Goal: Task Accomplishment & Management: Complete application form

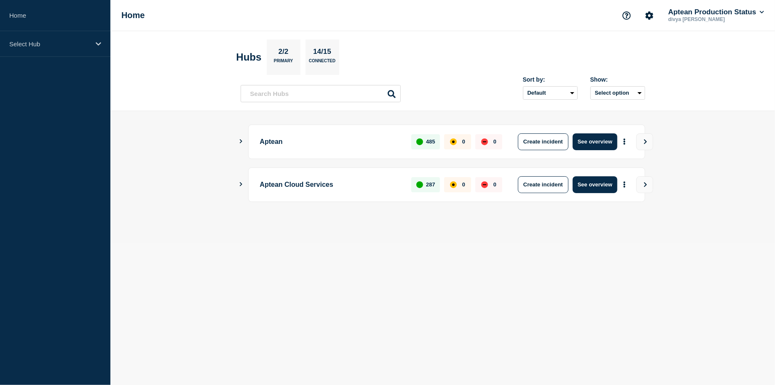
click at [267, 143] on p "Aptean" at bounding box center [331, 142] width 142 height 17
click at [96, 43] on icon at bounding box center [98, 44] width 5 height 6
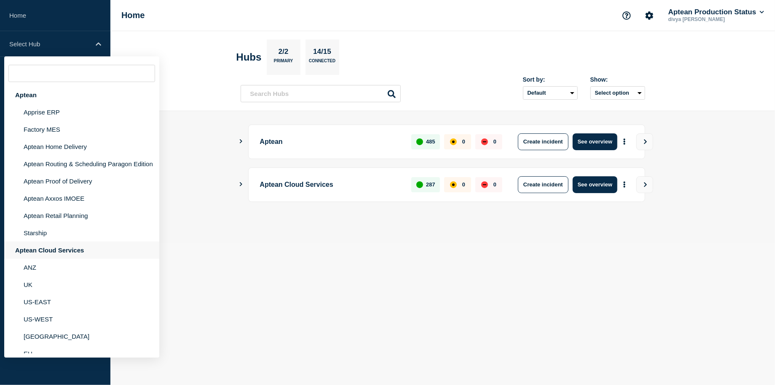
click at [47, 255] on div "Aptean Cloud Services" at bounding box center [81, 250] width 155 height 17
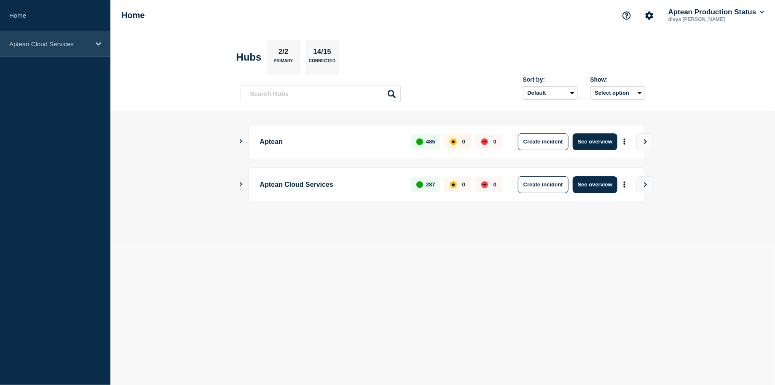
click at [97, 42] on icon at bounding box center [98, 44] width 5 height 6
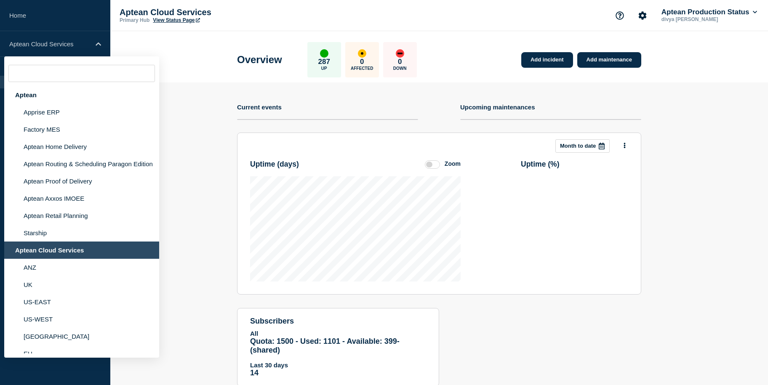
click at [170, 96] on section "Add incident Add maintenance Current events Upcoming maintenances This month Mo…" at bounding box center [439, 241] width 658 height 317
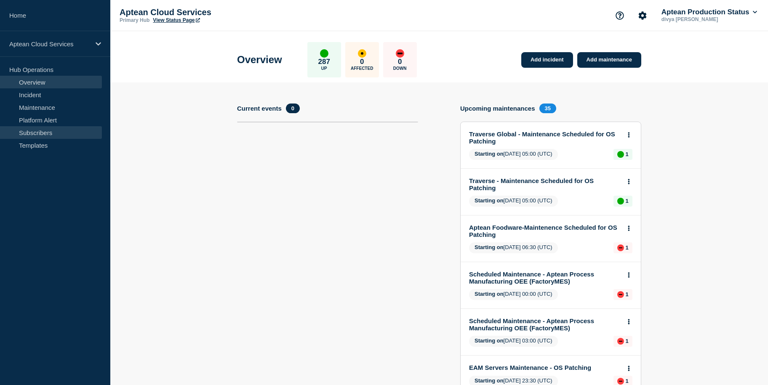
click at [58, 133] on link "Subscribers" at bounding box center [51, 132] width 102 height 13
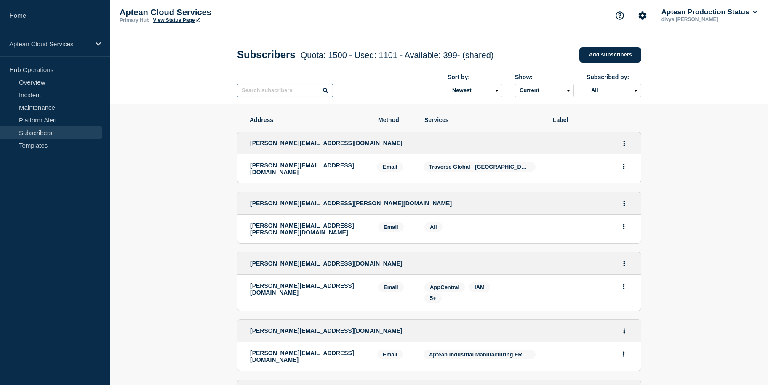
click at [288, 89] on input "text" at bounding box center [285, 90] width 96 height 13
click at [293, 93] on input "text" at bounding box center [285, 90] width 96 height 13
paste input "[EMAIL_ADDRESS][PERSON_NAME][DOMAIN_NAME]"
type input "[EMAIL_ADDRESS][PERSON_NAME][DOMAIN_NAME]"
click at [328, 92] on icon at bounding box center [325, 90] width 5 height 5
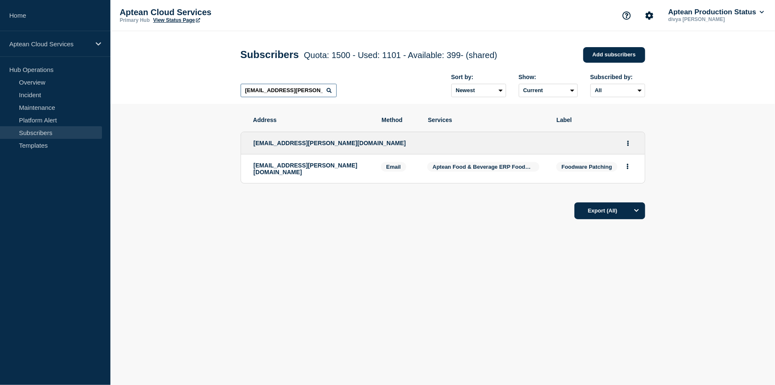
drag, startPoint x: 308, startPoint y: 93, endPoint x: 218, endPoint y: 95, distance: 90.1
click at [218, 95] on header "Subscribers Quota: 1500 - Used: 1101 - Available: 399 - (shared) Quota Used Ava…" at bounding box center [442, 67] width 664 height 73
type input "v"
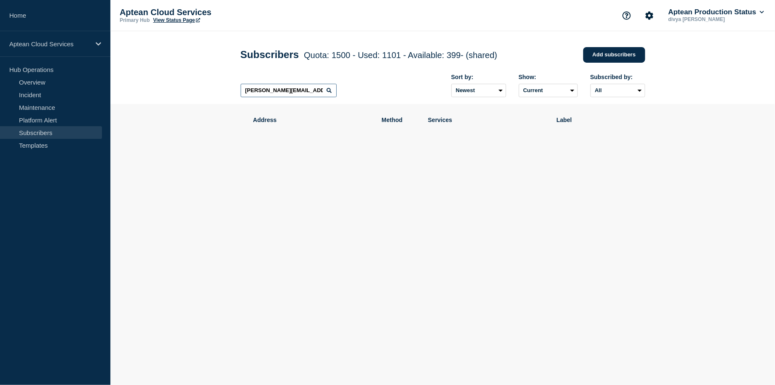
click at [329, 89] on input "[PERSON_NAME][EMAIL_ADDRESS][PERSON_NAME][DOMAIN_NAME]" at bounding box center [288, 90] width 96 height 13
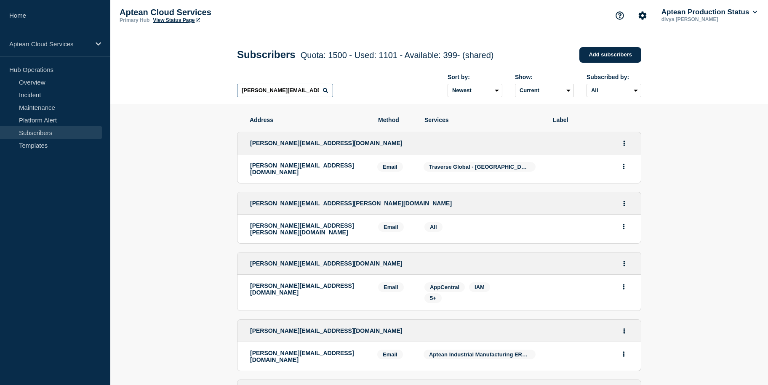
click at [329, 90] on input "[PERSON_NAME][EMAIL_ADDRESS][PERSON_NAME][DOMAIN_NAME]" at bounding box center [285, 90] width 96 height 13
click at [329, 91] on input "[PERSON_NAME][EMAIL_ADDRESS][PERSON_NAME][DOMAIN_NAME]" at bounding box center [285, 90] width 96 height 13
type input "[PERSON_NAME][EMAIL_ADDRESS][PERSON_NAME][DOMAIN_NAME]"
click at [326, 93] on icon at bounding box center [325, 90] width 5 height 5
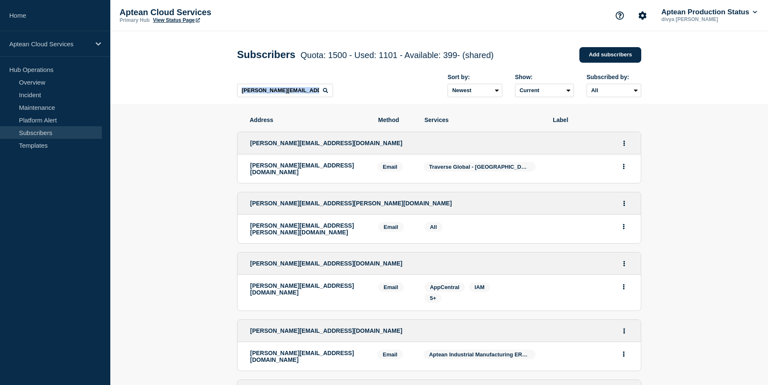
click at [326, 93] on icon at bounding box center [325, 90] width 5 height 5
drag, startPoint x: 326, startPoint y: 93, endPoint x: 189, endPoint y: 88, distance: 137.0
click at [189, 88] on header "Subscribers Quota: 1500 - Used: 1101 - Available: 399 - (shared) Quota Used Ava…" at bounding box center [439, 67] width 658 height 73
click at [604, 59] on link "Add subscribers" at bounding box center [611, 55] width 62 height 16
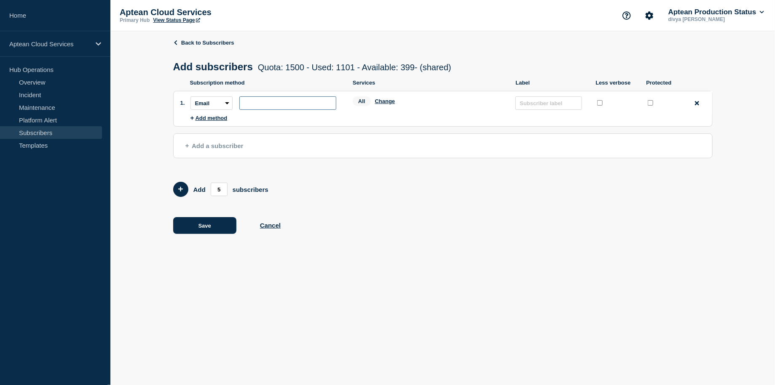
click at [324, 103] on input "subscription-address" at bounding box center [287, 102] width 97 height 13
paste input "[PERSON_NAME][EMAIL_ADDRESS][PERSON_NAME][DOMAIN_NAME]"
type input "[PERSON_NAME][EMAIL_ADDRESS][PERSON_NAME][DOMAIN_NAME]"
click at [381, 101] on button "Change" at bounding box center [385, 101] width 20 height 6
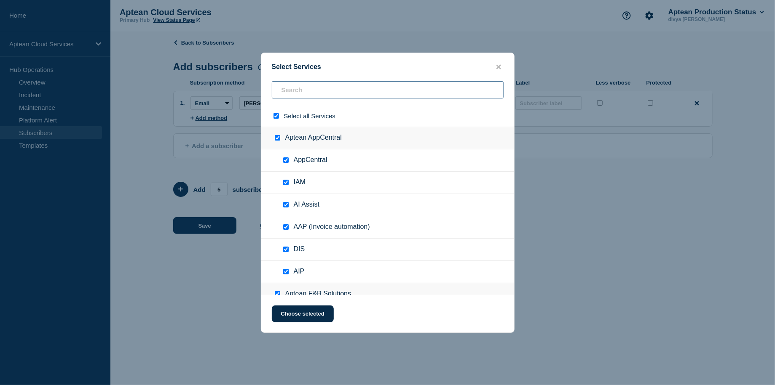
click at [315, 95] on input "text" at bounding box center [388, 89] width 232 height 17
type input "A"
click at [278, 116] on input "select all checkbox" at bounding box center [275, 115] width 5 height 5
checkbox input "false"
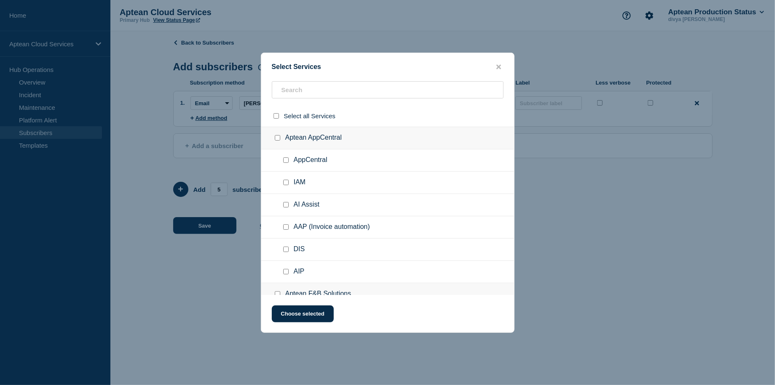
checkbox input "false"
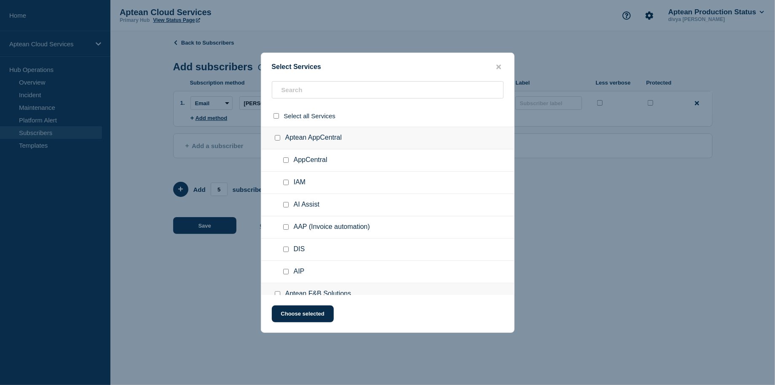
checkbox input "false"
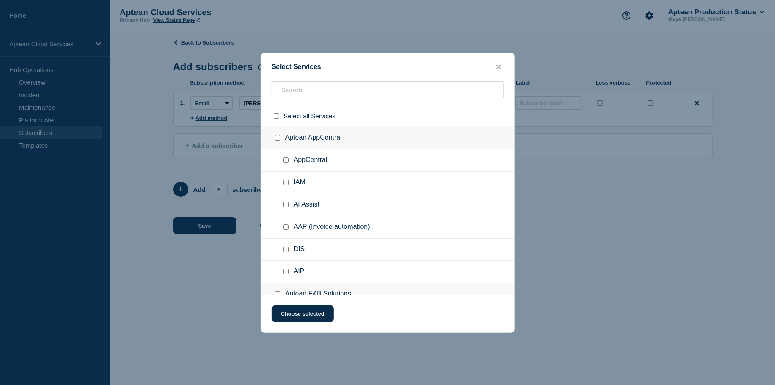
checkbox input "false"
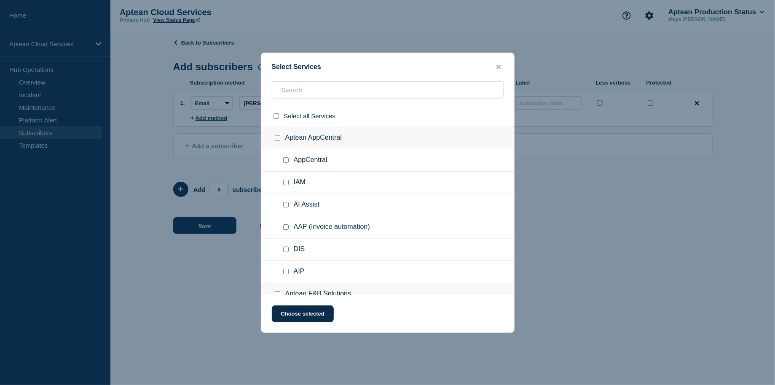
checkbox input "false"
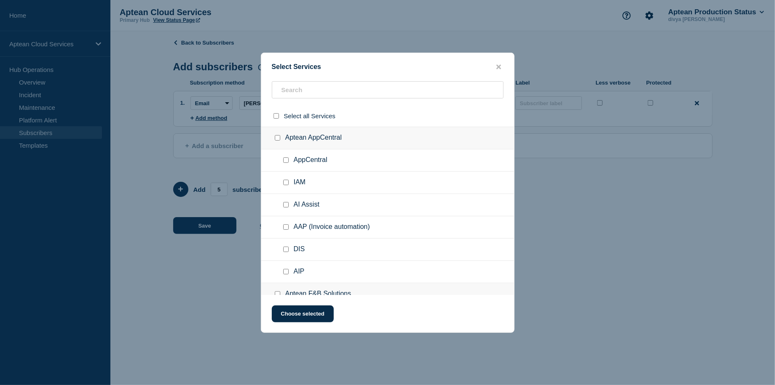
checkbox input "false"
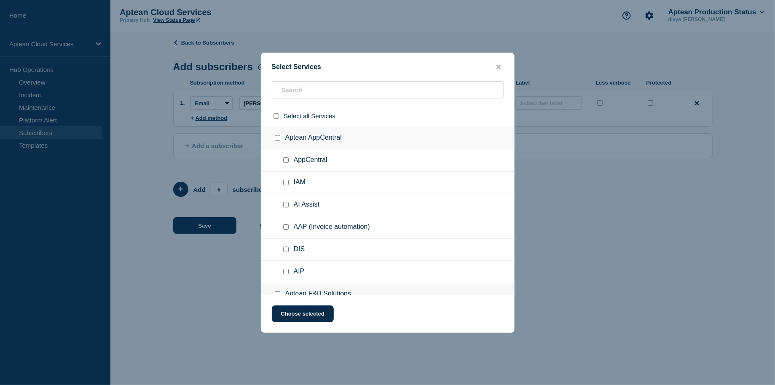
checkbox input "false"
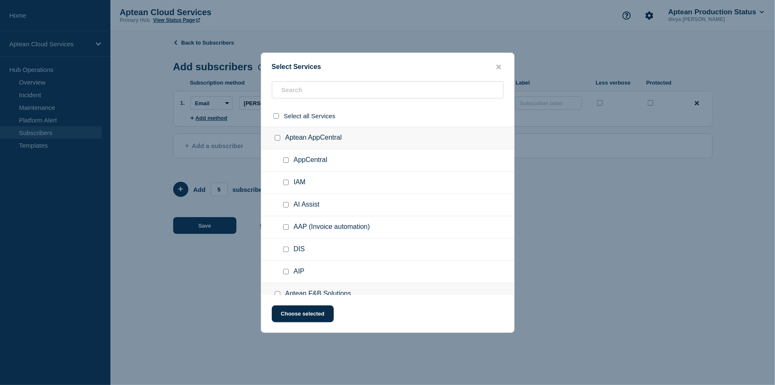
checkbox input "false"
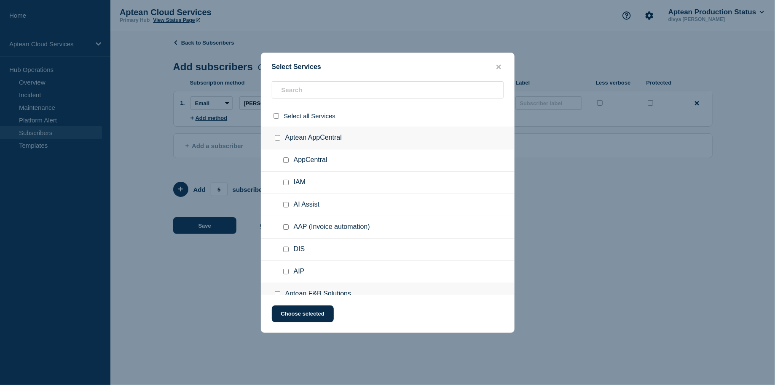
checkbox input "false"
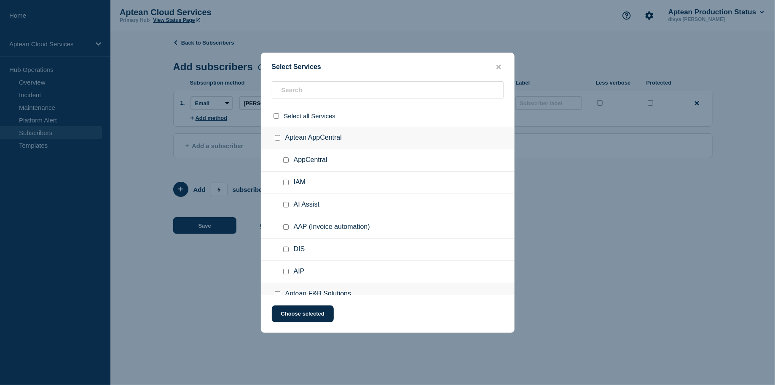
checkbox input "false"
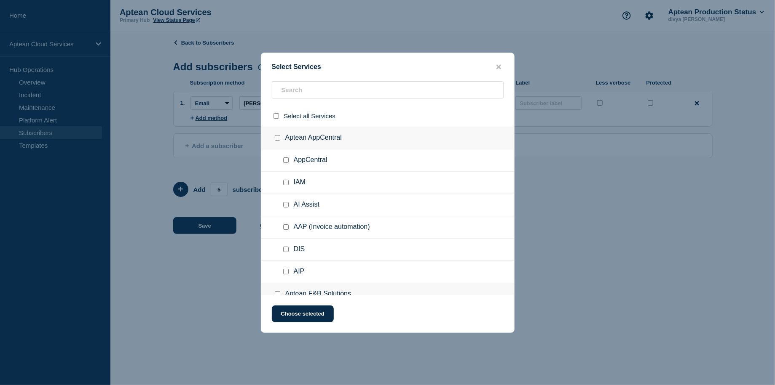
checkbox input "false"
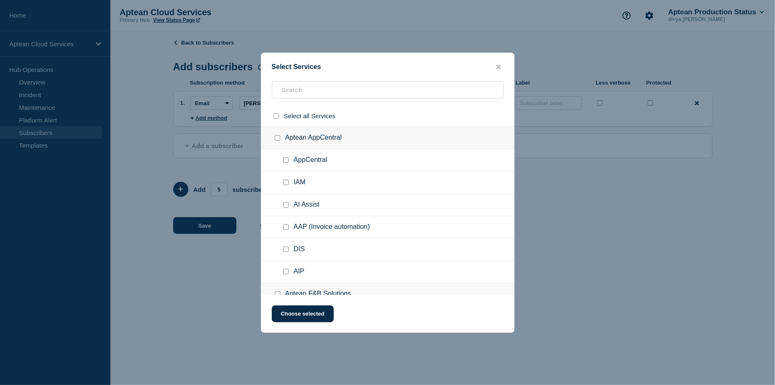
checkbox input "false"
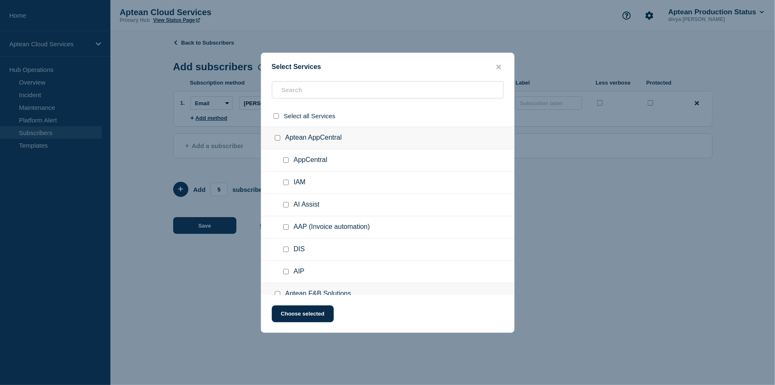
checkbox input "false"
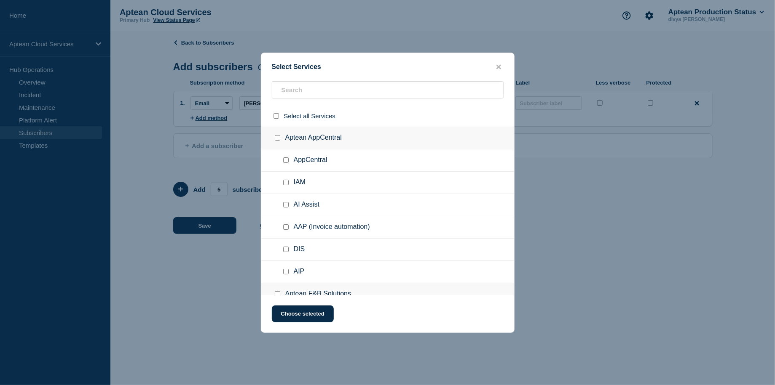
checkbox input "false"
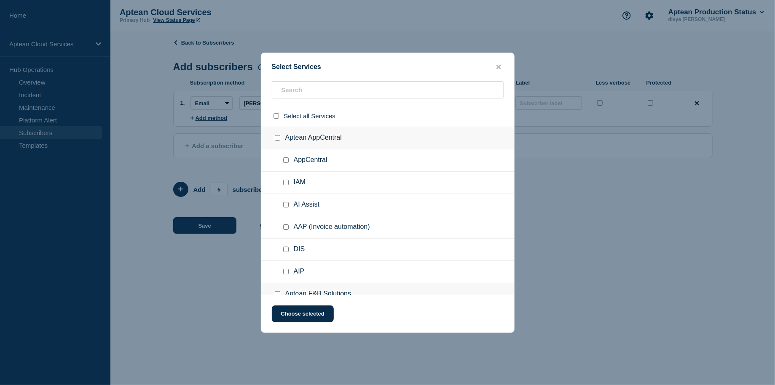
checkbox input "false"
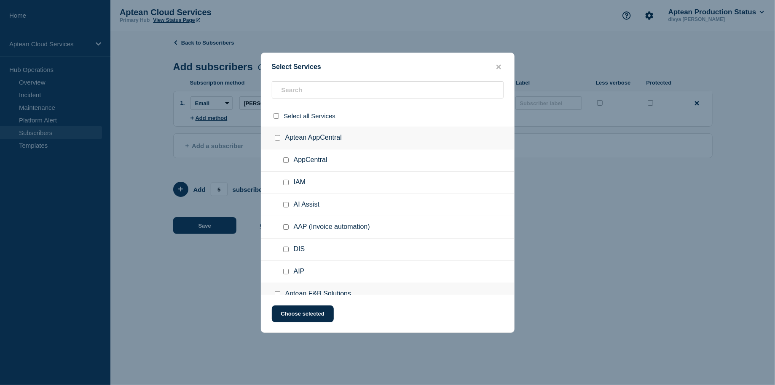
checkbox input "false"
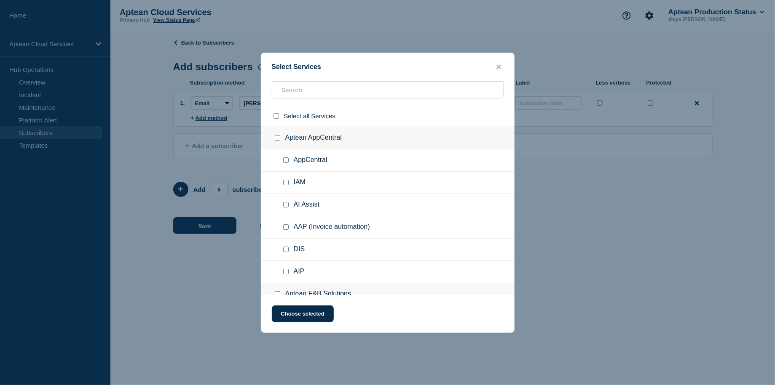
checkbox input "false"
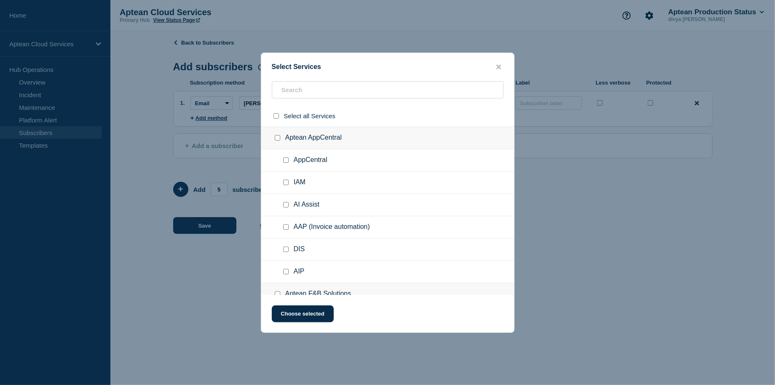
checkbox input "false"
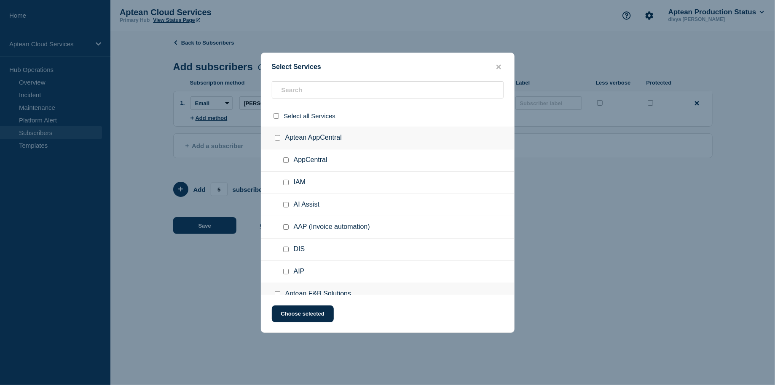
checkbox input "false"
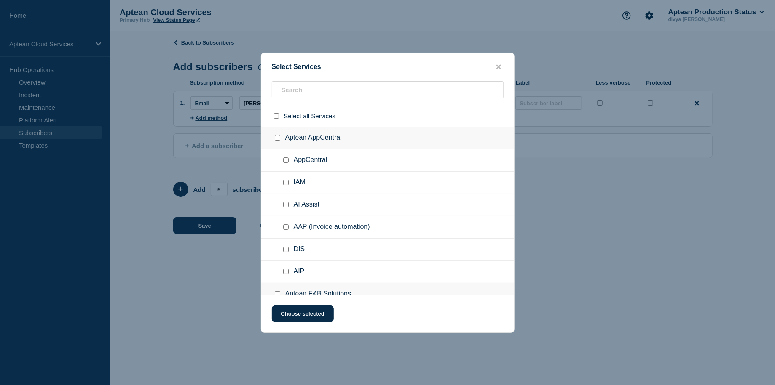
checkbox input "false"
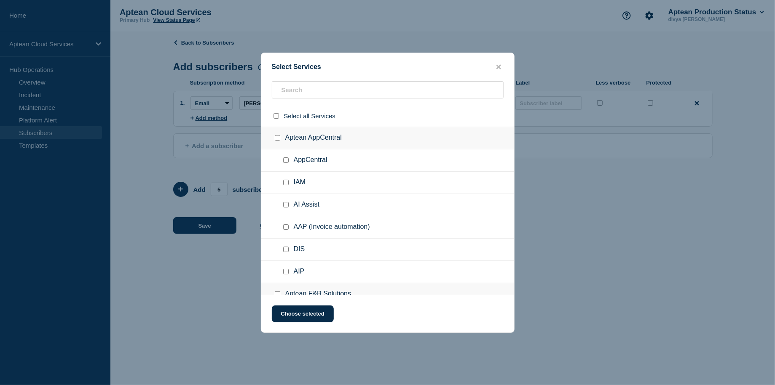
checkbox input "false"
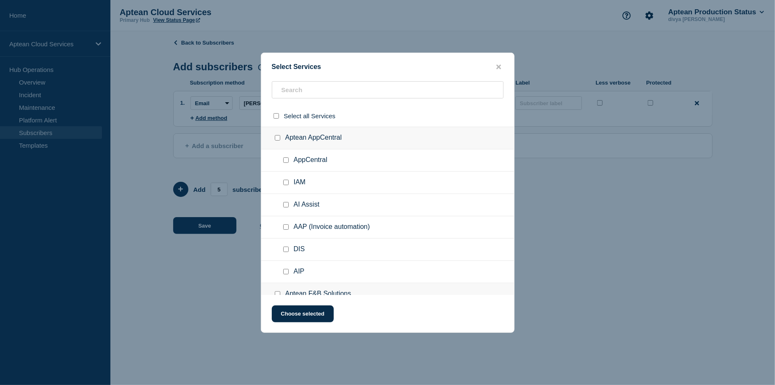
checkbox input "false"
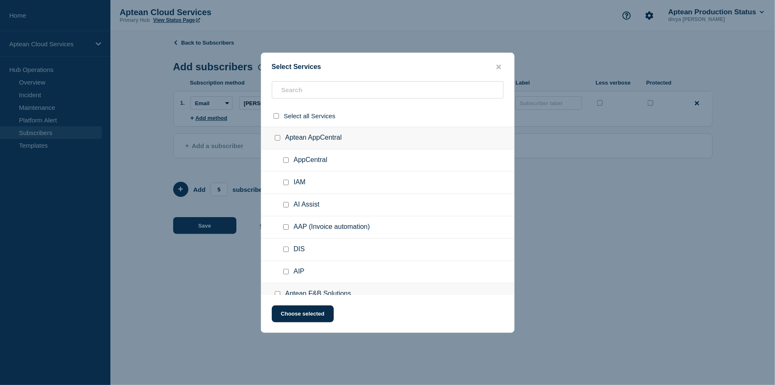
checkbox input "false"
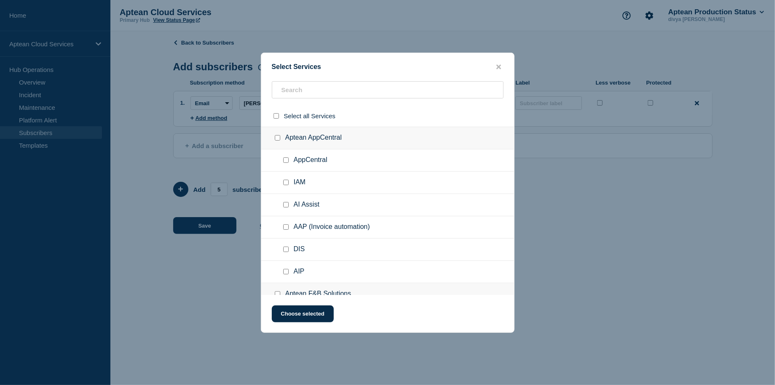
checkbox input "false"
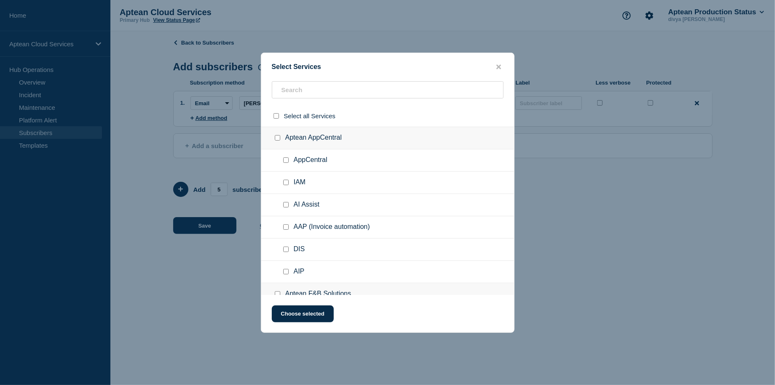
checkbox input "false"
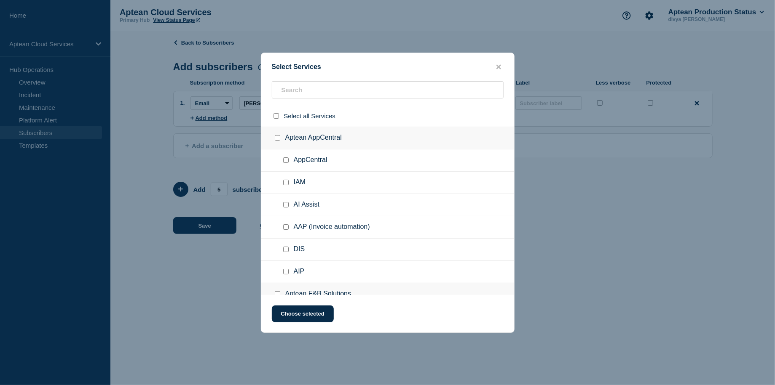
checkbox input "false"
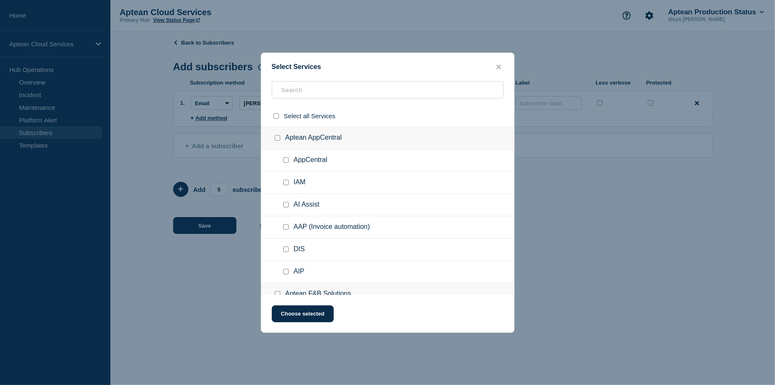
checkbox input "false"
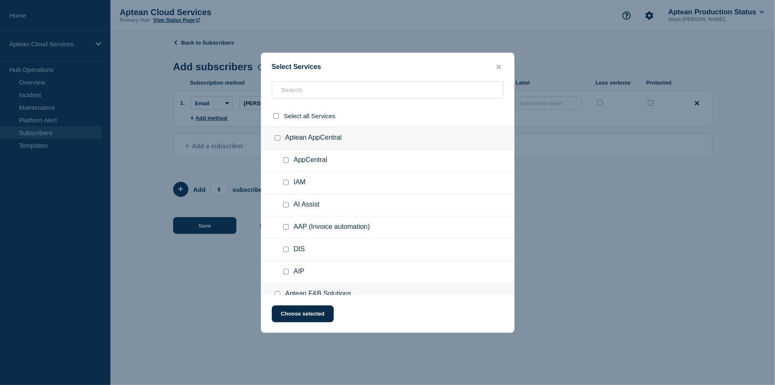
checkbox input "false"
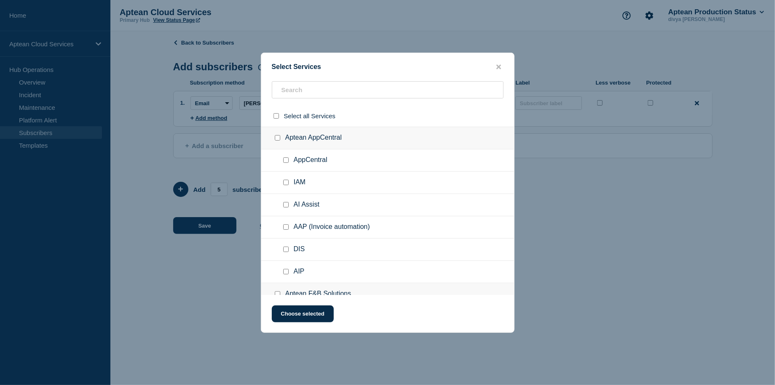
checkbox input "false"
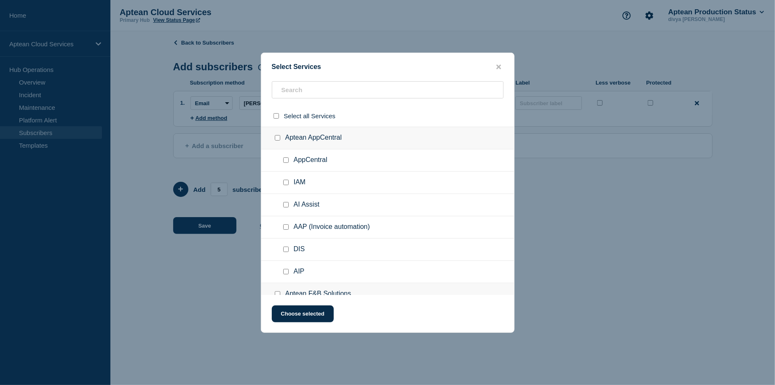
checkbox input "false"
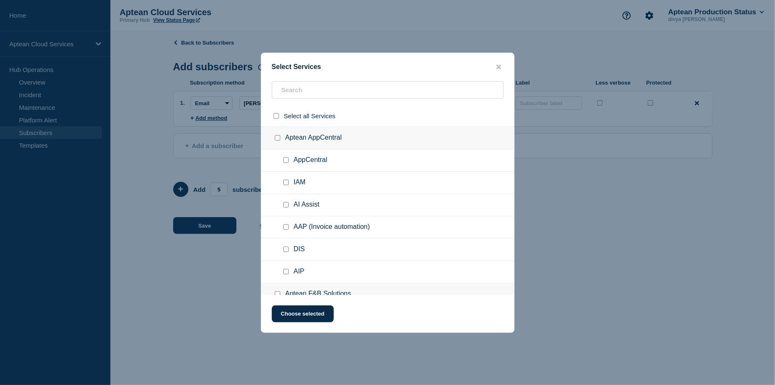
checkbox input "false"
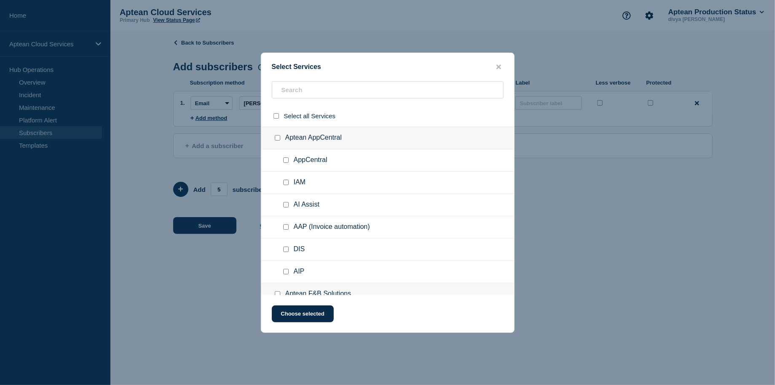
checkbox input "false"
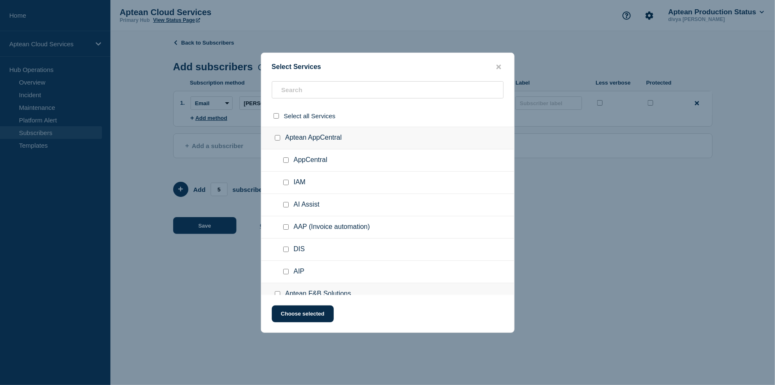
checkbox input "false"
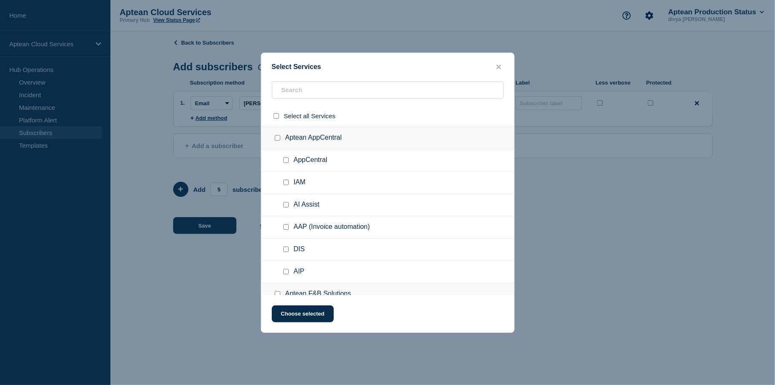
checkbox input "false"
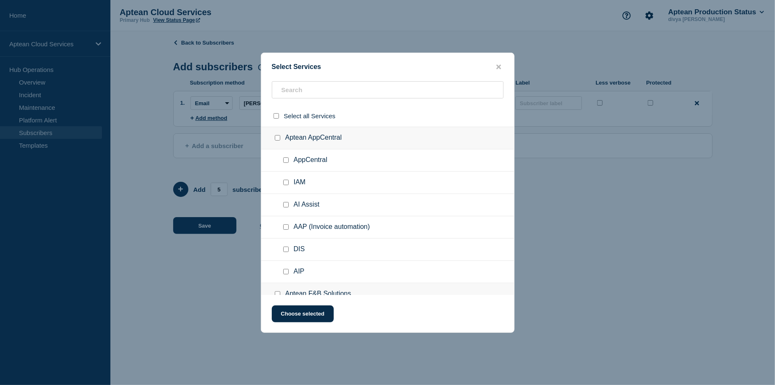
checkbox input "false"
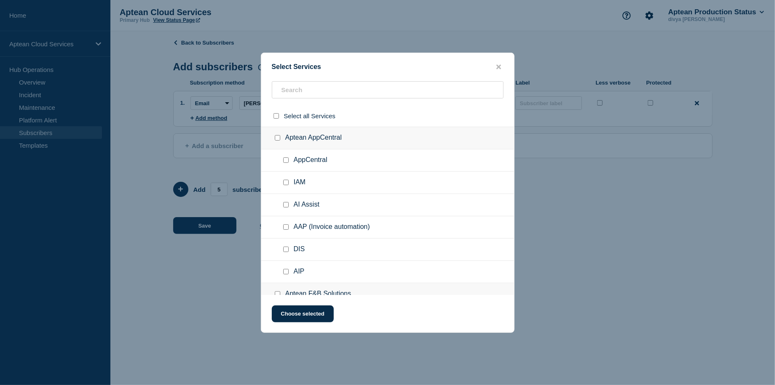
checkbox input "false"
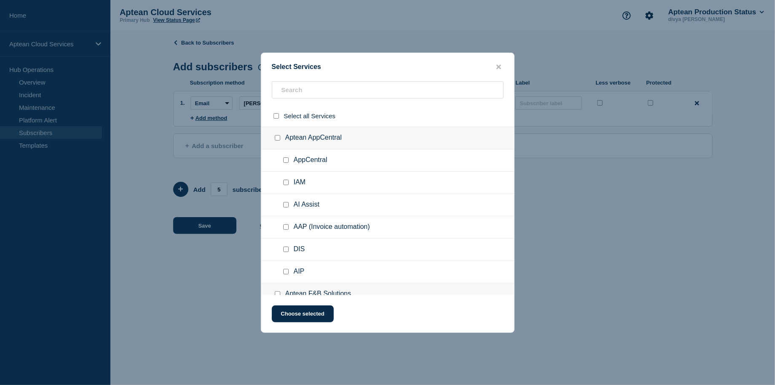
checkbox input "false"
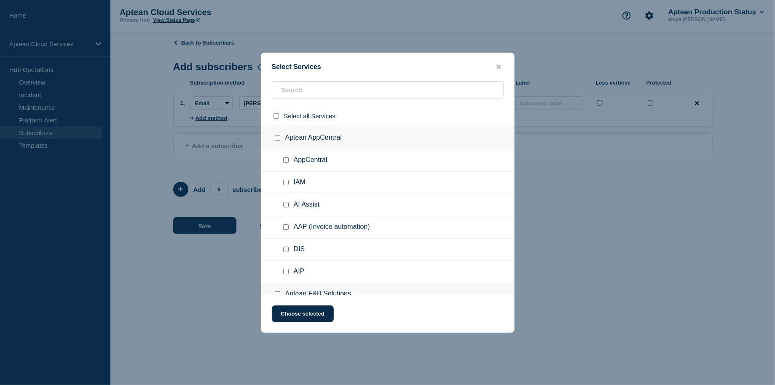
checkbox input "false"
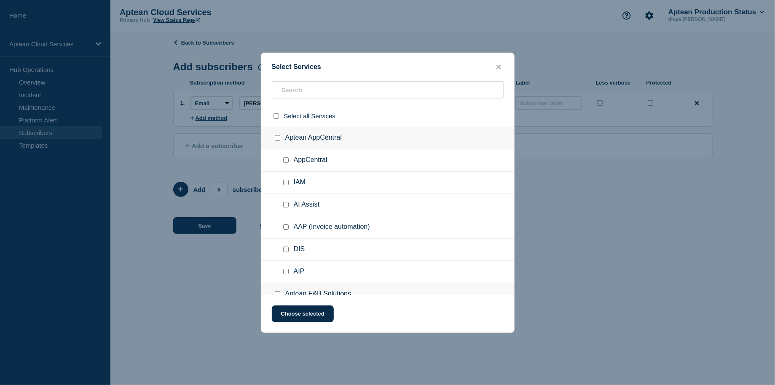
checkbox input "false"
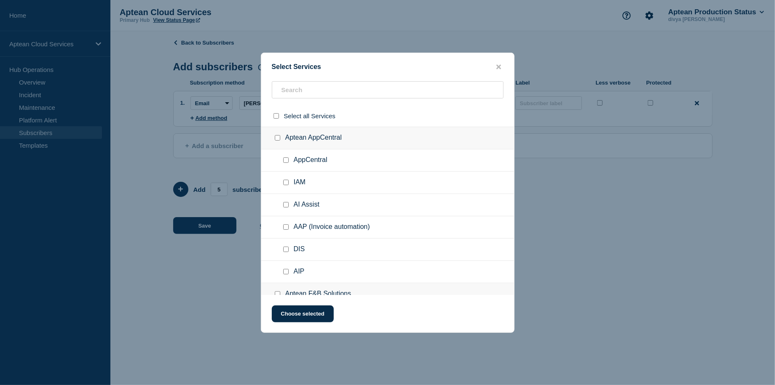
checkbox input "false"
click at [319, 91] on input "text" at bounding box center [388, 89] width 232 height 17
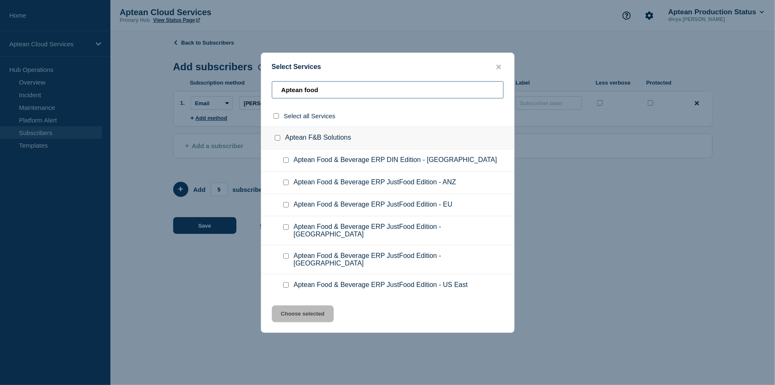
click at [395, 85] on input "Aptean food" at bounding box center [388, 89] width 232 height 17
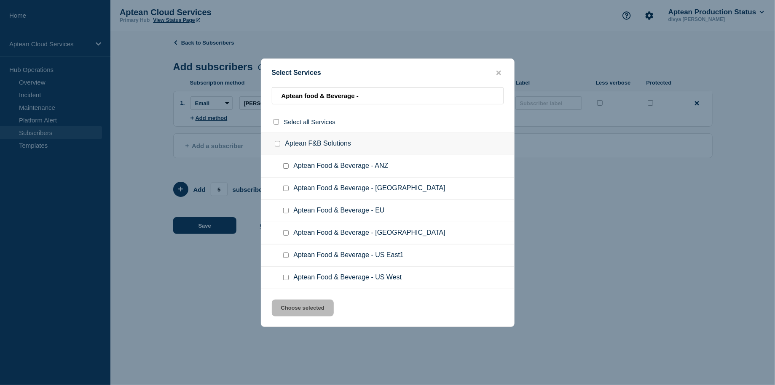
click at [287, 258] on input "Aptean Food & Beverage - US East1 checkbox" at bounding box center [285, 255] width 5 height 5
click at [303, 307] on button "Choose selected" at bounding box center [303, 308] width 62 height 17
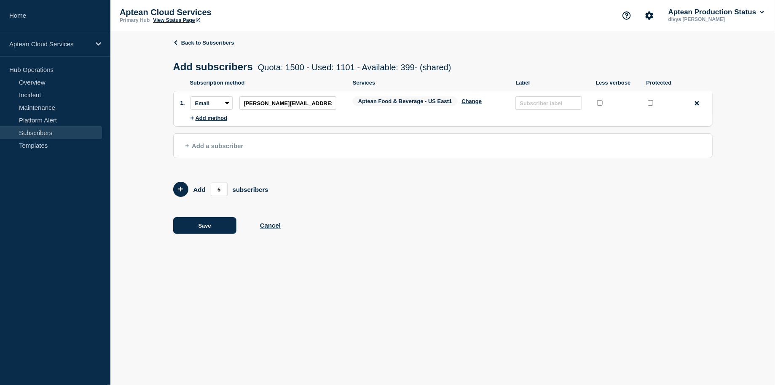
click at [252, 157] on button "Add a subscriber" at bounding box center [442, 146] width 539 height 25
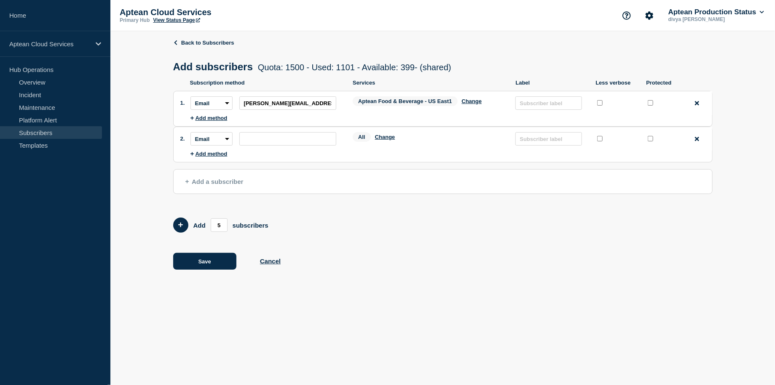
click at [439, 104] on span "Aptean Food & Beverage - US East1" at bounding box center [405, 101] width 105 height 10
click at [422, 103] on span "Aptean Food & Beverage - US East1" at bounding box center [405, 101] width 105 height 10
click at [422, 185] on button "Add a subscriber" at bounding box center [442, 181] width 539 height 25
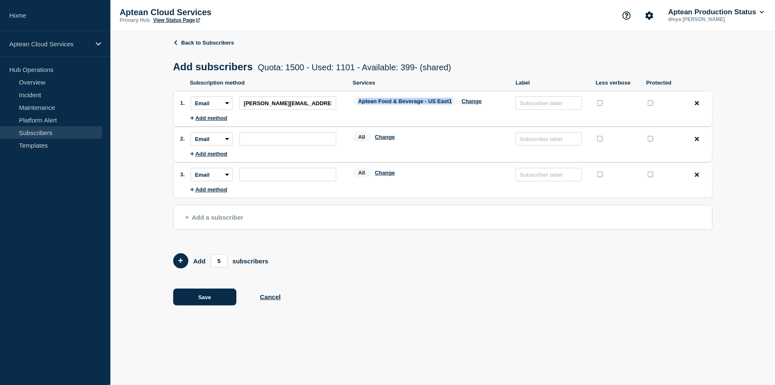
click at [421, 208] on button "Add a subscriber" at bounding box center [442, 217] width 539 height 25
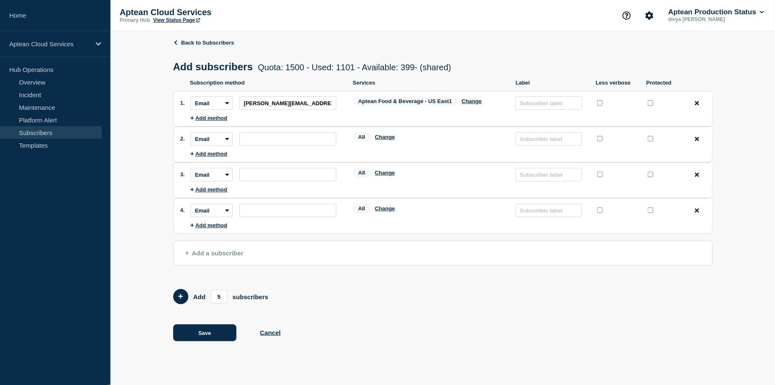
click at [484, 66] on div "Add subscribers Quota: 1500 - Used: 1101 - Available: 399 - (shared) Quota Used…" at bounding box center [442, 66] width 539 height 25
click at [287, 134] on input "subscription-address" at bounding box center [287, 138] width 97 height 13
paste input "[EMAIL_ADDRESS][DOMAIN_NAME]"
click at [386, 138] on button "Change" at bounding box center [385, 137] width 20 height 6
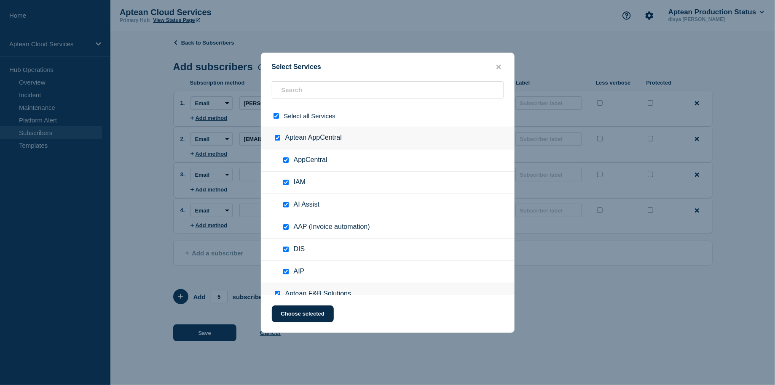
click at [360, 176] on ul "IAM" at bounding box center [387, 183] width 253 height 22
drag, startPoint x: 324, startPoint y: 58, endPoint x: 355, endPoint y: 85, distance: 41.2
click at [355, 85] on div "Select Services Select all Services Aptean AppCentral AppCentral IAM AI Assist …" at bounding box center [388, 193] width 254 height 280
click at [277, 115] on input "select all checkbox" at bounding box center [275, 115] width 5 height 5
click at [316, 95] on input "text" at bounding box center [388, 89] width 232 height 17
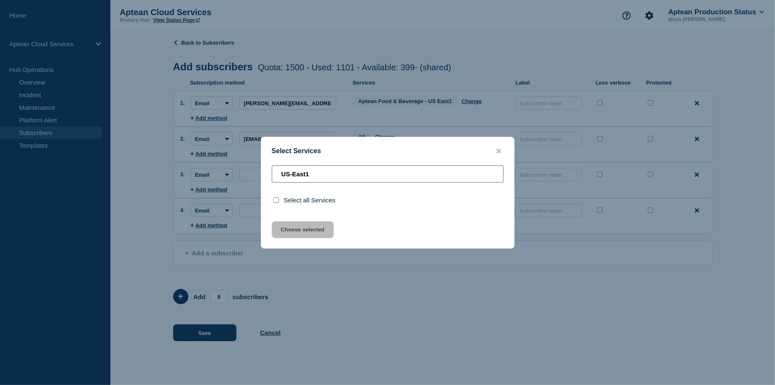
click at [286, 173] on input "US-East1" at bounding box center [388, 174] width 232 height 17
drag, startPoint x: 349, startPoint y: 177, endPoint x: 269, endPoint y: 182, distance: 80.2
click at [269, 190] on div "Aptean US-East1" at bounding box center [387, 200] width 253 height 21
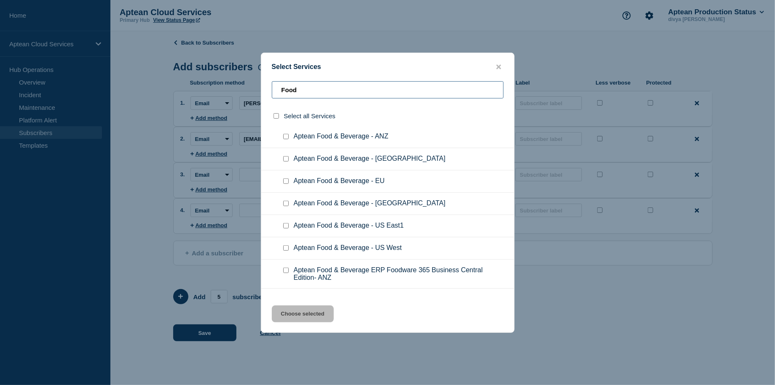
scroll to position [369, 0]
click at [285, 224] on input "Aptean Food & Beverage - US East1 checkbox" at bounding box center [285, 224] width 5 height 5
click at [303, 312] on button "Choose selected" at bounding box center [303, 314] width 62 height 17
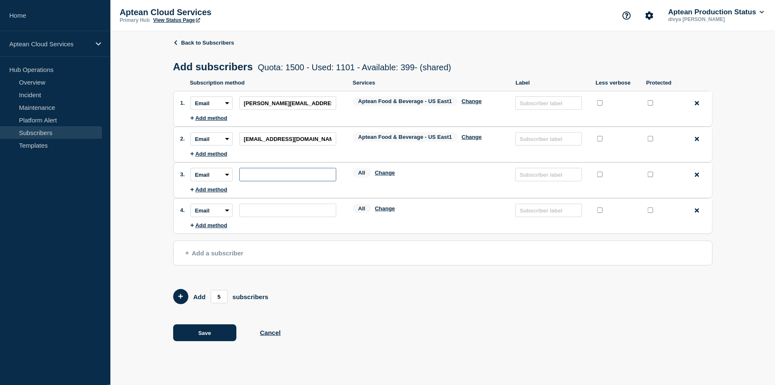
click at [315, 176] on input "subscription-address" at bounding box center [287, 174] width 97 height 13
click at [300, 176] on input "subscription-address" at bounding box center [287, 174] width 97 height 13
paste input "[EMAIL_ADDRESS][DOMAIN_NAME]"
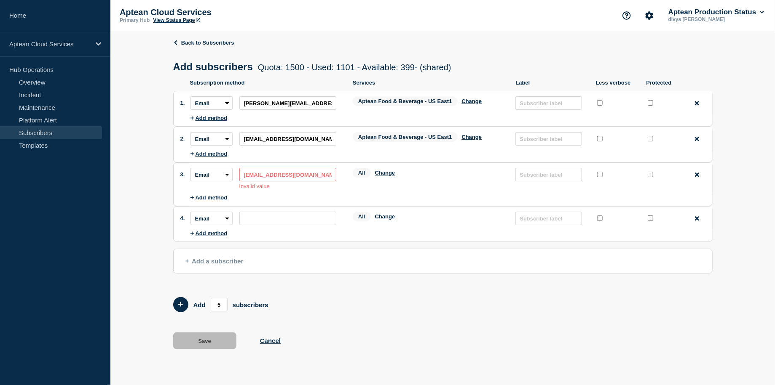
click at [245, 175] on input "[EMAIL_ADDRESS][DOMAIN_NAME]" at bounding box center [287, 174] width 97 height 13
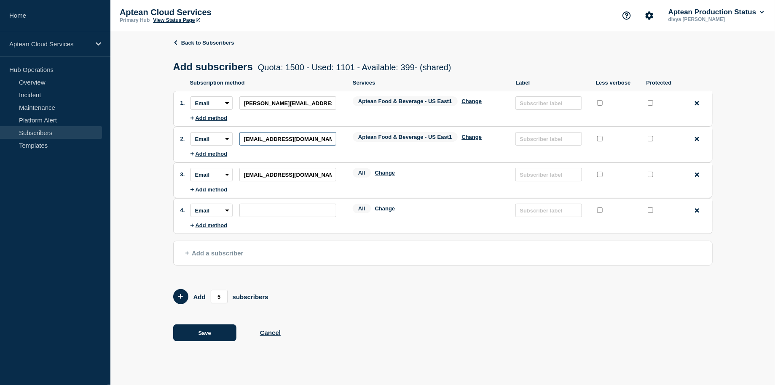
click at [243, 142] on input "[EMAIL_ADDRESS][DOMAIN_NAME]" at bounding box center [287, 138] width 97 height 13
click at [314, 174] on input "[EMAIL_ADDRESS][DOMAIN_NAME]" at bounding box center [287, 174] width 97 height 13
click at [319, 141] on input "[EMAIL_ADDRESS][DOMAIN_NAME]" at bounding box center [287, 138] width 97 height 13
click at [320, 101] on input "[PERSON_NAME][EMAIL_ADDRESS][PERSON_NAME][DOMAIN_NAME]" at bounding box center [287, 102] width 97 height 13
click at [242, 102] on input "[PERSON_NAME][EMAIL_ADDRESS][PERSON_NAME][DOMAIN_NAME]" at bounding box center [287, 102] width 97 height 13
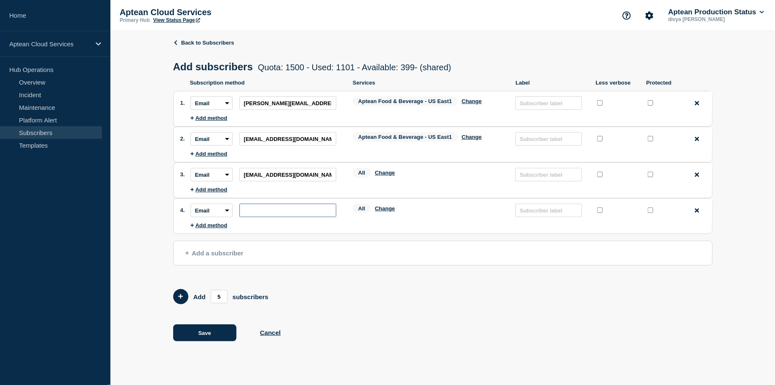
click at [289, 211] on input "subscription-address" at bounding box center [287, 210] width 97 height 13
click at [291, 212] on input "subscription-address" at bounding box center [287, 210] width 97 height 13
paste input "[EMAIL_ADDRESS][DOMAIN_NAME]"
click at [246, 211] on input "[EMAIL_ADDRESS][DOMAIN_NAME]" at bounding box center [287, 210] width 97 height 13
click at [330, 214] on input "[EMAIL_ADDRESS][DOMAIN_NAME]" at bounding box center [287, 210] width 97 height 13
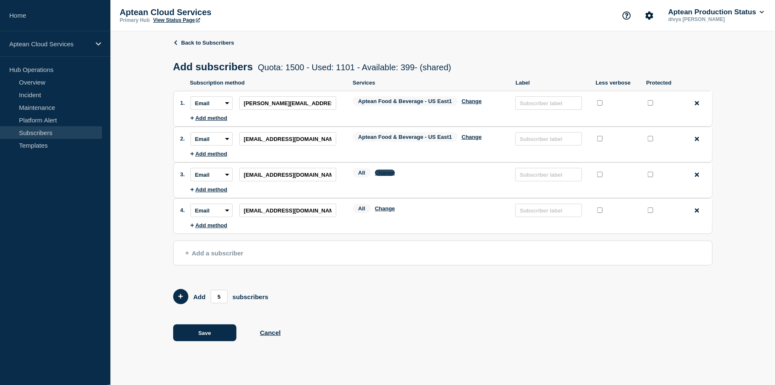
click at [388, 175] on button "Change" at bounding box center [385, 173] width 20 height 6
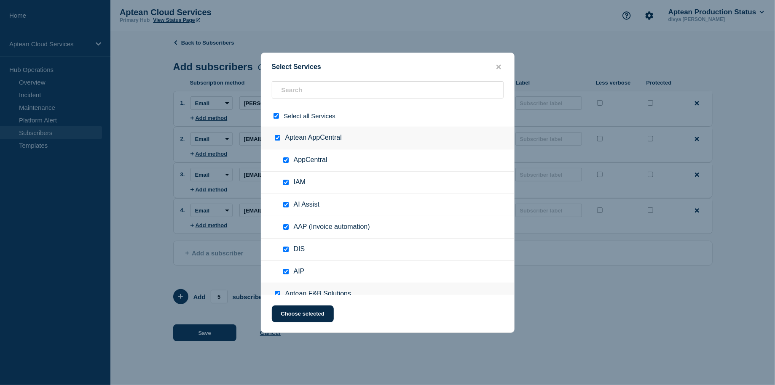
click at [387, 171] on ul "AppCentral" at bounding box center [387, 161] width 253 height 22
click at [273, 115] on input "select all checkbox" at bounding box center [275, 115] width 5 height 5
click at [303, 82] on input "text" at bounding box center [388, 89] width 232 height 17
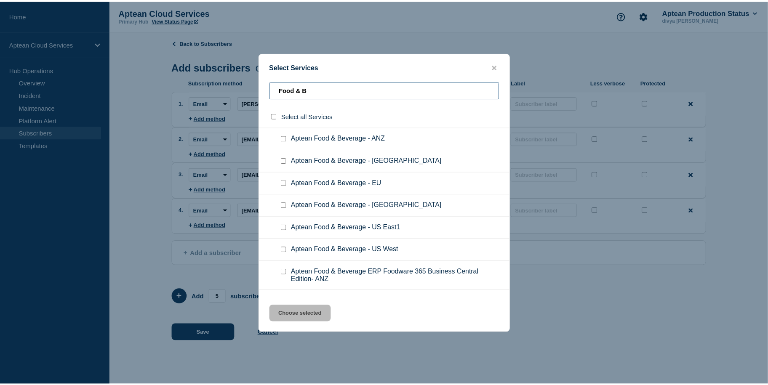
scroll to position [361, 0]
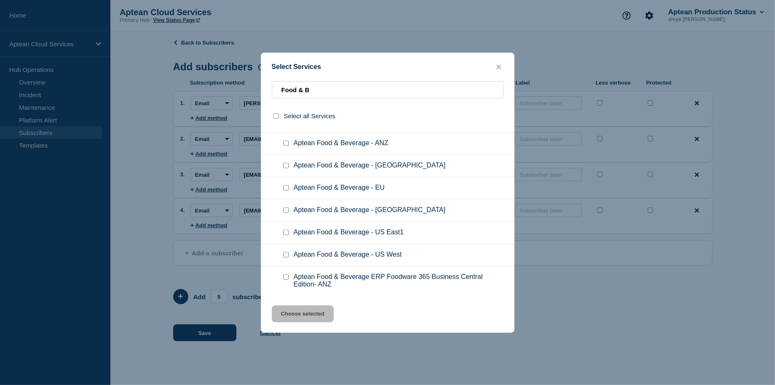
click at [286, 230] on input "Aptean Food & Beverage - US East1 checkbox" at bounding box center [285, 232] width 5 height 5
click at [321, 320] on button "Choose selected" at bounding box center [303, 314] width 62 height 17
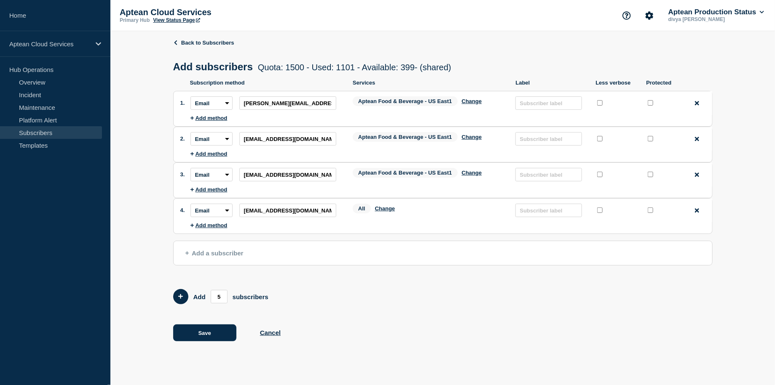
click at [244, 254] on button "Add a subscriber" at bounding box center [442, 253] width 539 height 25
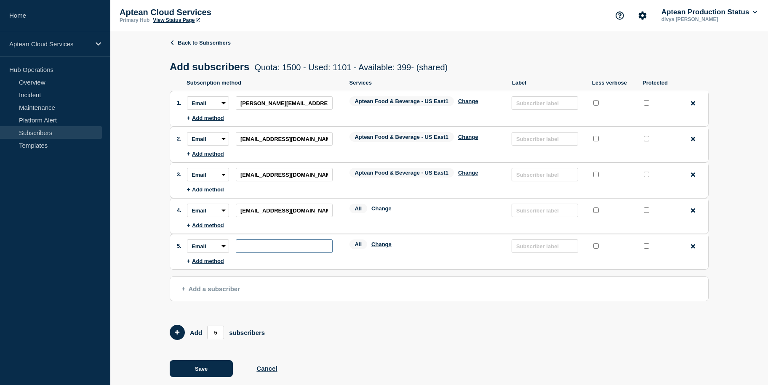
click at [282, 245] on input "subscription-address" at bounding box center [284, 246] width 97 height 13
paste input "[PERSON_NAME][EMAIL_ADDRESS][DOMAIN_NAME]"
click at [222, 286] on span "Add a subscriber" at bounding box center [211, 289] width 58 height 7
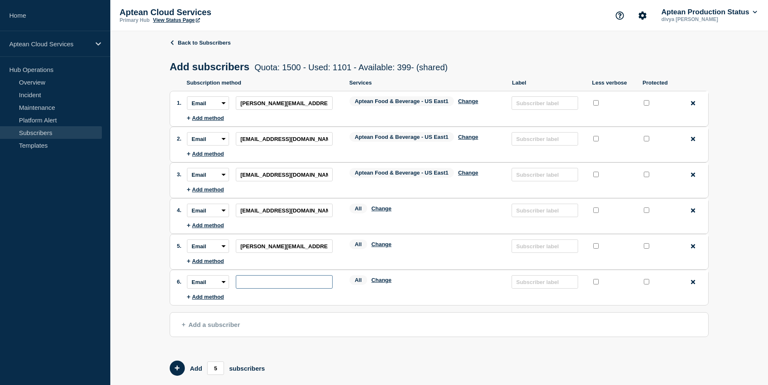
click at [275, 288] on input "subscription-address" at bounding box center [284, 281] width 97 height 13
paste input "[EMAIL_ADDRESS][DOMAIN_NAME]"
click at [235, 326] on span "Add a subscriber" at bounding box center [211, 324] width 58 height 7
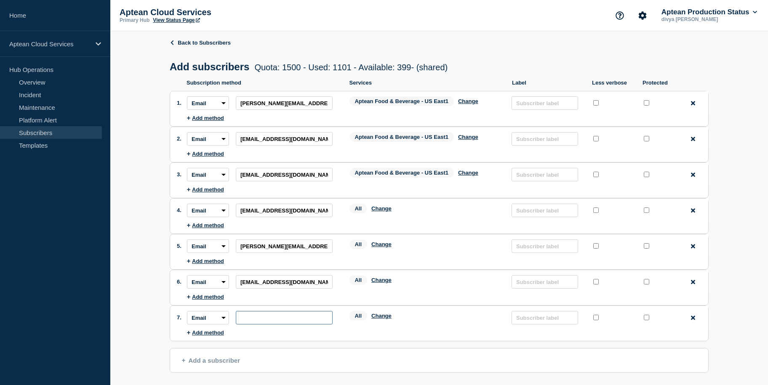
click at [307, 320] on input "subscription-address" at bounding box center [284, 317] width 97 height 13
paste input "[PERSON_NAME][EMAIL_ADDRESS][DOMAIN_NAME]"
click at [244, 316] on input "[PERSON_NAME][EMAIL_ADDRESS][DOMAIN_NAME]" at bounding box center [284, 317] width 97 height 13
click at [318, 320] on input "[PERSON_NAME][EMAIL_ADDRESS][DOMAIN_NAME]" at bounding box center [284, 317] width 97 height 13
click at [305, 284] on input "[EMAIL_ADDRESS][DOMAIN_NAME]" at bounding box center [284, 281] width 97 height 13
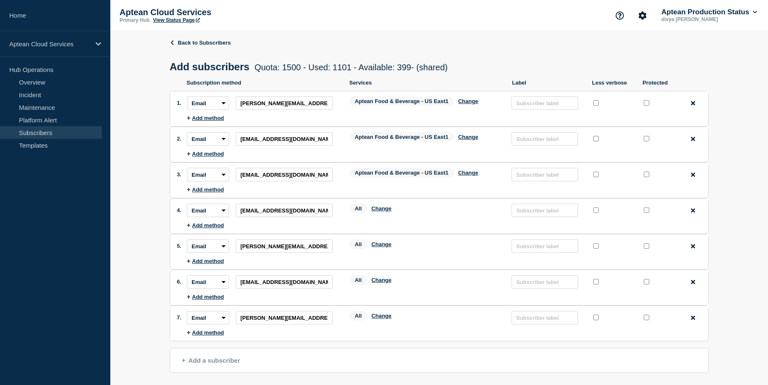
click at [289, 243] on li "Subscription method: Email SMS Webhook Slack Teams Address: [PERSON_NAME][EMAIL…" at bounding box center [447, 247] width 521 height 24
click at [289, 243] on input "[PERSON_NAME][EMAIL_ADDRESS][DOMAIN_NAME]" at bounding box center [284, 246] width 97 height 13
click at [291, 208] on input "[EMAIL_ADDRESS][DOMAIN_NAME]" at bounding box center [284, 210] width 97 height 13
click at [377, 210] on button "Change" at bounding box center [381, 209] width 20 height 6
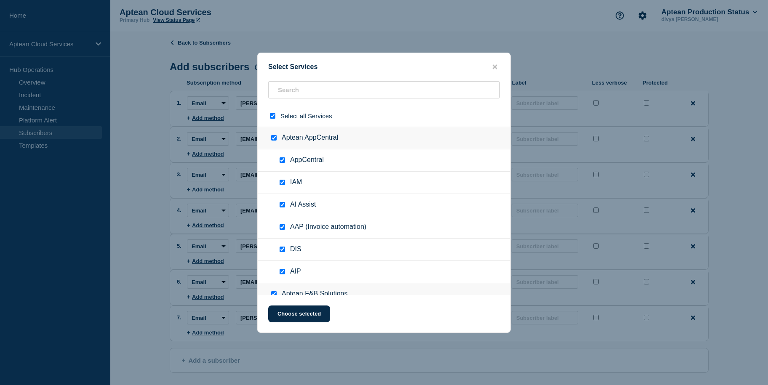
click at [272, 116] on input "select all checkbox" at bounding box center [272, 115] width 5 height 5
click at [299, 87] on input "text" at bounding box center [384, 89] width 232 height 17
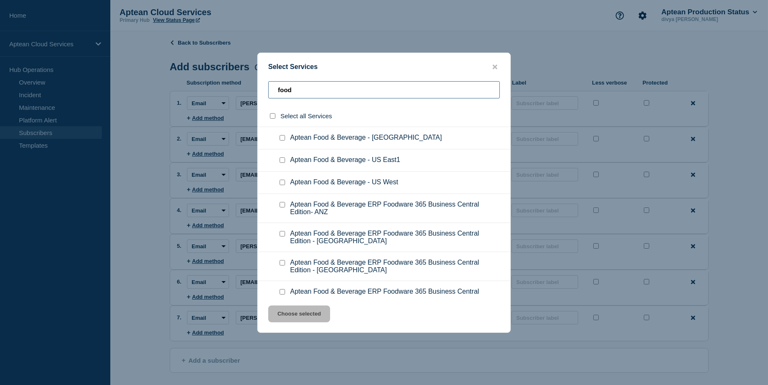
scroll to position [434, 0]
click at [281, 157] on input "Aptean Food & Beverage - US East1 checkbox" at bounding box center [282, 159] width 5 height 5
click at [310, 316] on button "Choose selected" at bounding box center [299, 314] width 62 height 17
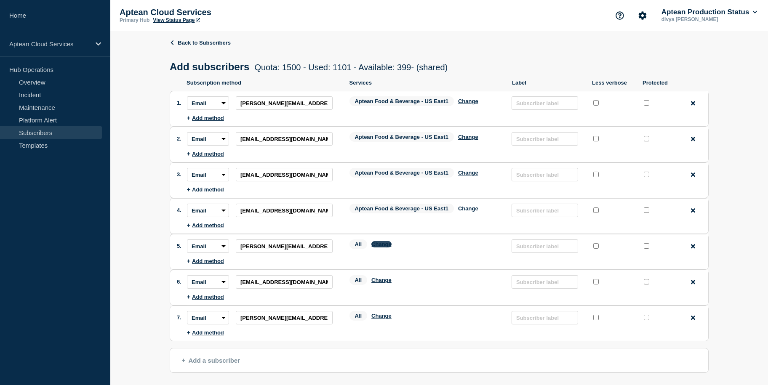
click at [385, 244] on button "Change" at bounding box center [381, 244] width 20 height 6
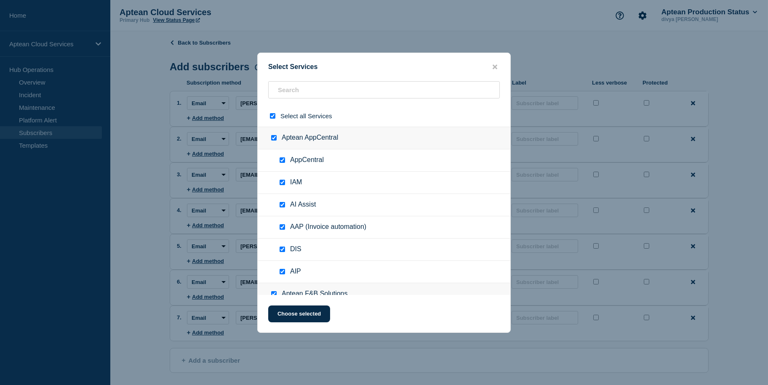
click at [271, 117] on input "select all checkbox" at bounding box center [272, 115] width 5 height 5
click at [311, 88] on input "text" at bounding box center [384, 89] width 232 height 17
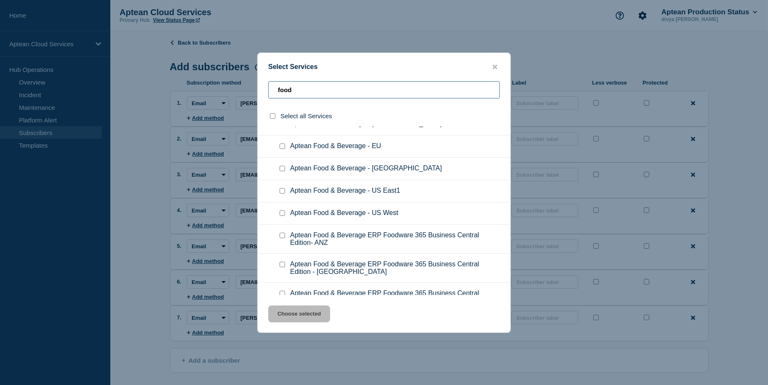
scroll to position [396, 0]
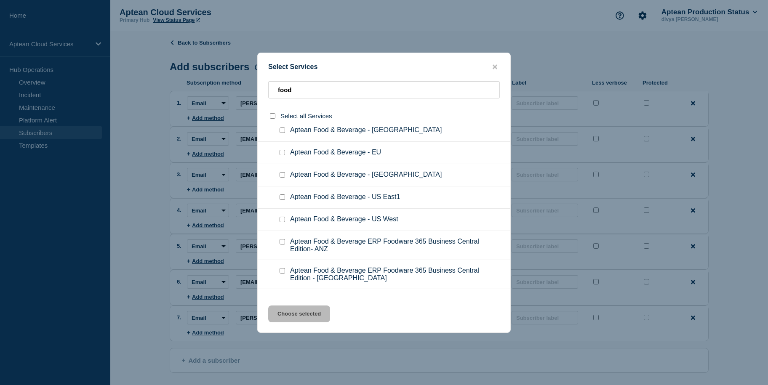
click at [282, 195] on input "Aptean Food & Beverage - US East1 checkbox" at bounding box center [282, 197] width 5 height 5
click at [320, 313] on button "Choose selected" at bounding box center [299, 314] width 62 height 17
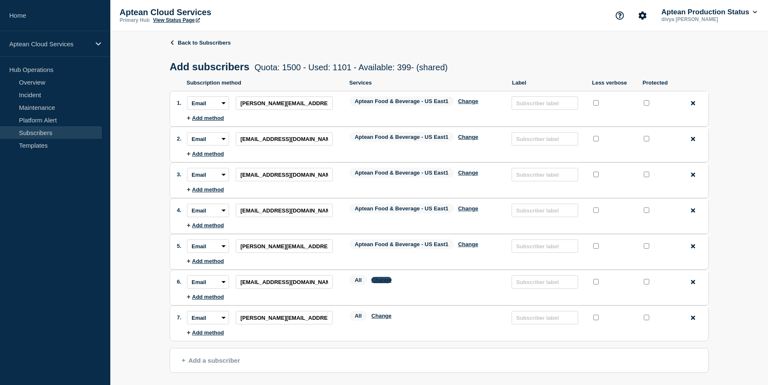
click at [386, 280] on button "Change" at bounding box center [381, 280] width 20 height 6
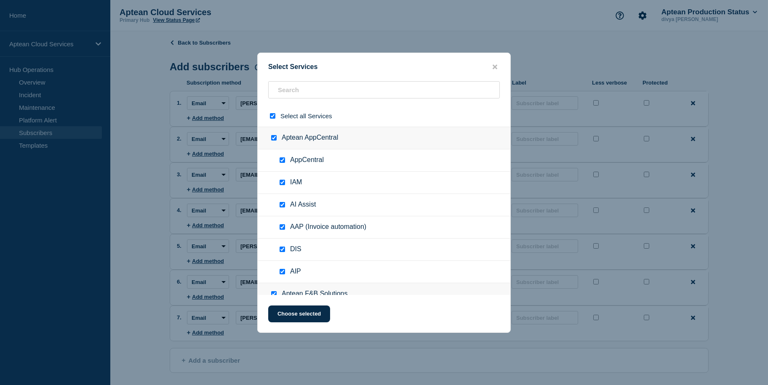
click at [270, 115] on input "select all checkbox" at bounding box center [272, 115] width 5 height 5
click at [303, 96] on input "text" at bounding box center [384, 89] width 232 height 17
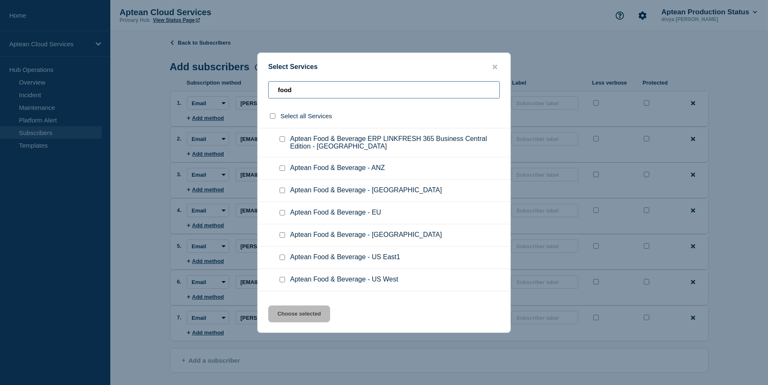
scroll to position [329, 0]
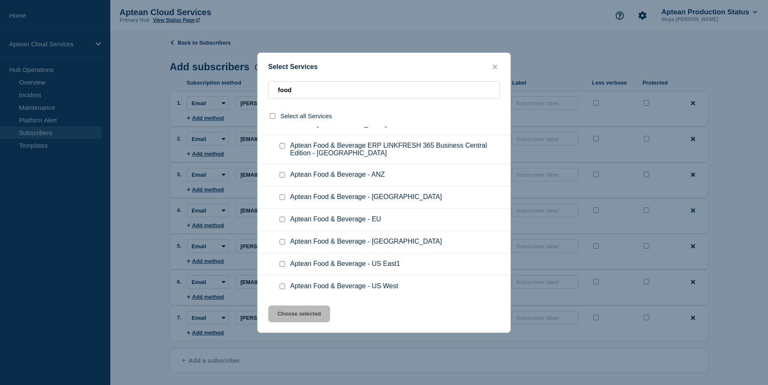
click at [283, 263] on input "Aptean Food & Beverage - US East1 checkbox" at bounding box center [282, 264] width 5 height 5
click at [297, 318] on button "Choose selected" at bounding box center [299, 314] width 62 height 17
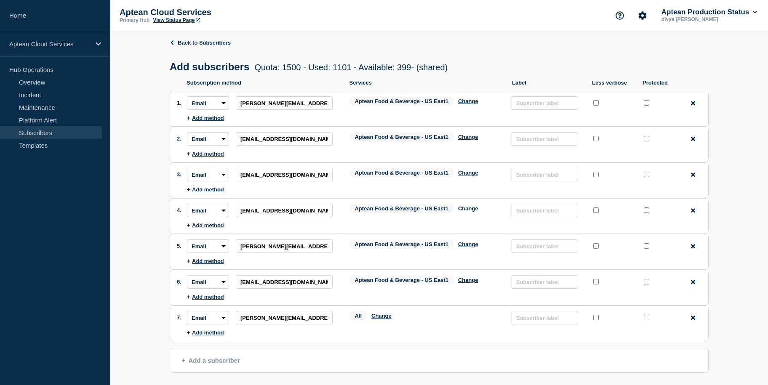
click at [196, 358] on span "Add a subscriber" at bounding box center [211, 360] width 58 height 7
click at [313, 355] on input "subscription-address" at bounding box center [284, 353] width 97 height 13
paste input "[EMAIL_ADDRESS][DOMAIN_NAME]"
click at [309, 314] on input "[PERSON_NAME][EMAIL_ADDRESS][DOMAIN_NAME]" at bounding box center [284, 317] width 97 height 13
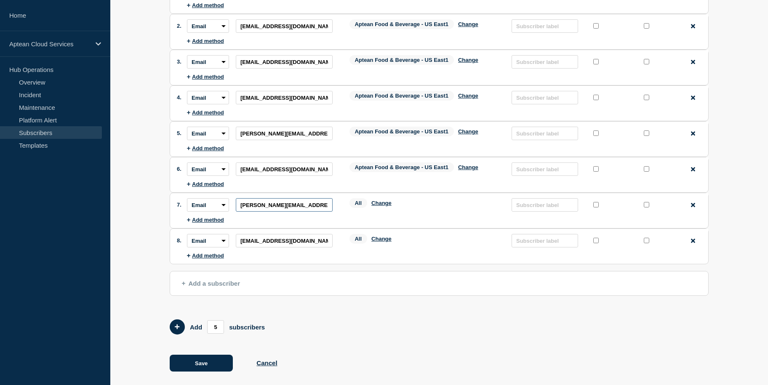
scroll to position [119, 0]
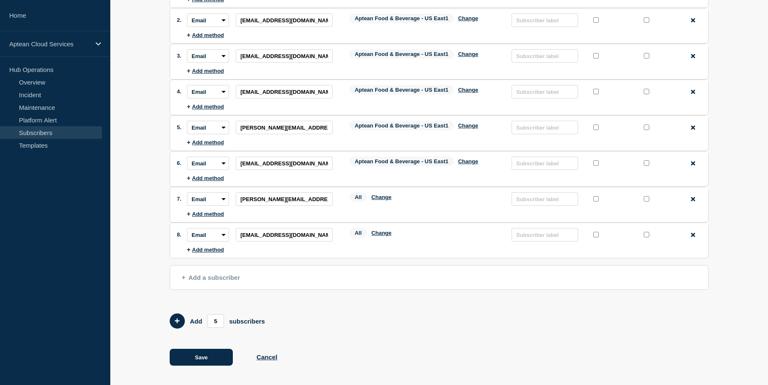
click at [251, 281] on button "Add a subscriber" at bounding box center [439, 277] width 539 height 25
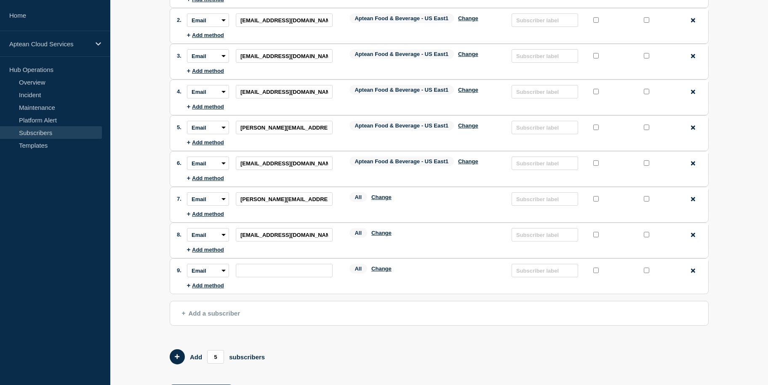
drag, startPoint x: 265, startPoint y: 260, endPoint x: 266, endPoint y: 268, distance: 7.6
click at [266, 268] on li "Subscription method: Email SMS Webhook Slack Teams Address: Services: All Chang…" at bounding box center [447, 271] width 521 height 24
click at [266, 268] on input "subscription-address" at bounding box center [284, 270] width 97 height 13
paste input "[EMAIL_ADDRESS][DOMAIN_NAME]"
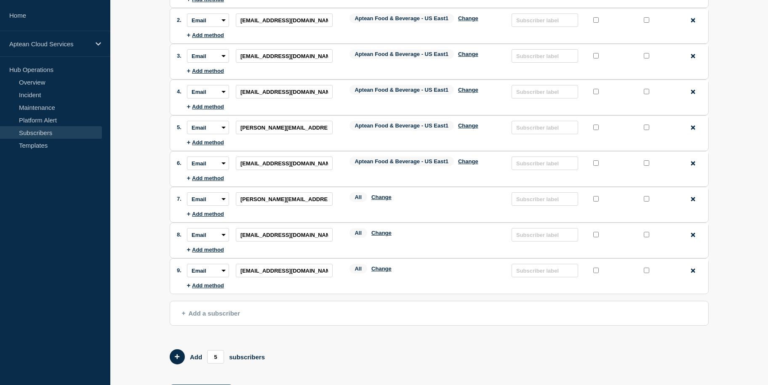
click at [240, 307] on button "Add a subscriber" at bounding box center [439, 313] width 539 height 25
click at [302, 304] on input "subscription-address" at bounding box center [284, 306] width 97 height 13
paste input "[EMAIL_ADDRESS][PERSON_NAME][DOMAIN_NAME]"
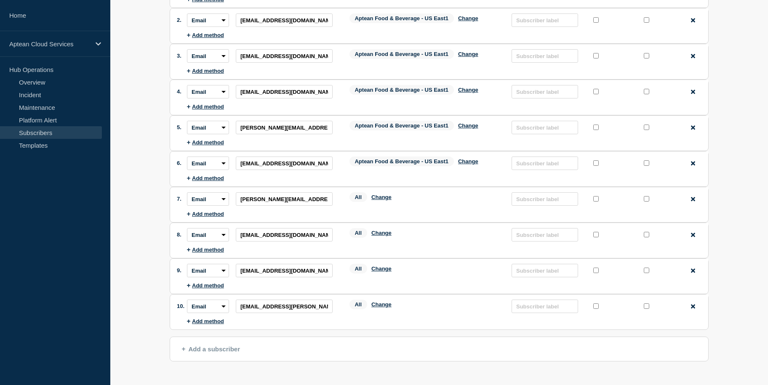
click at [299, 340] on button "Add a subscriber" at bounding box center [439, 349] width 539 height 25
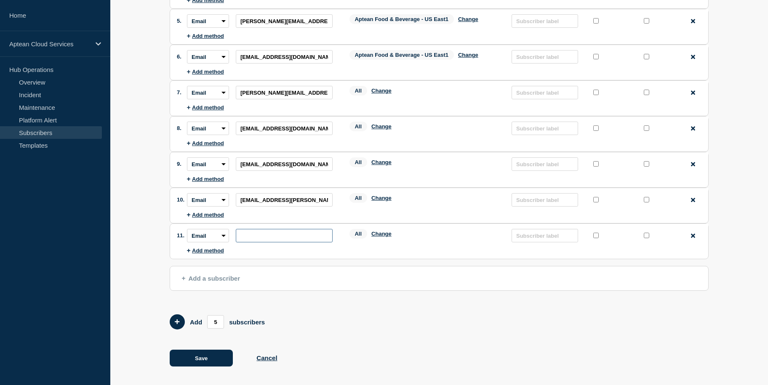
click at [259, 237] on input "subscription-address" at bounding box center [284, 235] width 97 height 13
paste input "[PERSON_NAME][EMAIL_ADDRESS][DOMAIN_NAME]"
click at [268, 276] on button "Add a subscriber" at bounding box center [439, 278] width 539 height 25
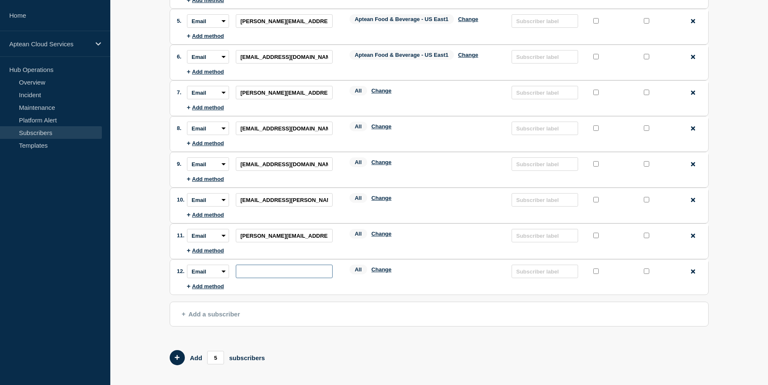
click at [287, 272] on input "subscription-address" at bounding box center [284, 271] width 97 height 13
paste input "[PERSON_NAME][EMAIL_ADDRESS][PERSON_NAME][DOMAIN_NAME]"
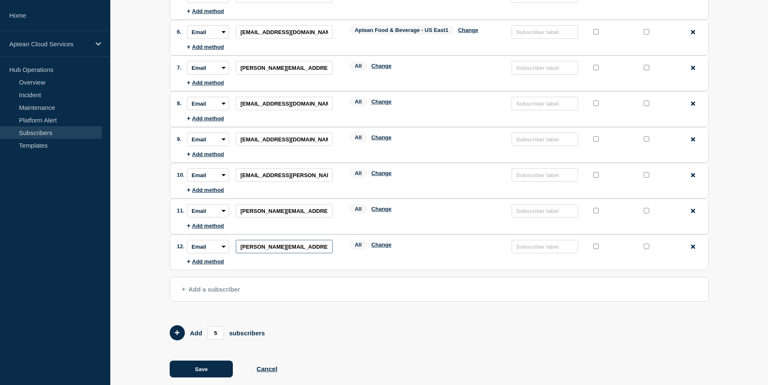
scroll to position [261, 0]
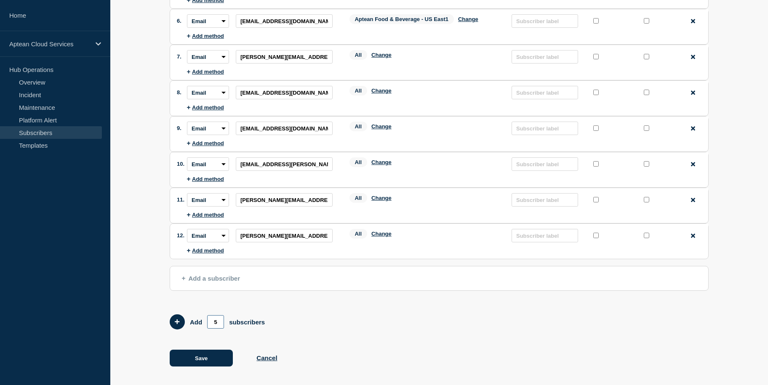
drag, startPoint x: 221, startPoint y: 321, endPoint x: 201, endPoint y: 323, distance: 19.5
click at [201, 323] on form "Add 5 subscribers" at bounding box center [439, 322] width 539 height 15
click at [180, 322] on button "Add 5 team members" at bounding box center [177, 322] width 15 height 15
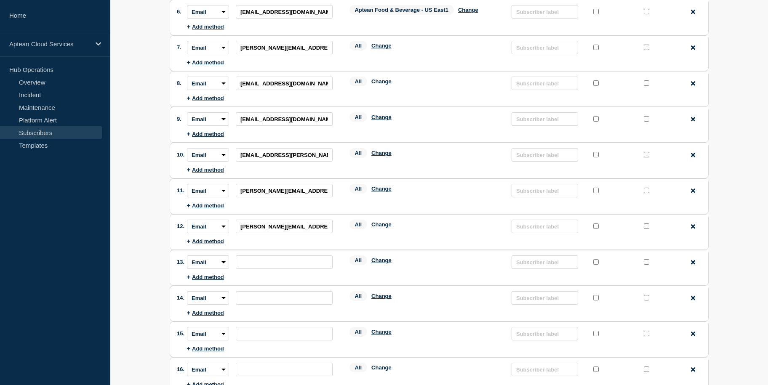
scroll to position [278, 0]
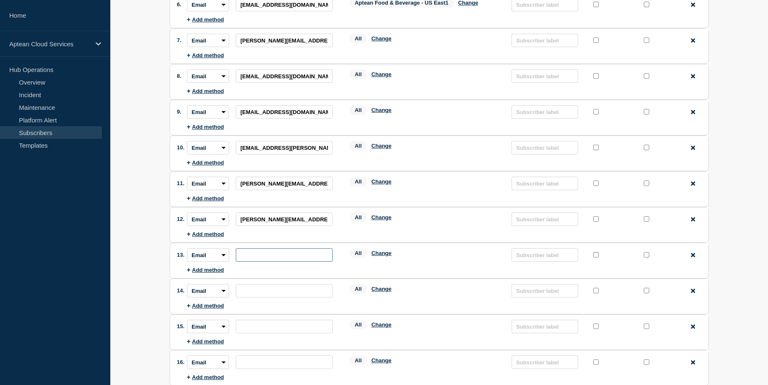
click at [296, 252] on input "subscription-address" at bounding box center [284, 254] width 97 height 13
paste input "[EMAIL_ADDRESS][DOMAIN_NAME]"
click at [289, 294] on input "subscription-address" at bounding box center [284, 290] width 97 height 13
paste input "[EMAIL_ADDRESS][DOMAIN_NAME]"
click at [304, 316] on li "Subscription method: Email SMS Webhook Slack Teams Address: Services: All Chang…" at bounding box center [447, 327] width 521 height 24
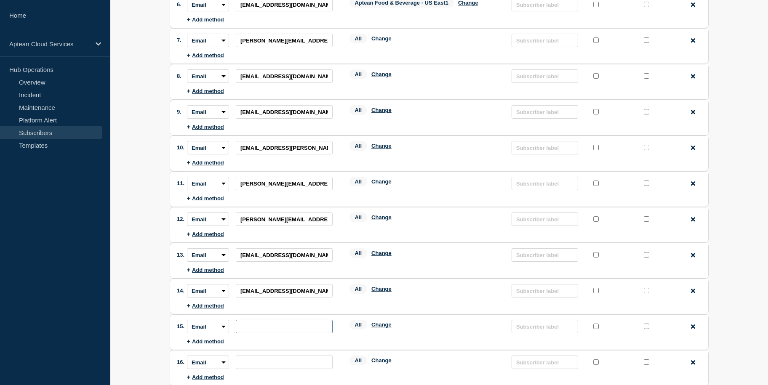
click at [294, 322] on input "subscription-address" at bounding box center [284, 326] width 97 height 13
paste input "[EMAIL_ADDRESS][DOMAIN_NAME]"
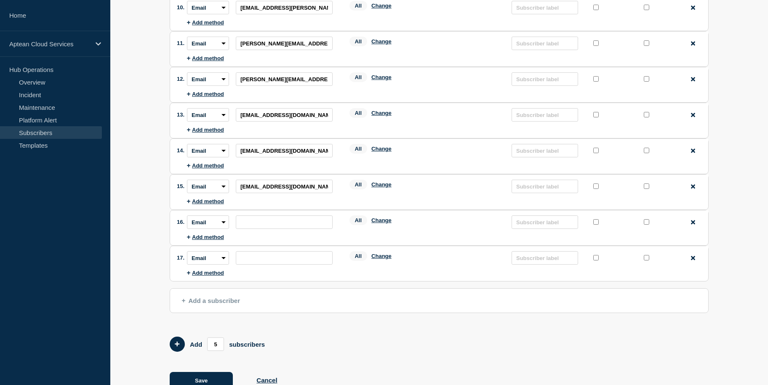
scroll to position [417, 0]
click at [280, 220] on input "subscription-address" at bounding box center [284, 222] width 97 height 13
paste input "[PERSON_NAME][EMAIL_ADDRESS][DOMAIN_NAME]"
click at [287, 259] on input "subscription-address" at bounding box center [284, 258] width 97 height 13
paste input "[EMAIL_ADDRESS][DOMAIN_NAME]"
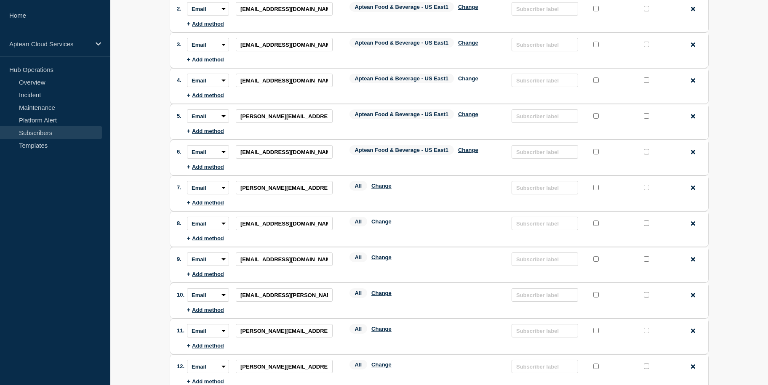
scroll to position [129, 0]
click at [383, 189] on button "Change" at bounding box center [381, 187] width 20 height 6
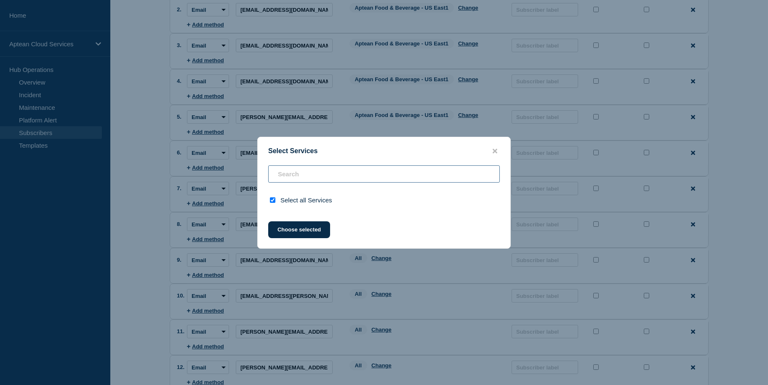
click at [380, 171] on input "text" at bounding box center [384, 174] width 232 height 17
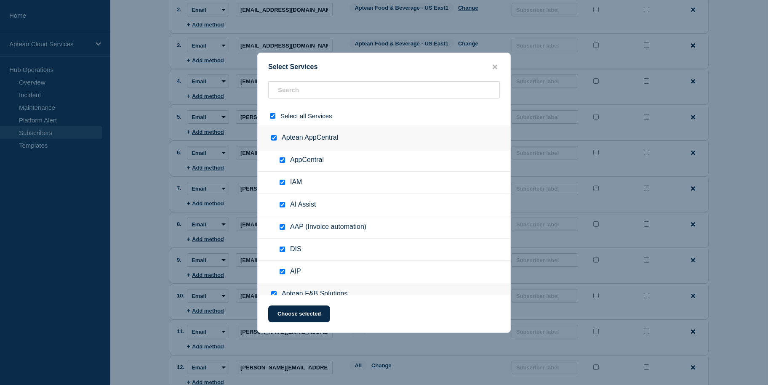
click at [273, 116] on input "select all checkbox" at bounding box center [272, 115] width 5 height 5
click at [339, 88] on input "text" at bounding box center [384, 89] width 232 height 17
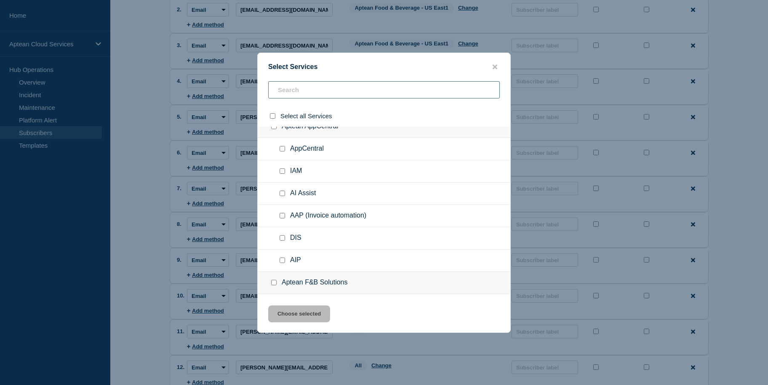
scroll to position [0, 0]
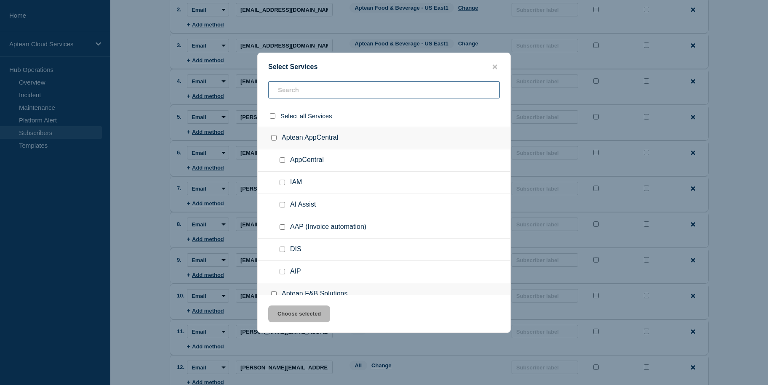
click at [300, 93] on input "text" at bounding box center [384, 89] width 232 height 17
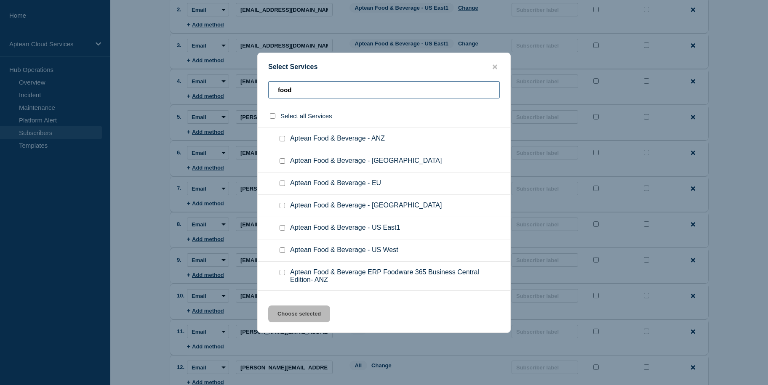
scroll to position [365, 0]
click at [304, 89] on input "food" at bounding box center [384, 89] width 232 height 17
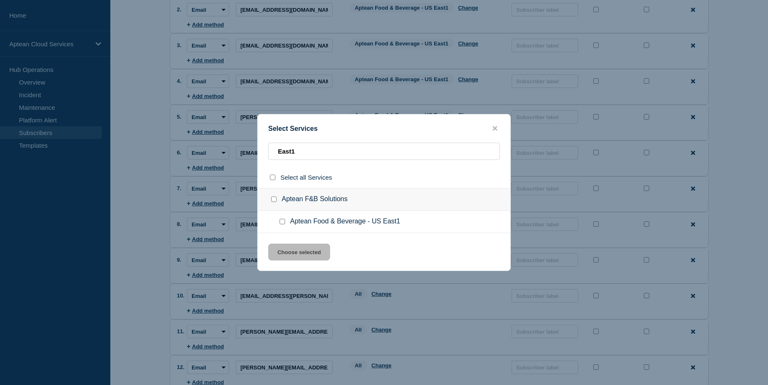
click at [284, 222] on input "Aptean Food & Beverage - US East1 checkbox" at bounding box center [282, 221] width 5 height 5
click at [315, 258] on button "Choose selected" at bounding box center [299, 252] width 62 height 17
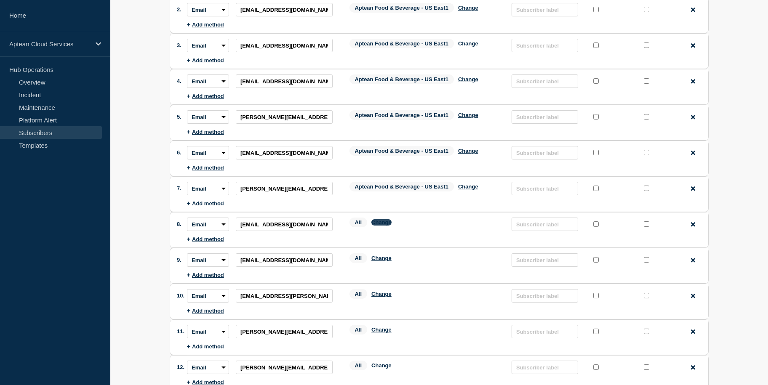
click at [388, 222] on button "Change" at bounding box center [381, 222] width 20 height 6
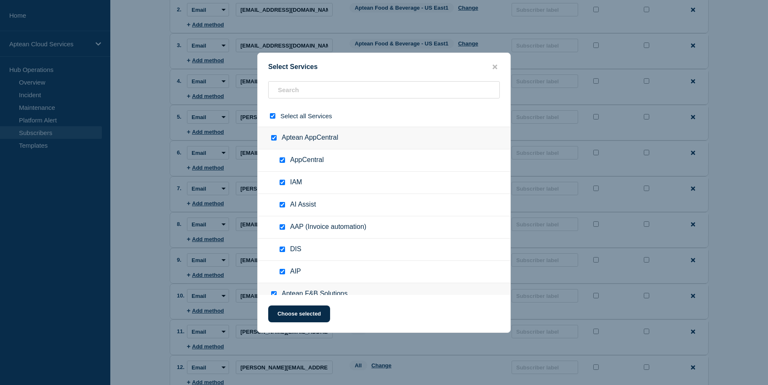
click at [273, 116] on input "select all checkbox" at bounding box center [272, 115] width 5 height 5
click at [307, 89] on input "text" at bounding box center [384, 89] width 232 height 17
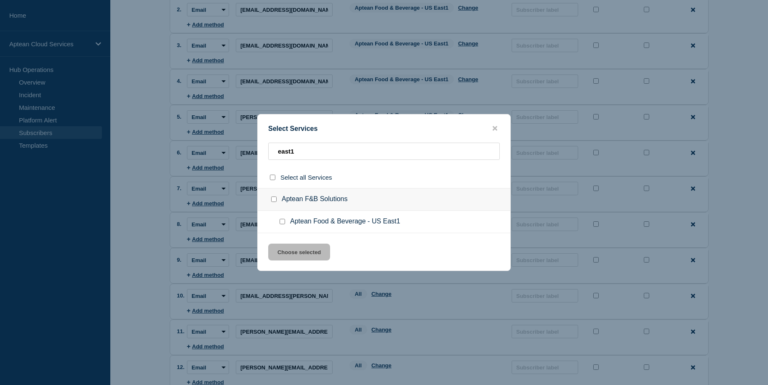
click at [348, 224] on span "Aptean Food & Beverage - US East1" at bounding box center [345, 222] width 110 height 8
click at [283, 221] on input "Aptean Food & Beverage - US East1 checkbox" at bounding box center [282, 221] width 5 height 5
click at [307, 253] on button "Choose selected" at bounding box center [299, 252] width 62 height 17
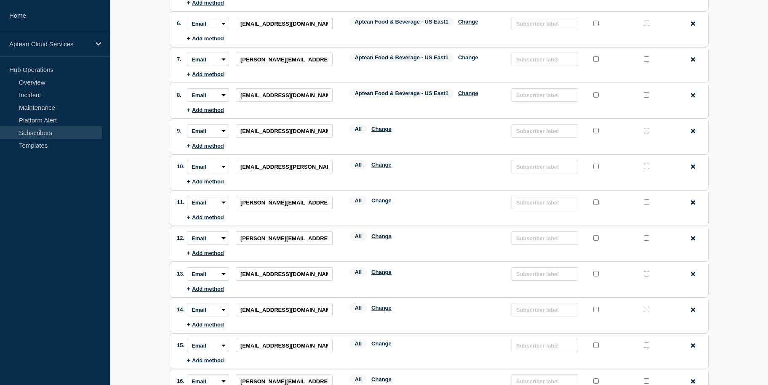
scroll to position [256, 0]
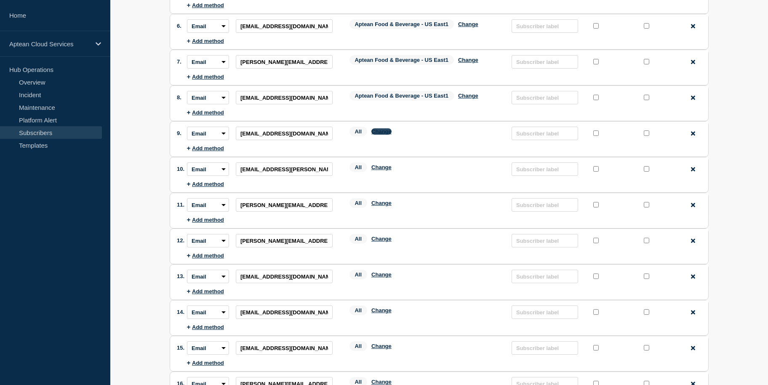
click at [378, 133] on button "Change" at bounding box center [381, 131] width 20 height 6
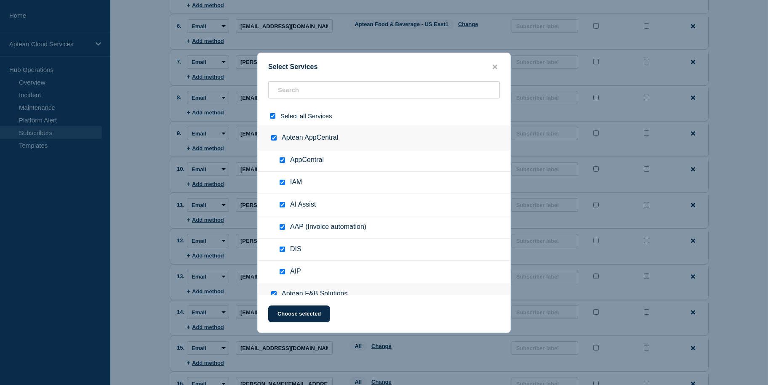
click at [327, 170] on ul "AppCentral" at bounding box center [384, 161] width 253 height 22
click at [272, 112] on div at bounding box center [274, 116] width 12 height 8
click at [272, 115] on div at bounding box center [274, 116] width 12 height 8
click at [272, 115] on input "select all checkbox" at bounding box center [272, 115] width 5 height 5
click at [300, 93] on input "text" at bounding box center [384, 89] width 232 height 17
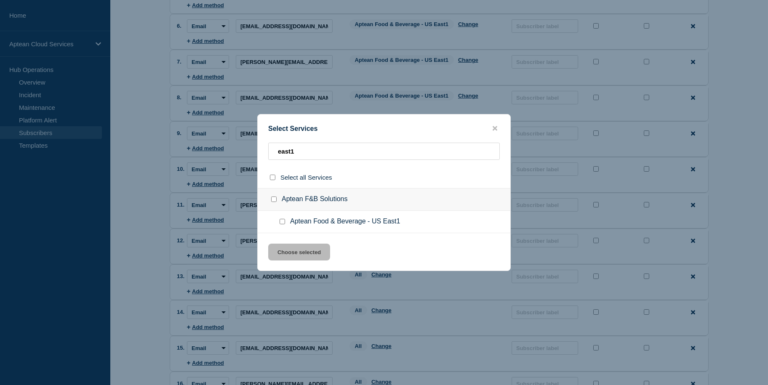
click at [282, 224] on input "Aptean Food & Beverage - US East1 checkbox" at bounding box center [282, 221] width 5 height 5
click at [300, 258] on button "Choose selected" at bounding box center [299, 252] width 62 height 17
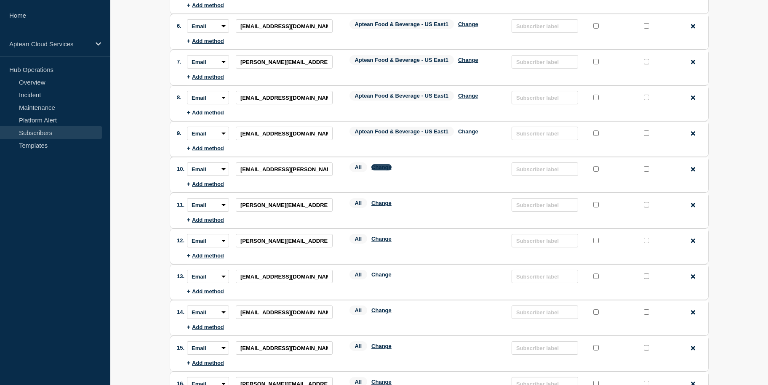
click at [379, 166] on button "Change" at bounding box center [381, 167] width 20 height 6
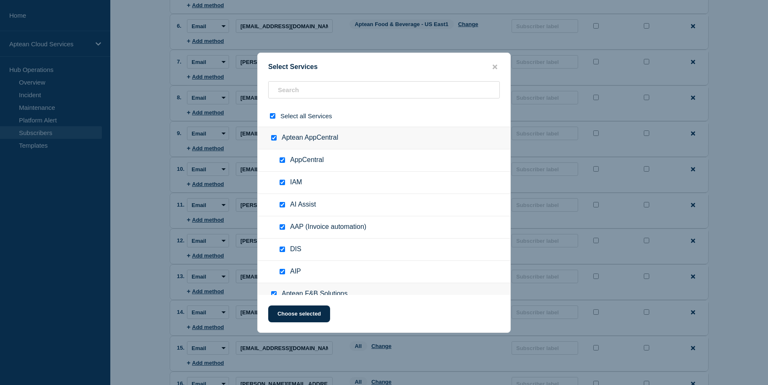
click at [367, 168] on ul "AppCentral" at bounding box center [384, 161] width 253 height 22
click at [275, 116] on input "select all checkbox" at bounding box center [272, 115] width 5 height 5
click at [311, 85] on input "text" at bounding box center [384, 89] width 232 height 17
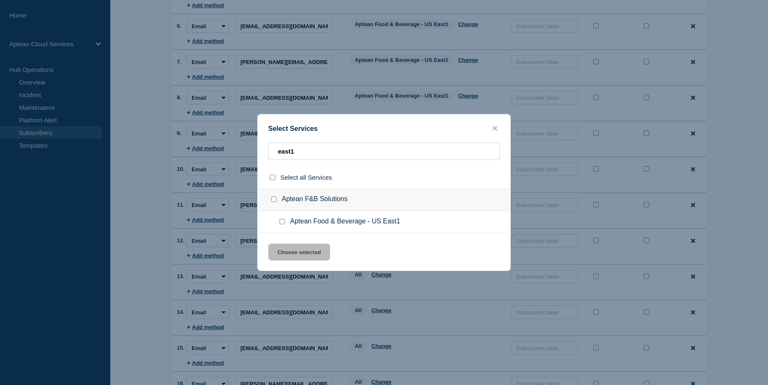
click at [284, 223] on input "Aptean Food & Beverage - US East1 checkbox" at bounding box center [282, 221] width 5 height 5
click at [306, 258] on button "Choose selected" at bounding box center [299, 252] width 62 height 17
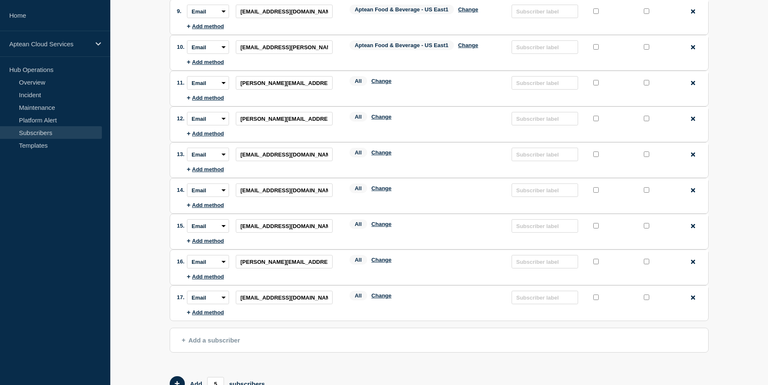
scroll to position [379, 0]
click at [381, 77] on button "Change" at bounding box center [381, 80] width 20 height 6
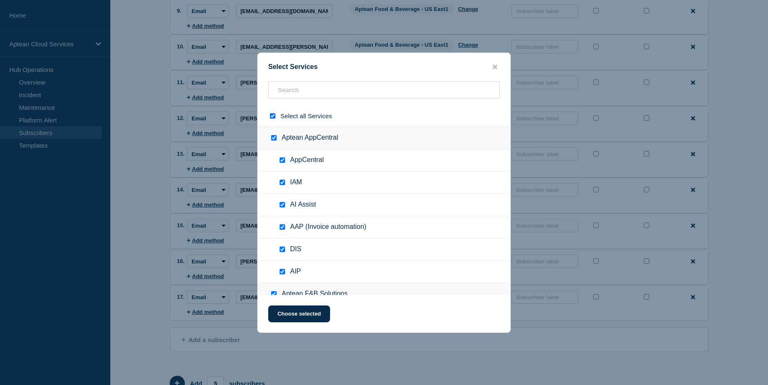
drag, startPoint x: 272, startPoint y: 116, endPoint x: 309, endPoint y: 87, distance: 46.8
click at [309, 87] on div "Select all Services Aptean AppCentral AppCentral IAM AI Assist AAP (Invoice aut…" at bounding box center [384, 188] width 253 height 214
click at [275, 115] on input "select all checkbox" at bounding box center [272, 115] width 5 height 5
click at [308, 89] on input "text" at bounding box center [384, 89] width 232 height 17
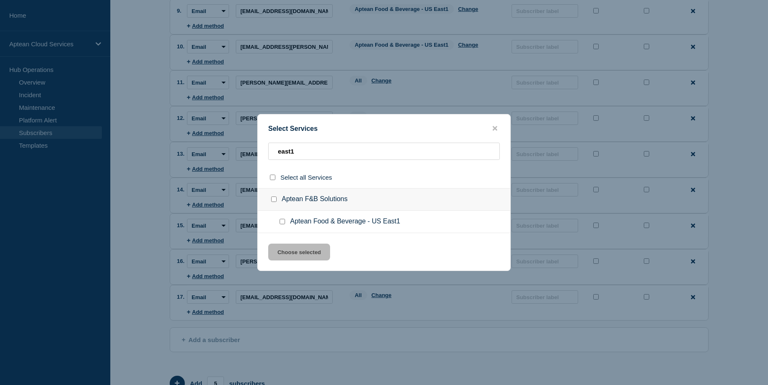
click at [284, 221] on input "Aptean Food & Beverage - US East1 checkbox" at bounding box center [282, 221] width 5 height 5
click at [305, 260] on button "Choose selected" at bounding box center [299, 252] width 62 height 17
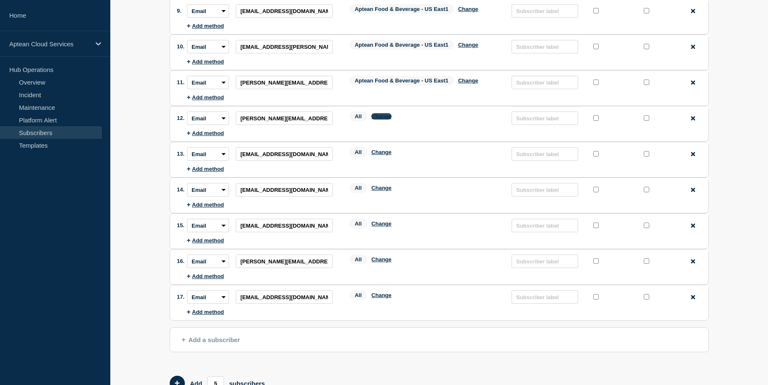
click at [385, 117] on button "Change" at bounding box center [381, 116] width 20 height 6
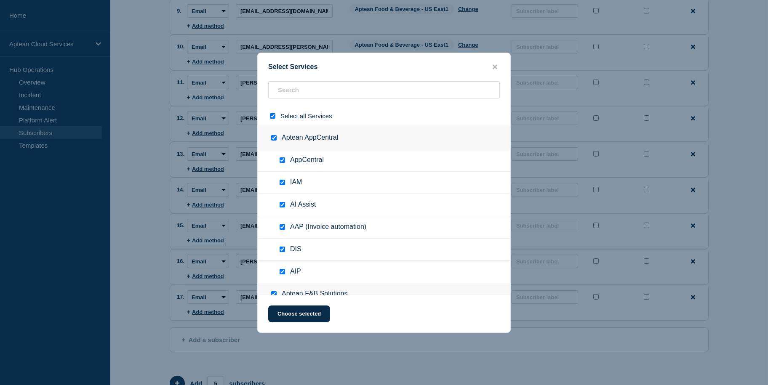
click at [272, 115] on input "select all checkbox" at bounding box center [272, 115] width 5 height 5
click at [306, 91] on input "text" at bounding box center [384, 89] width 232 height 17
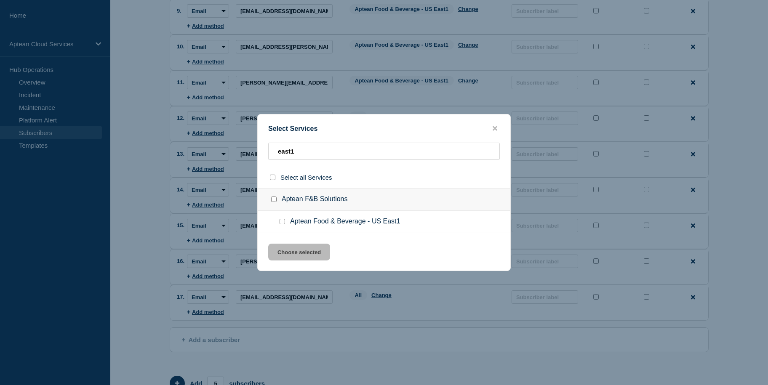
click at [282, 223] on input "Aptean Food & Beverage - US East1 checkbox" at bounding box center [282, 221] width 5 height 5
click at [302, 258] on button "Choose selected" at bounding box center [299, 252] width 62 height 17
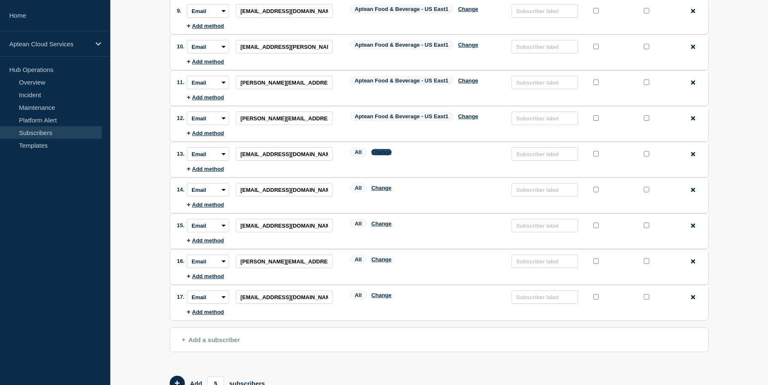
click at [381, 150] on button "Change" at bounding box center [381, 152] width 20 height 6
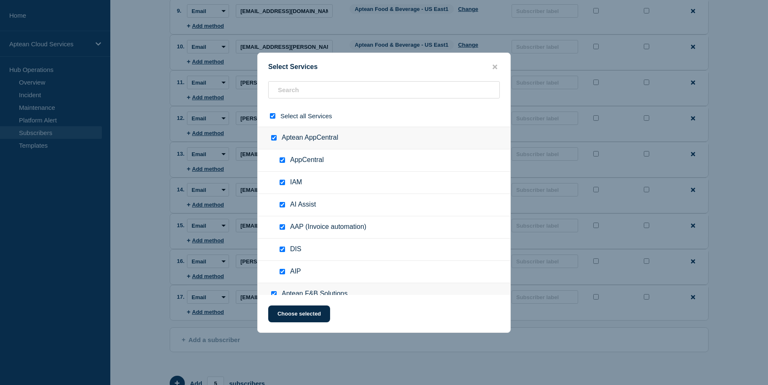
click at [272, 115] on input "select all checkbox" at bounding box center [272, 115] width 5 height 5
click at [293, 93] on input "text" at bounding box center [384, 89] width 232 height 17
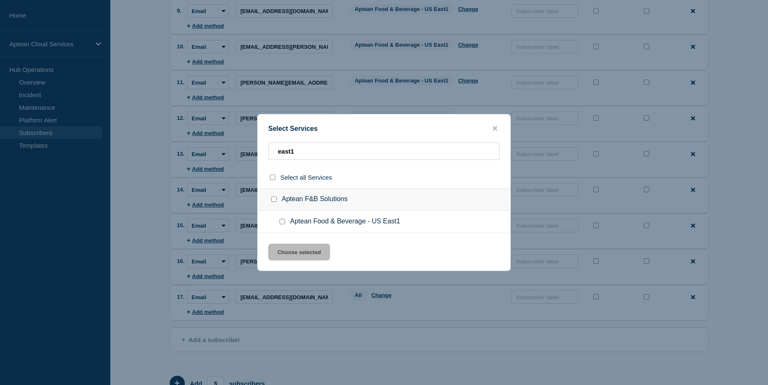
click at [300, 224] on span "Aptean Food & Beverage - US East1" at bounding box center [345, 222] width 110 height 8
click at [286, 222] on div at bounding box center [284, 222] width 12 height 8
click at [283, 222] on input "Aptean Food & Beverage - US East1 checkbox" at bounding box center [282, 221] width 5 height 5
click at [298, 255] on button "Choose selected" at bounding box center [299, 252] width 62 height 17
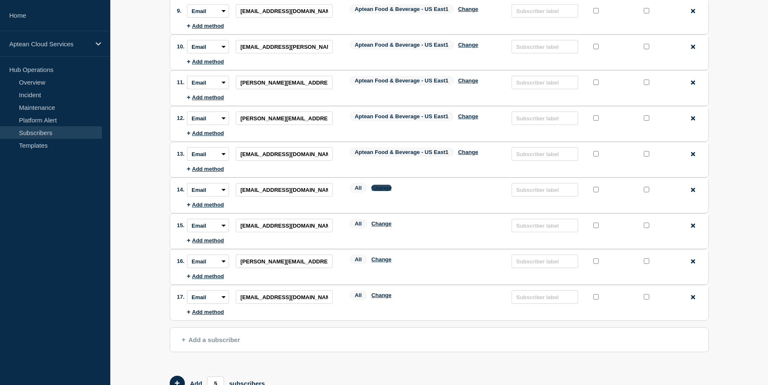
click at [386, 187] on button "Change" at bounding box center [381, 188] width 20 height 6
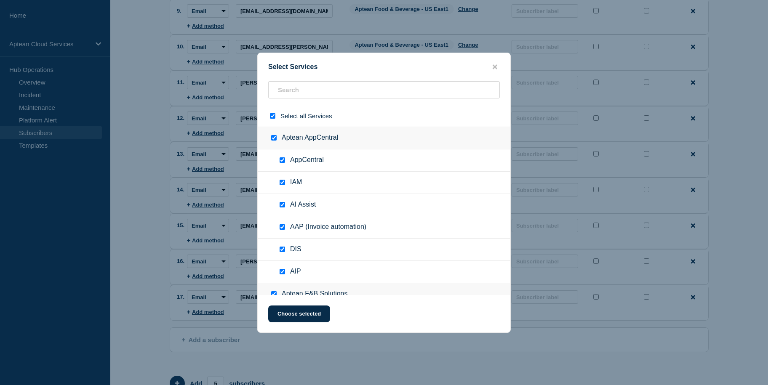
click at [272, 118] on input "select all checkbox" at bounding box center [272, 115] width 5 height 5
click at [291, 97] on input "text" at bounding box center [384, 89] width 232 height 17
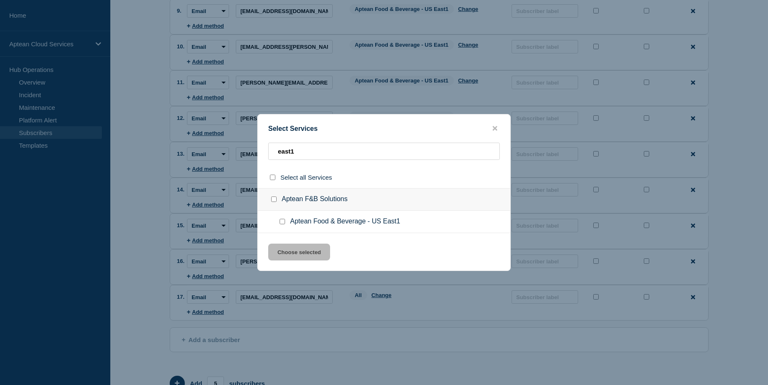
click at [283, 223] on input "Aptean Food & Beverage - US East1 checkbox" at bounding box center [282, 221] width 5 height 5
click at [308, 258] on button "Choose selected" at bounding box center [299, 252] width 62 height 17
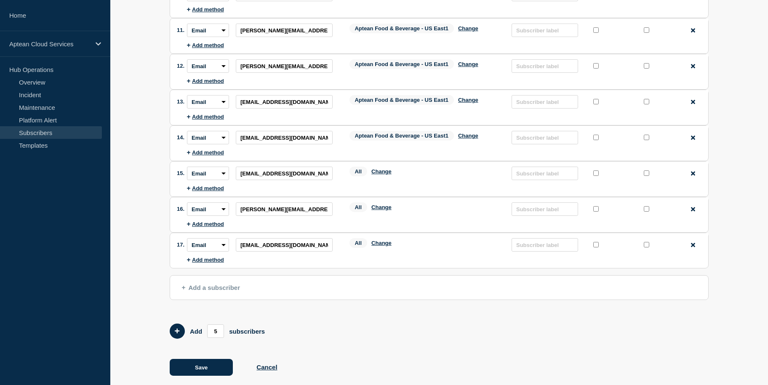
scroll to position [438, 0]
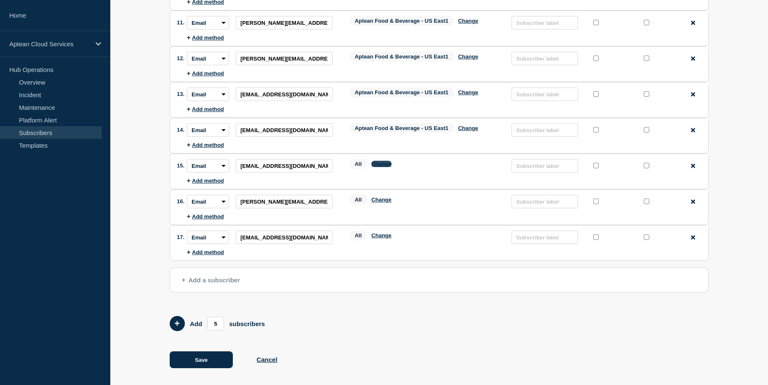
click at [383, 162] on button "Change" at bounding box center [381, 164] width 20 height 6
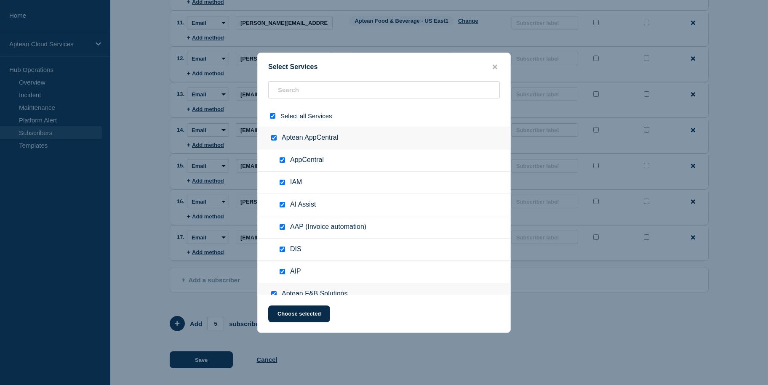
click at [271, 114] on input "select all checkbox" at bounding box center [272, 115] width 5 height 5
click at [307, 94] on input "text" at bounding box center [384, 89] width 232 height 17
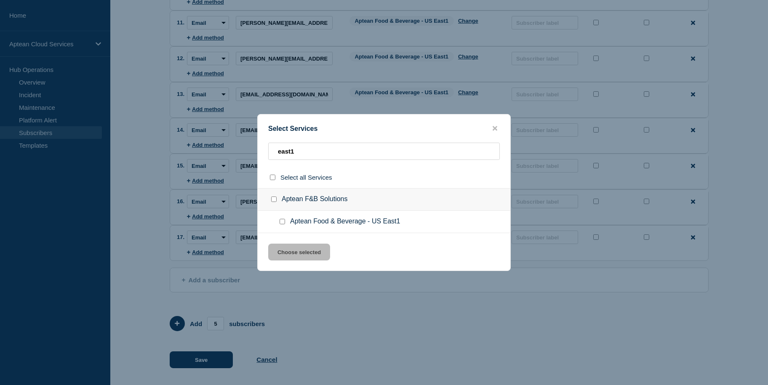
click at [281, 222] on input "Aptean Food & Beverage - US East1 checkbox" at bounding box center [282, 221] width 5 height 5
click at [293, 261] on button "Choose selected" at bounding box center [299, 252] width 62 height 17
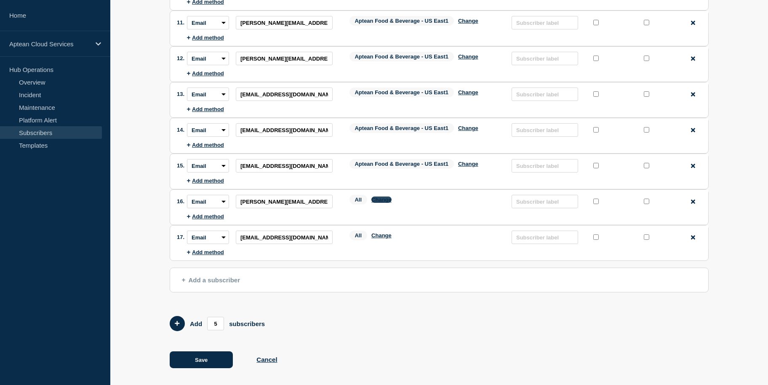
click at [381, 199] on button "Change" at bounding box center [381, 200] width 20 height 6
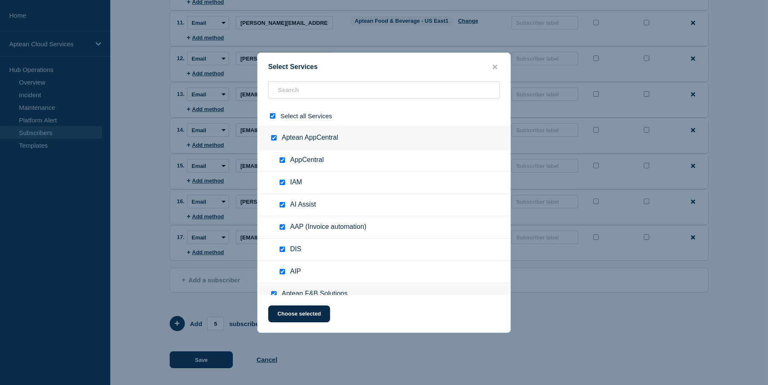
click at [271, 116] on input "select all checkbox" at bounding box center [272, 115] width 5 height 5
click at [304, 85] on input "text" at bounding box center [384, 89] width 232 height 17
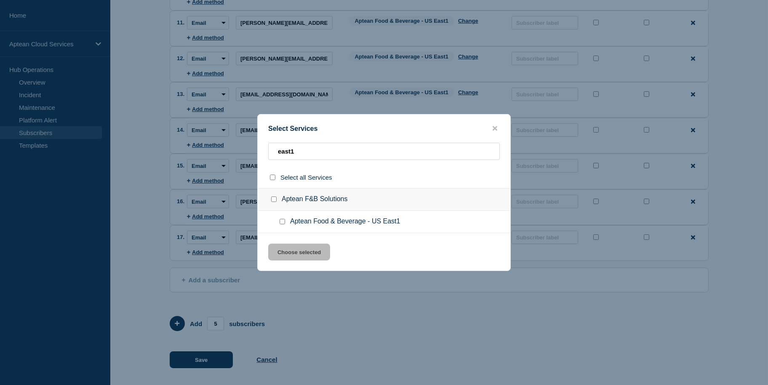
click at [283, 222] on input "Aptean Food & Beverage - US East1 checkbox" at bounding box center [282, 221] width 5 height 5
click at [298, 250] on button "Choose selected" at bounding box center [299, 252] width 62 height 17
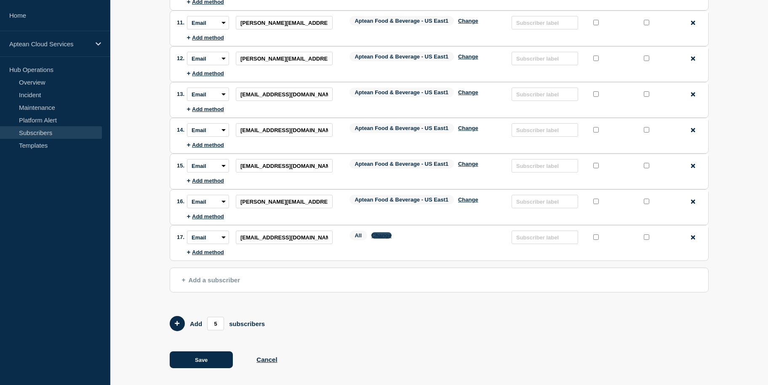
drag, startPoint x: 377, startPoint y: 237, endPoint x: 379, endPoint y: 232, distance: 4.7
click at [379, 232] on div "All Change" at bounding box center [427, 237] width 154 height 13
click at [180, 318] on button "Add 5 team members" at bounding box center [177, 323] width 15 height 15
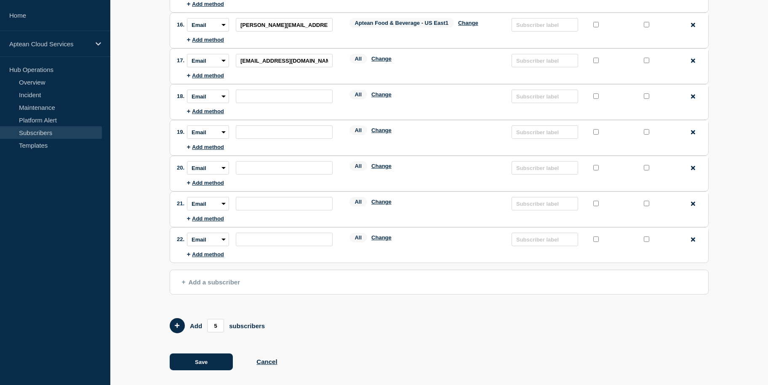
scroll to position [616, 0]
click at [177, 318] on button "Add 5 team members" at bounding box center [177, 325] width 15 height 15
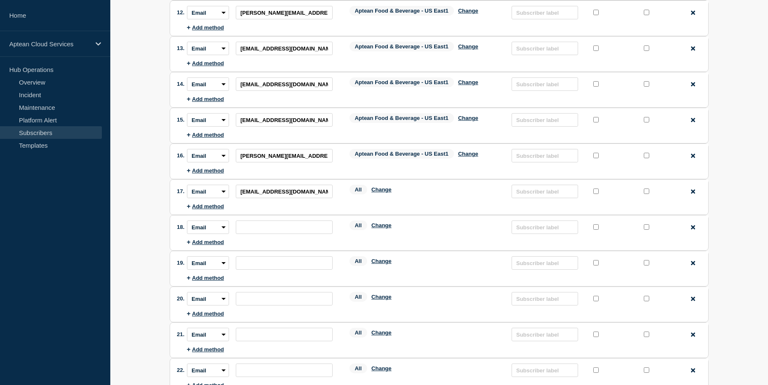
scroll to position [476, 0]
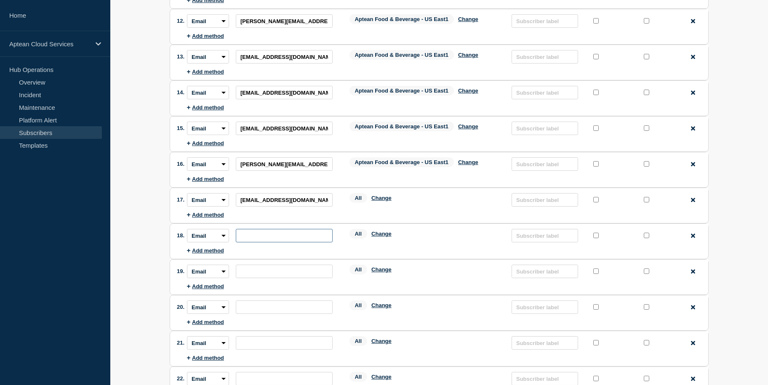
click at [261, 231] on input "subscription-address" at bounding box center [284, 235] width 97 height 13
paste input "[EMAIL_ADDRESS][DOMAIN_NAME]"
click at [261, 229] on input "[EMAIL_ADDRESS][DOMAIN_NAME]" at bounding box center [284, 235] width 97 height 13
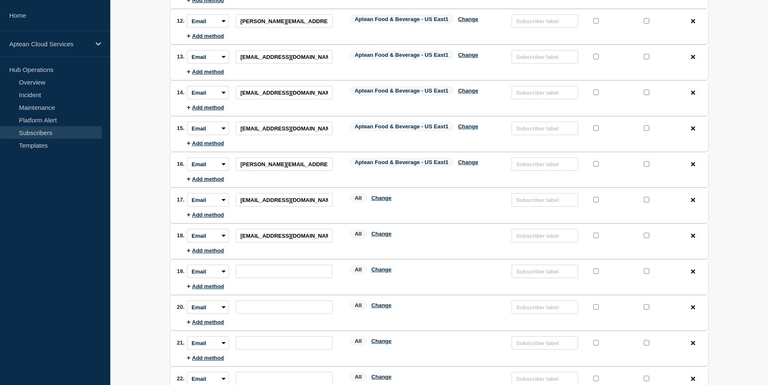
click at [288, 260] on li "Subscription method: Email SMS Webhook Slack Teams Address: Services: All Chang…" at bounding box center [447, 272] width 521 height 24
click at [291, 267] on input "subscription-address" at bounding box center [284, 271] width 97 height 13
click at [261, 265] on input "subscription-address" at bounding box center [284, 271] width 97 height 13
paste input "[EMAIL_ADDRESS][DOMAIN_NAME]"
click at [308, 303] on input "subscription-address" at bounding box center [284, 307] width 97 height 13
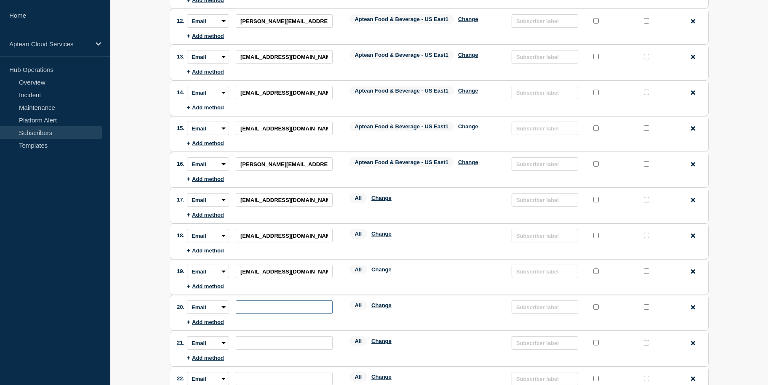
paste input "[PERSON_NAME][EMAIL_ADDRESS][PERSON_NAME][DOMAIN_NAME]"
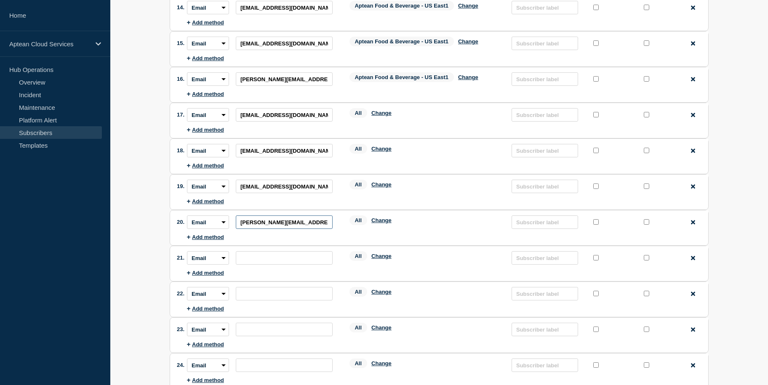
scroll to position [563, 0]
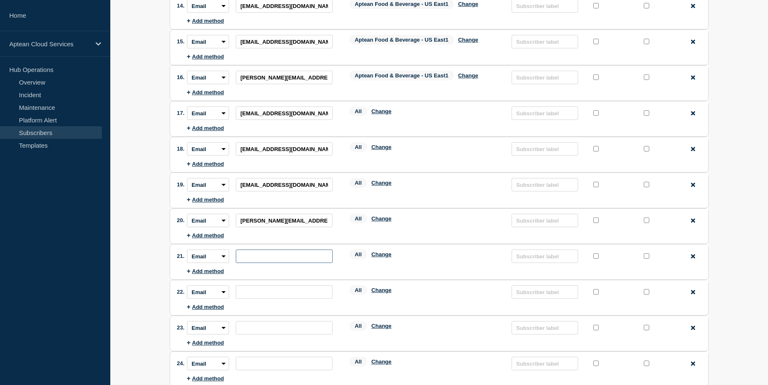
click at [282, 250] on input "subscription-address" at bounding box center [284, 256] width 97 height 13
paste input "[EMAIL_ADDRESS][DOMAIN_NAME]"
click at [301, 288] on input "subscription-address" at bounding box center [284, 292] width 97 height 13
paste input "[EMAIL_ADDRESS][DOMAIN_NAME]"
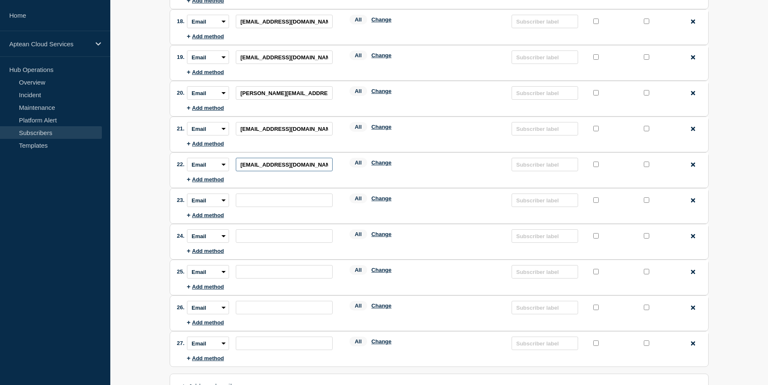
scroll to position [694, 0]
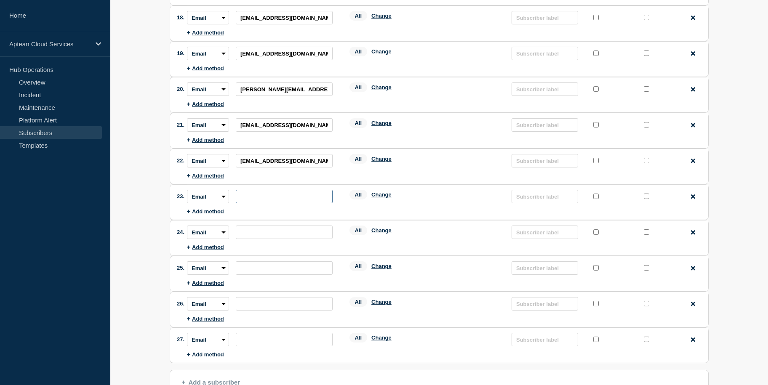
click at [279, 193] on input "subscription-address" at bounding box center [284, 196] width 97 height 13
paste input "[EMAIL_ADDRESS][DOMAIN_NAME]"
click at [276, 226] on input "subscription-address" at bounding box center [284, 232] width 97 height 13
paste input "[PERSON_NAME][EMAIL_ADDRESS][DOMAIN_NAME]"
click at [281, 262] on input "subscription-address" at bounding box center [284, 268] width 97 height 13
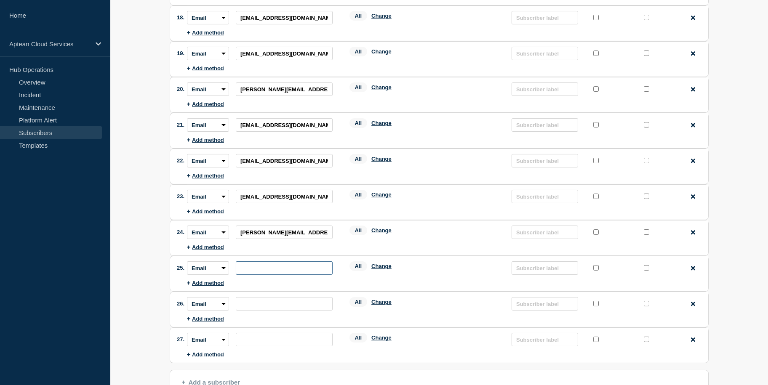
paste input "[PERSON_NAME][EMAIL_ADDRESS][DOMAIN_NAME]"
click at [262, 301] on input "subscription-address" at bounding box center [284, 303] width 97 height 13
paste input "[EMAIL_ADDRESS][DOMAIN_NAME]"
click at [291, 328] on li "Subscription method: Email SMS Webhook Slack Teams Address: Services: All Chang…" at bounding box center [447, 340] width 521 height 24
click at [278, 338] on input "subscription-address" at bounding box center [284, 339] width 97 height 13
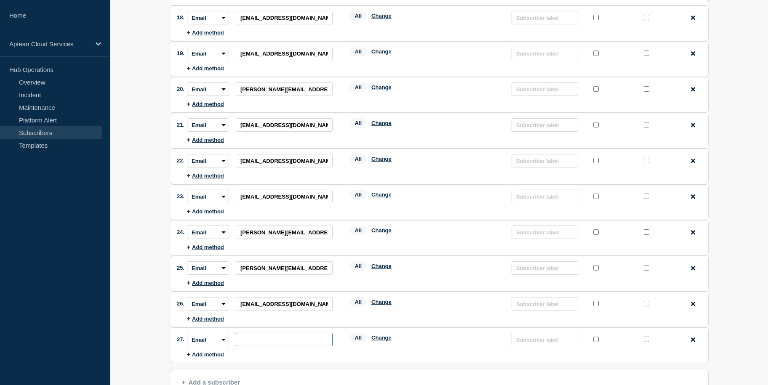
paste input "[EMAIL_ADDRESS][PERSON_NAME][DOMAIN_NAME]"
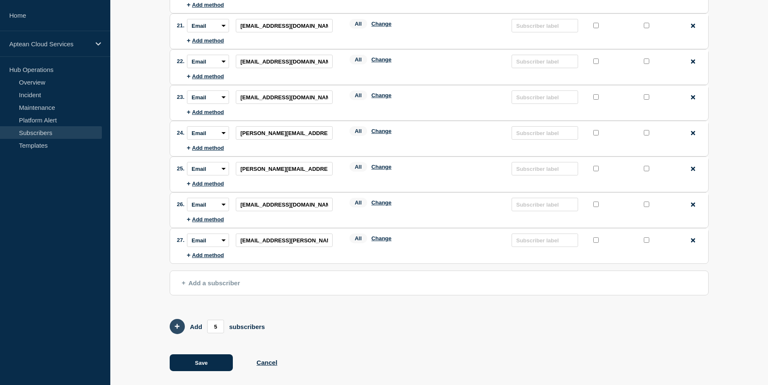
click at [181, 319] on button "Add 5 team members" at bounding box center [177, 326] width 15 height 15
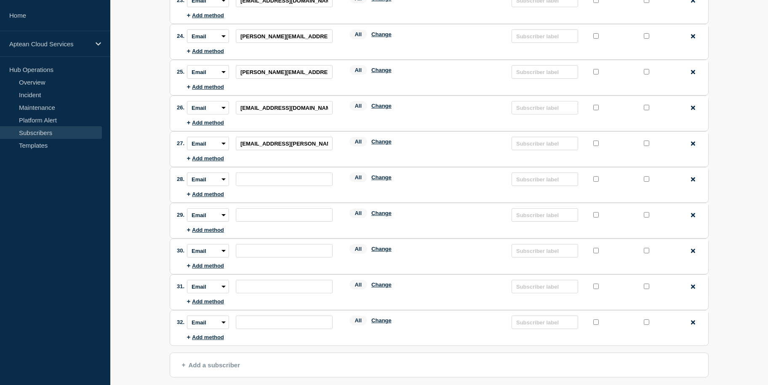
scroll to position [895, 0]
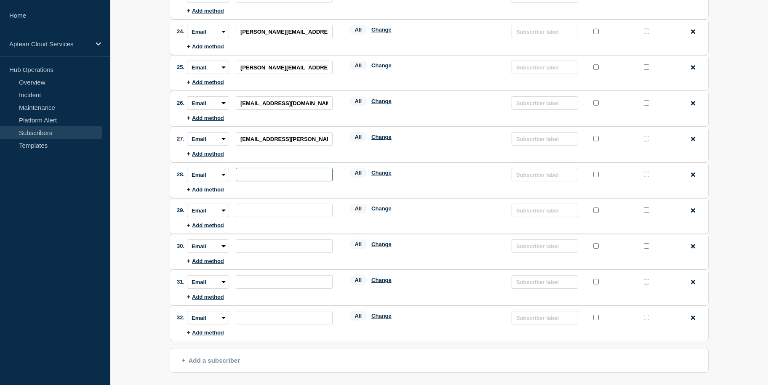
click at [297, 168] on input "subscription-address" at bounding box center [284, 174] width 97 height 13
click at [270, 168] on input "subscription-address" at bounding box center [284, 174] width 97 height 13
paste input "[EMAIL_ADDRESS][DOMAIN_NAME]"
click at [293, 204] on input "subscription-address" at bounding box center [284, 210] width 97 height 13
paste input "[PERSON_NAME][EMAIL_ADDRESS][PERSON_NAME][DOMAIN_NAME]"
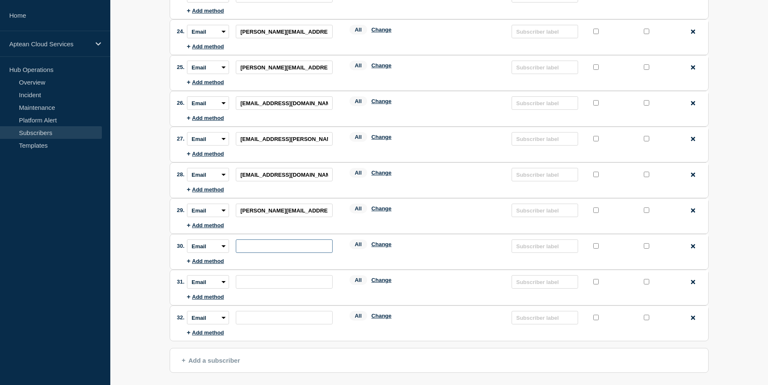
click at [296, 240] on input "subscription-address" at bounding box center [284, 246] width 97 height 13
paste input "[PERSON_NAME][EMAIL_ADDRESS][DOMAIN_NAME]"
click at [288, 277] on input "subscription-address" at bounding box center [284, 281] width 97 height 13
paste input "[EMAIL_ADDRESS][DOMAIN_NAME]"
click at [271, 311] on input "subscription-address" at bounding box center [284, 317] width 97 height 13
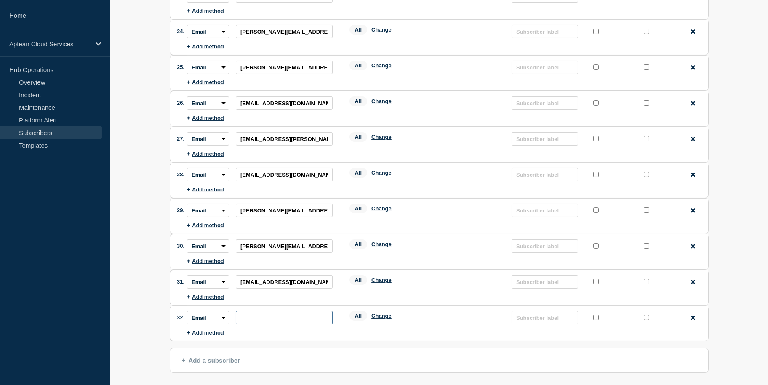
paste input "[EMAIL_ADDRESS][DOMAIN_NAME]"
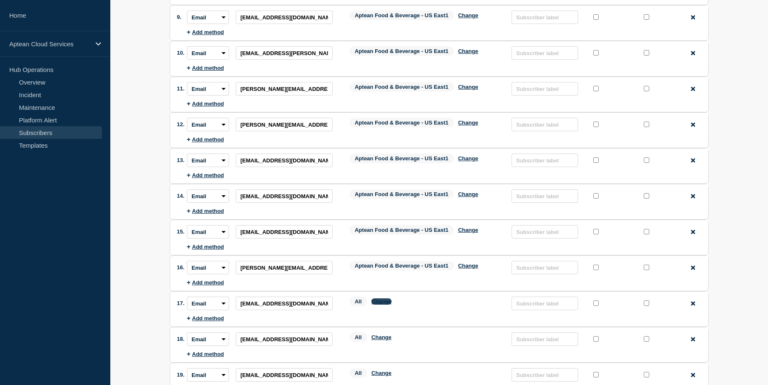
scroll to position [0, 0]
click at [390, 300] on button "Change" at bounding box center [381, 302] width 20 height 6
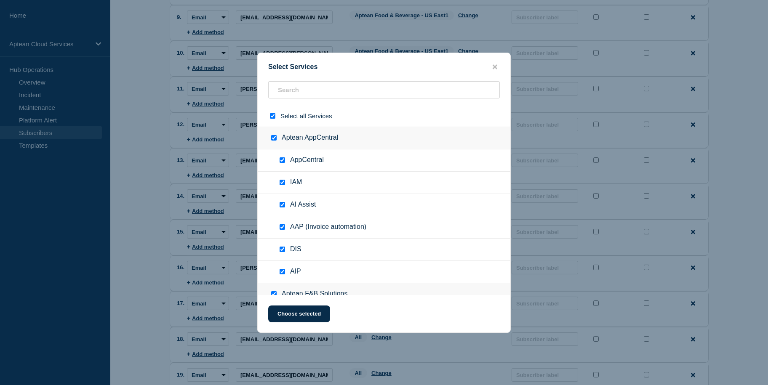
click at [272, 117] on input "select all checkbox" at bounding box center [272, 115] width 5 height 5
click at [309, 91] on input "text" at bounding box center [384, 89] width 232 height 17
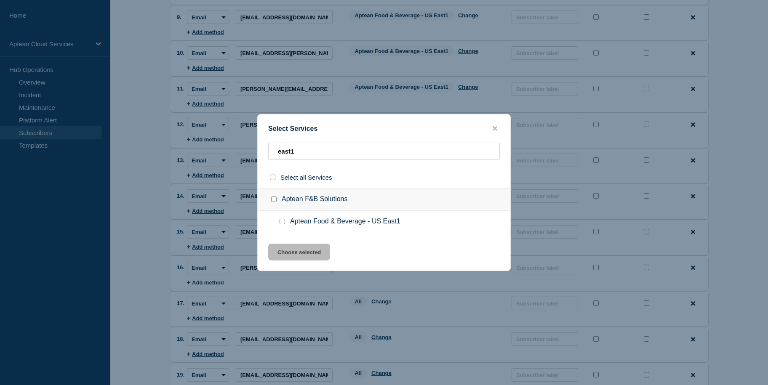
click at [284, 220] on input "Aptean Food & Beverage - US East1 checkbox" at bounding box center [282, 221] width 5 height 5
click at [294, 254] on button "Choose selected" at bounding box center [299, 252] width 62 height 17
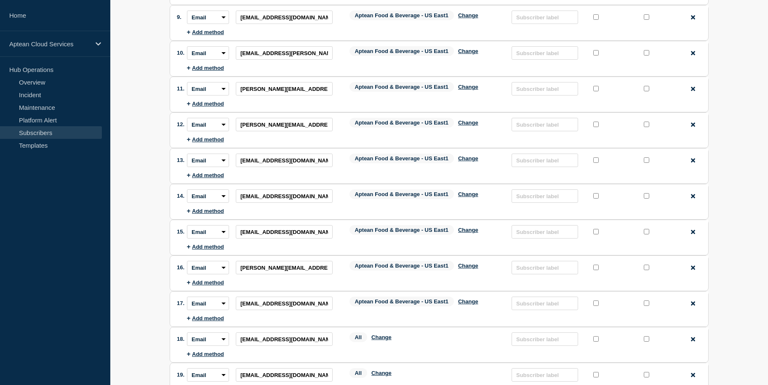
click at [388, 333] on div "All Change" at bounding box center [427, 339] width 154 height 13
click at [386, 334] on button "Change" at bounding box center [381, 337] width 20 height 6
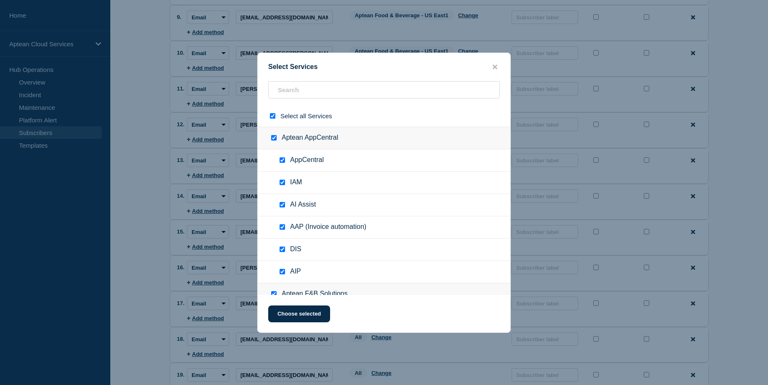
click at [271, 116] on input "select all checkbox" at bounding box center [272, 115] width 5 height 5
click at [304, 90] on input "text" at bounding box center [384, 89] width 232 height 17
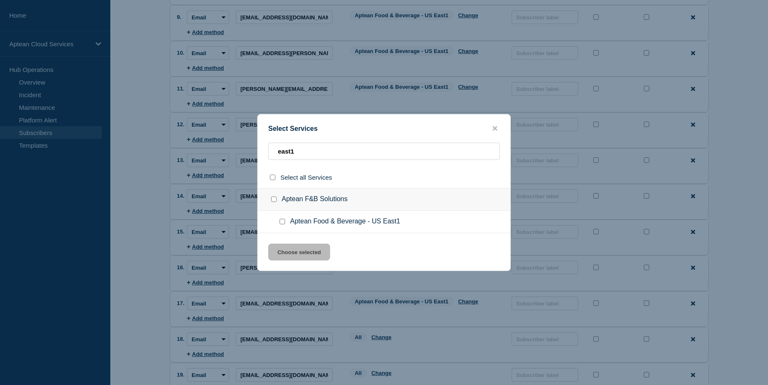
click at [284, 224] on input "Aptean Food & Beverage - US East1 checkbox" at bounding box center [282, 221] width 5 height 5
click at [305, 250] on button "Choose selected" at bounding box center [299, 252] width 62 height 17
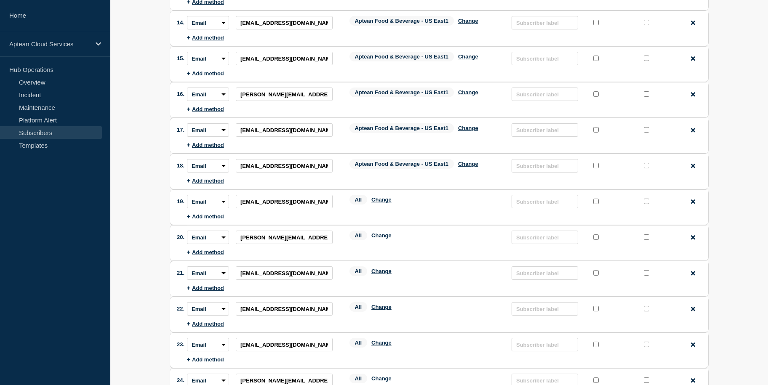
scroll to position [546, 0]
click at [386, 198] on button "Change" at bounding box center [381, 199] width 20 height 6
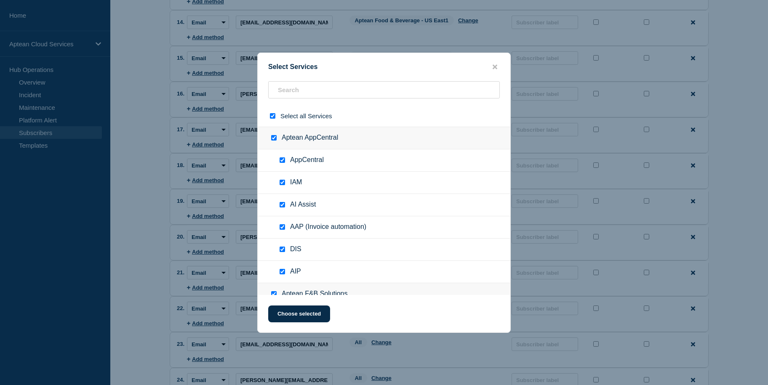
click at [274, 116] on input "select all checkbox" at bounding box center [272, 115] width 5 height 5
click at [309, 85] on input "text" at bounding box center [384, 89] width 232 height 17
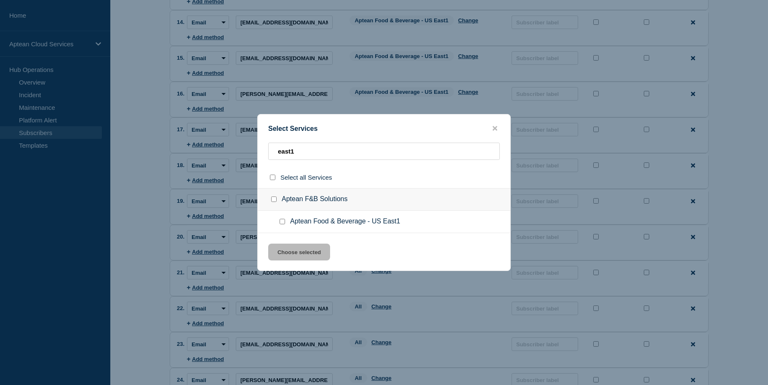
click at [285, 221] on input "Aptean Food & Beverage - US East1 checkbox" at bounding box center [282, 221] width 5 height 5
click at [301, 262] on div "Select Services east1 Select all Services Aptean F&B Solutions Aptean Food & Be…" at bounding box center [384, 192] width 254 height 157
click at [302, 257] on button "Choose selected" at bounding box center [299, 252] width 62 height 17
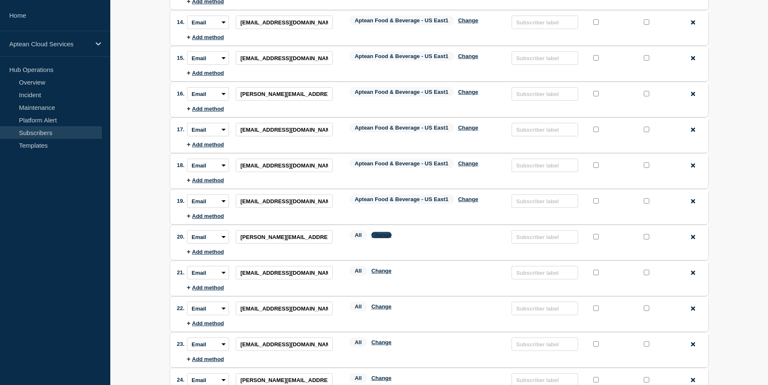
click at [379, 232] on button "Change" at bounding box center [381, 235] width 20 height 6
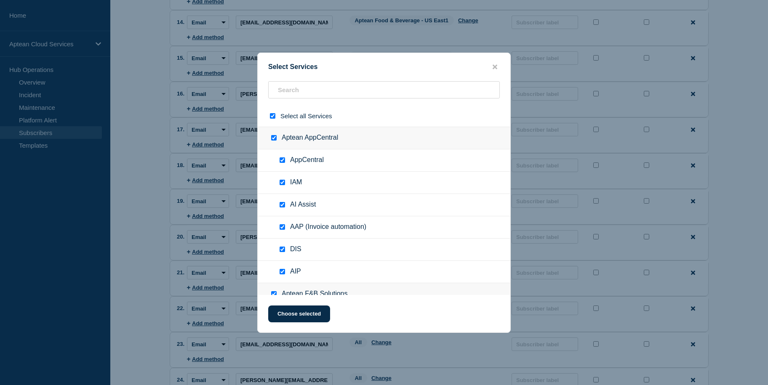
click at [271, 116] on input "select all checkbox" at bounding box center [272, 115] width 5 height 5
click at [313, 94] on input "text" at bounding box center [384, 89] width 232 height 17
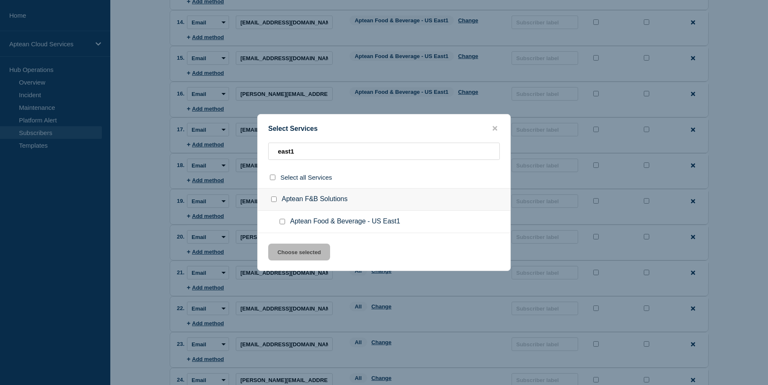
click at [285, 221] on input "Aptean Food & Beverage - US East1 checkbox" at bounding box center [282, 221] width 5 height 5
click at [299, 251] on button "Choose selected" at bounding box center [299, 252] width 62 height 17
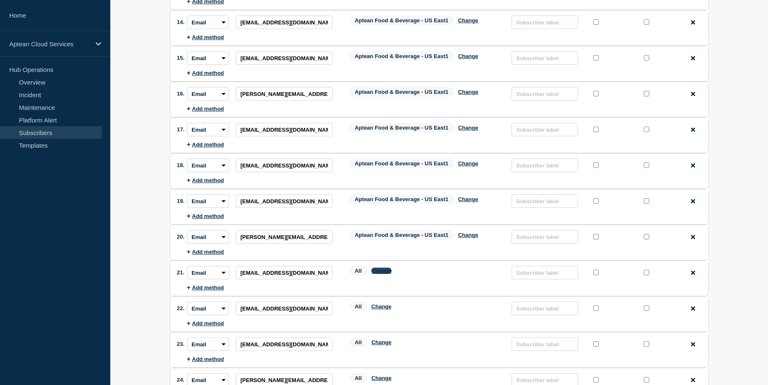
click at [388, 268] on button "Change" at bounding box center [381, 271] width 20 height 6
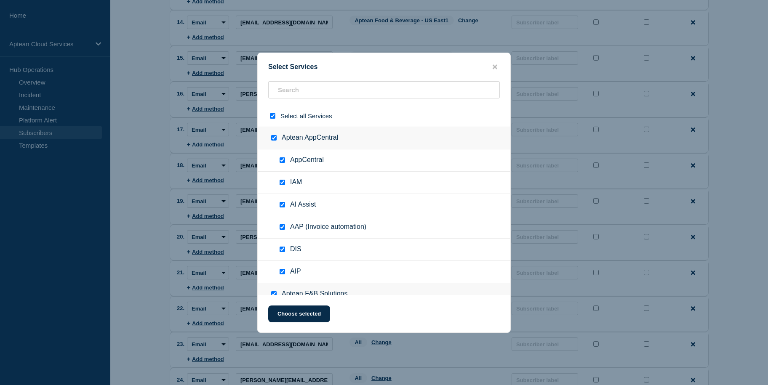
click at [271, 115] on input "select all checkbox" at bounding box center [272, 115] width 5 height 5
click at [321, 94] on input "text" at bounding box center [384, 89] width 232 height 17
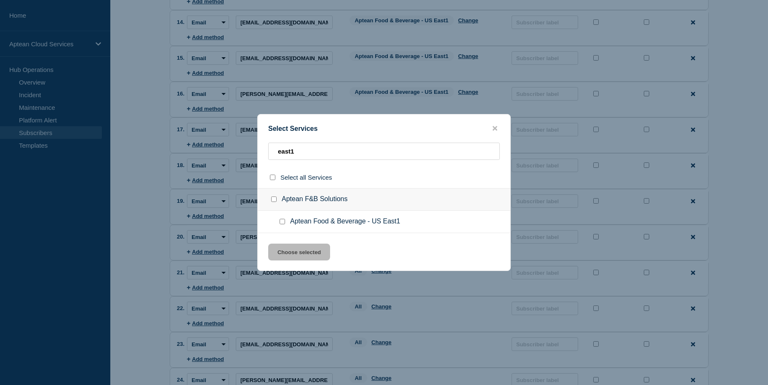
click at [279, 221] on div at bounding box center [284, 222] width 12 height 8
click at [282, 223] on input "Aptean Food & Beverage - US East1 checkbox" at bounding box center [282, 221] width 5 height 5
click at [302, 250] on button "Choose selected" at bounding box center [299, 252] width 62 height 17
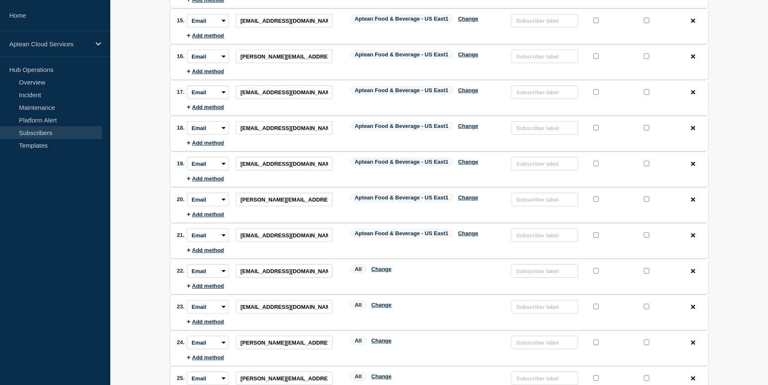
scroll to position [585, 0]
click at [387, 265] on button "Change" at bounding box center [381, 268] width 20 height 6
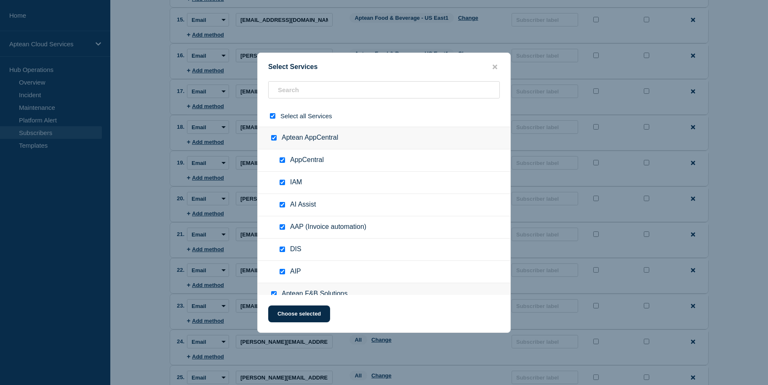
click at [274, 117] on input "select all checkbox" at bounding box center [272, 115] width 5 height 5
click at [315, 86] on input "text" at bounding box center [384, 89] width 232 height 17
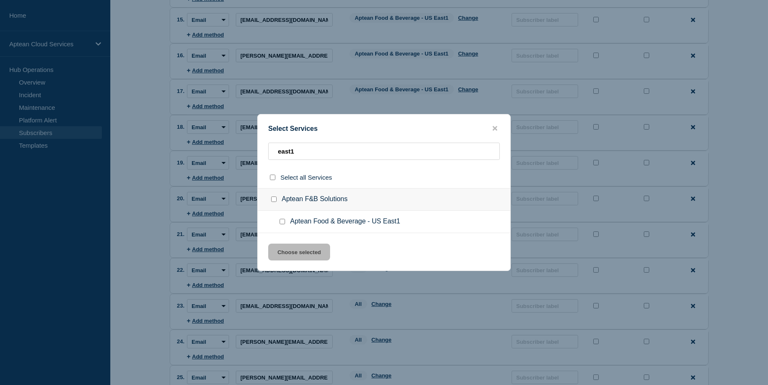
click at [284, 222] on input "Aptean Food & Beverage - US East1 checkbox" at bounding box center [282, 221] width 5 height 5
click at [300, 254] on button "Choose selected" at bounding box center [299, 252] width 62 height 17
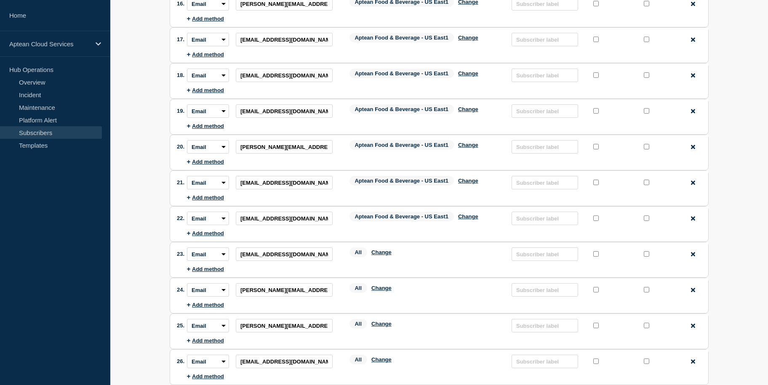
scroll to position [638, 0]
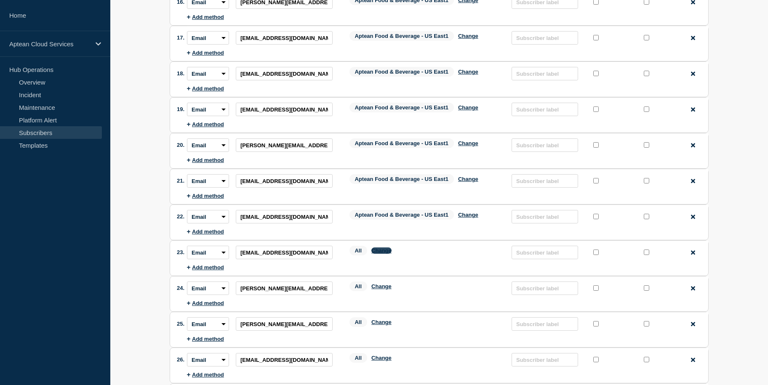
click at [387, 248] on button "Change" at bounding box center [381, 251] width 20 height 6
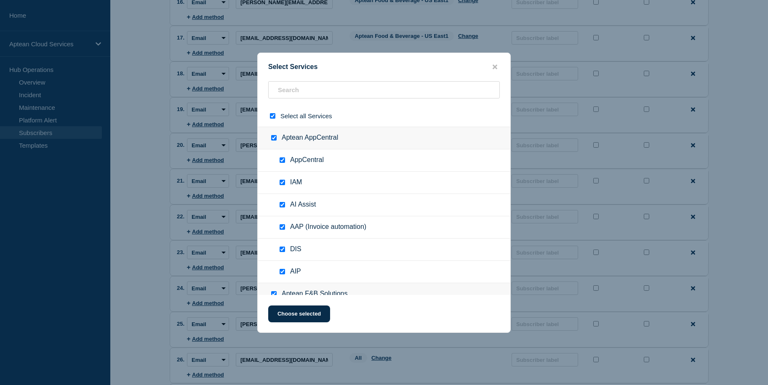
click at [271, 120] on div at bounding box center [274, 116] width 12 height 8
click at [271, 118] on input "select all checkbox" at bounding box center [272, 115] width 5 height 5
click at [298, 92] on input "text" at bounding box center [384, 89] width 232 height 17
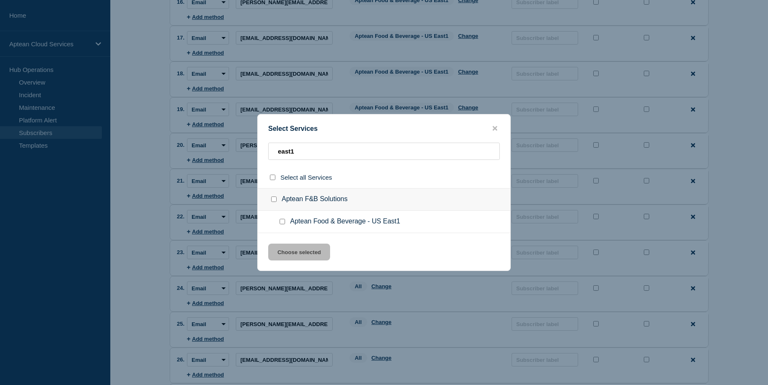
click at [282, 224] on input "Aptean Food & Beverage - US East1 checkbox" at bounding box center [282, 221] width 5 height 5
click at [298, 252] on button "Choose selected" at bounding box center [299, 252] width 62 height 17
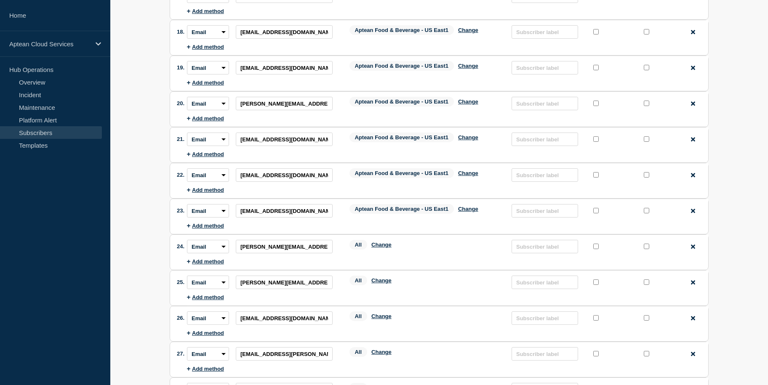
scroll to position [681, 0]
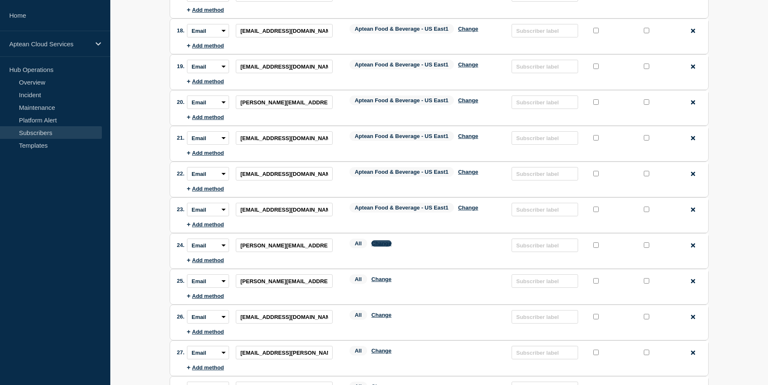
click at [387, 240] on button "Change" at bounding box center [381, 243] width 20 height 6
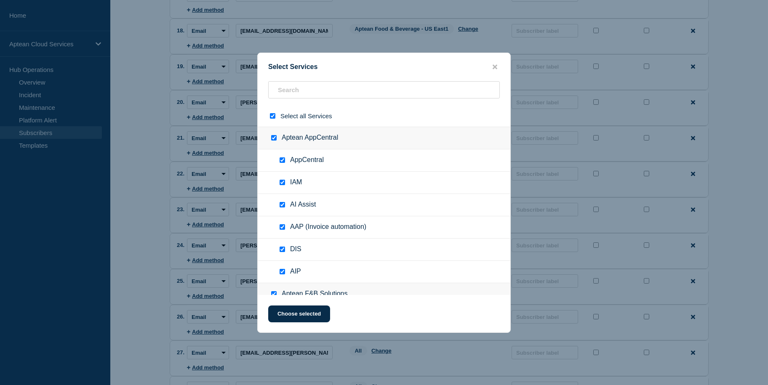
click at [272, 115] on input "select all checkbox" at bounding box center [272, 115] width 5 height 5
click at [302, 91] on input "text" at bounding box center [384, 89] width 232 height 17
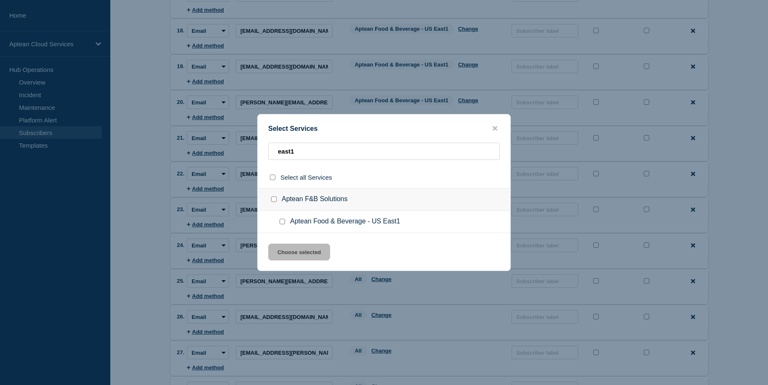
click at [282, 222] on input "Aptean Food & Beverage - US East1 checkbox" at bounding box center [282, 221] width 5 height 5
click at [310, 254] on button "Choose selected" at bounding box center [299, 252] width 62 height 17
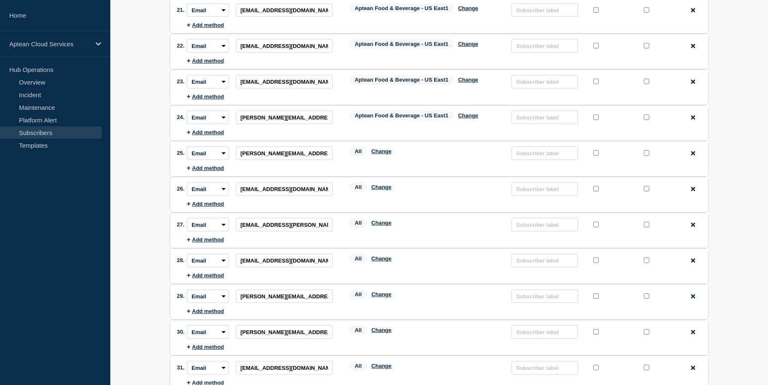
scroll to position [812, 0]
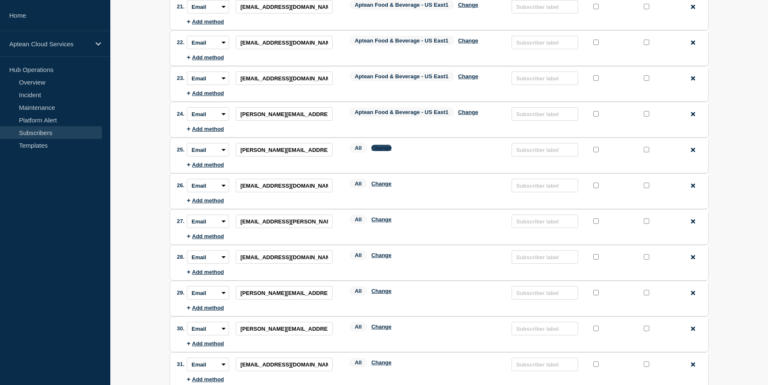
click at [383, 145] on button "Change" at bounding box center [381, 148] width 20 height 6
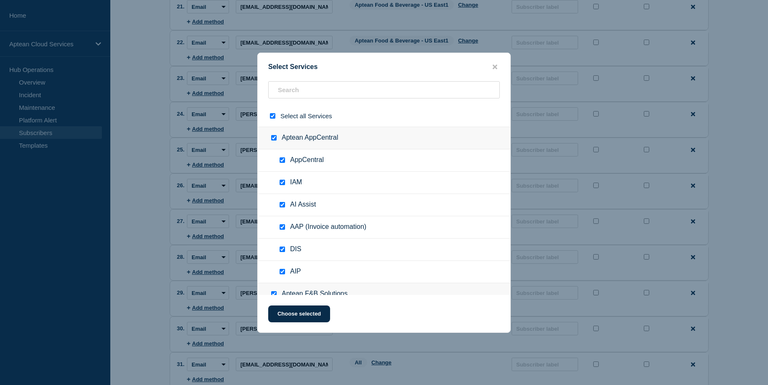
click at [274, 118] on input "select all checkbox" at bounding box center [272, 115] width 5 height 5
click at [314, 97] on input "text" at bounding box center [384, 89] width 232 height 17
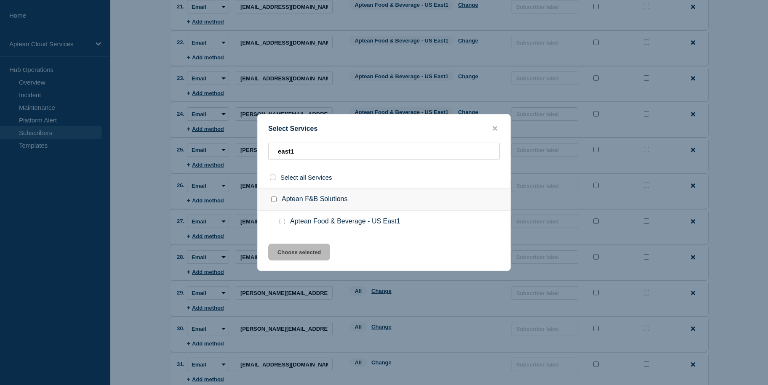
click at [278, 222] on div at bounding box center [284, 222] width 12 height 8
click at [283, 222] on input "Aptean Food & Beverage - US East1 checkbox" at bounding box center [282, 221] width 5 height 5
click at [299, 255] on button "Choose selected" at bounding box center [299, 252] width 62 height 17
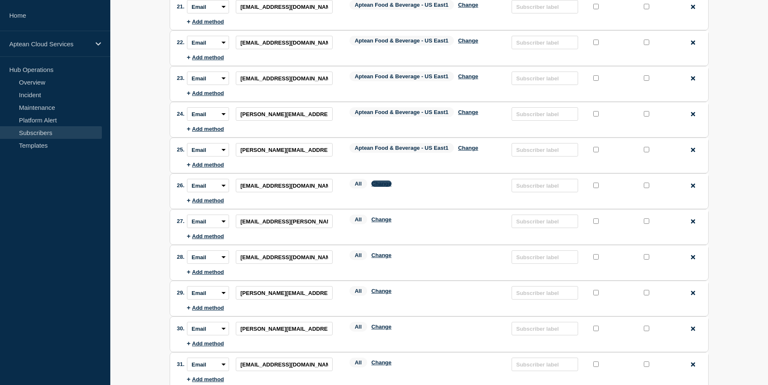
click at [384, 181] on button "Change" at bounding box center [381, 184] width 20 height 6
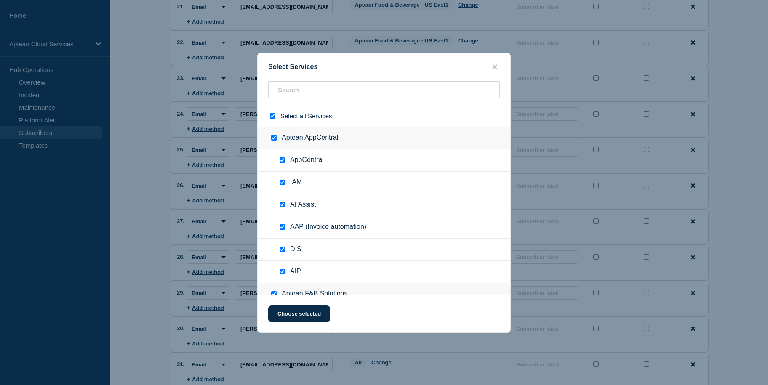
click at [270, 115] on input "select all checkbox" at bounding box center [272, 115] width 5 height 5
click at [296, 88] on input "text" at bounding box center [384, 89] width 232 height 17
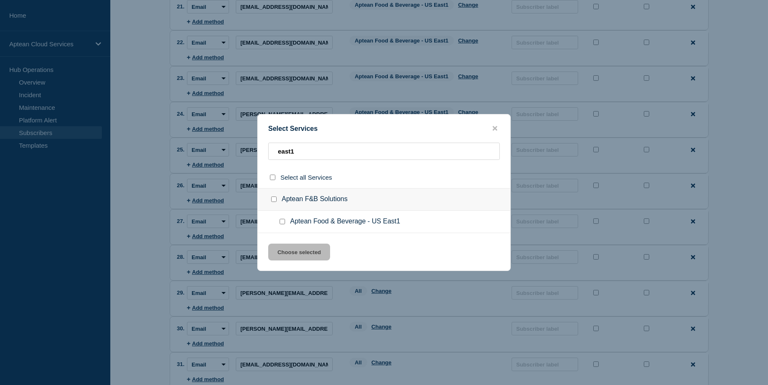
click at [285, 224] on div at bounding box center [284, 222] width 12 height 8
click at [283, 223] on input "Aptean Food & Beverage - US East1 checkbox" at bounding box center [282, 221] width 5 height 5
click at [299, 250] on button "Choose selected" at bounding box center [299, 252] width 62 height 17
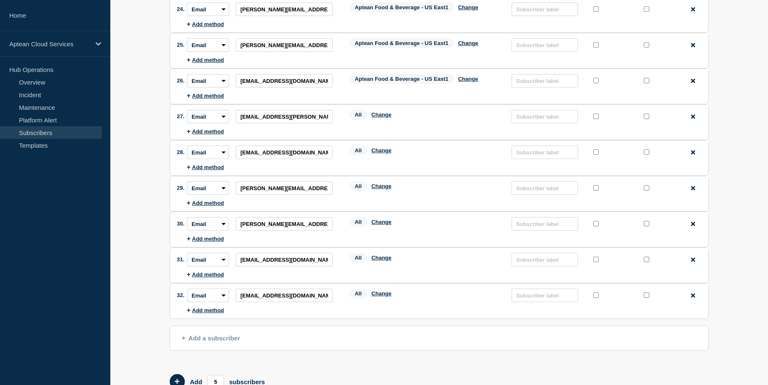
scroll to position [918, 0]
click at [383, 111] on button "Change" at bounding box center [381, 114] width 20 height 6
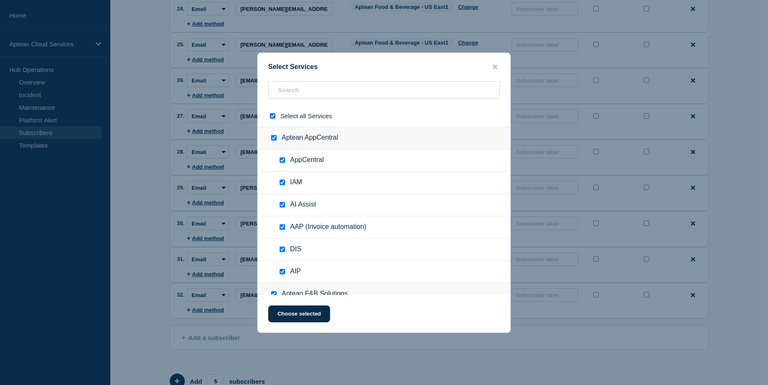
click at [270, 112] on div at bounding box center [274, 116] width 12 height 8
click at [272, 116] on input "select all checkbox" at bounding box center [272, 115] width 5 height 5
click at [315, 91] on input "text" at bounding box center [384, 89] width 232 height 17
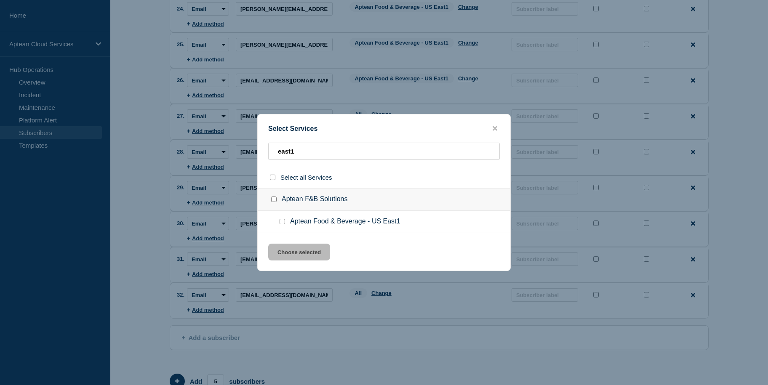
click at [285, 223] on div at bounding box center [284, 222] width 12 height 8
click at [282, 222] on input "Aptean Food & Beverage - US East1 checkbox" at bounding box center [282, 221] width 5 height 5
click at [300, 247] on button "Choose selected" at bounding box center [299, 252] width 62 height 17
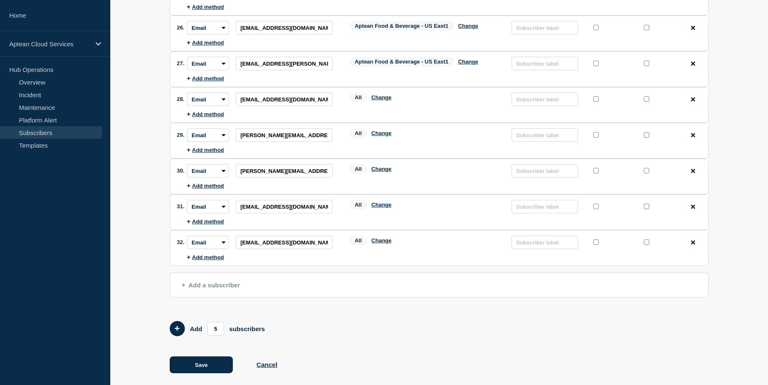
scroll to position [971, 0]
click at [381, 94] on button "Change" at bounding box center [381, 97] width 20 height 6
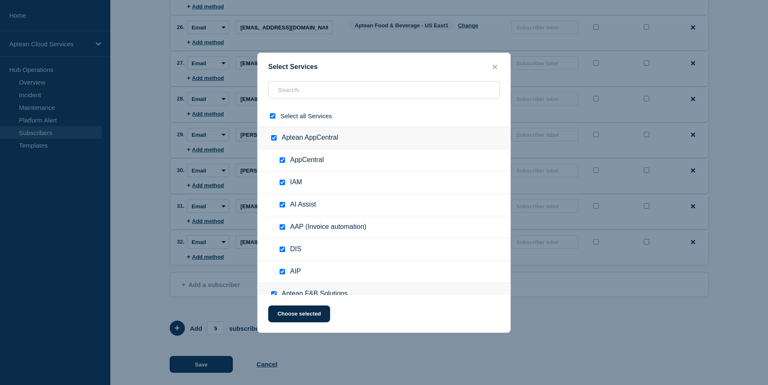
click at [272, 117] on input "select all checkbox" at bounding box center [272, 115] width 5 height 5
click at [302, 91] on input "text" at bounding box center [384, 89] width 232 height 17
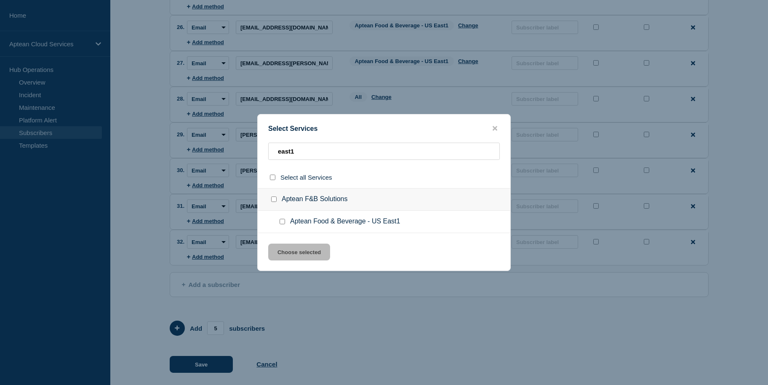
click at [284, 224] on input "Aptean Food & Beverage - US East1 checkbox" at bounding box center [282, 221] width 5 height 5
click at [299, 251] on button "Choose selected" at bounding box center [299, 252] width 62 height 17
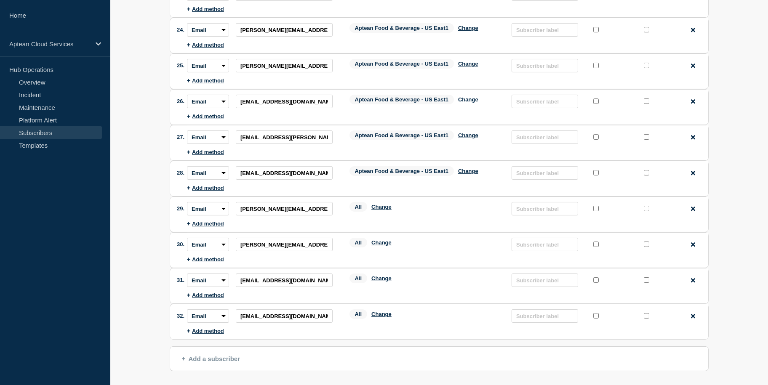
scroll to position [899, 0]
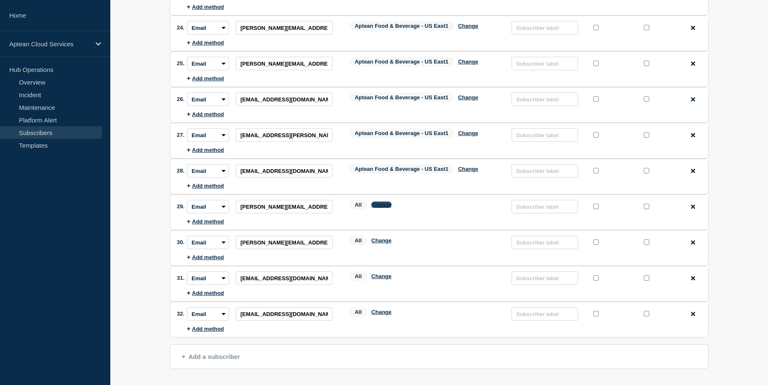
click at [383, 202] on button "Change" at bounding box center [381, 205] width 20 height 6
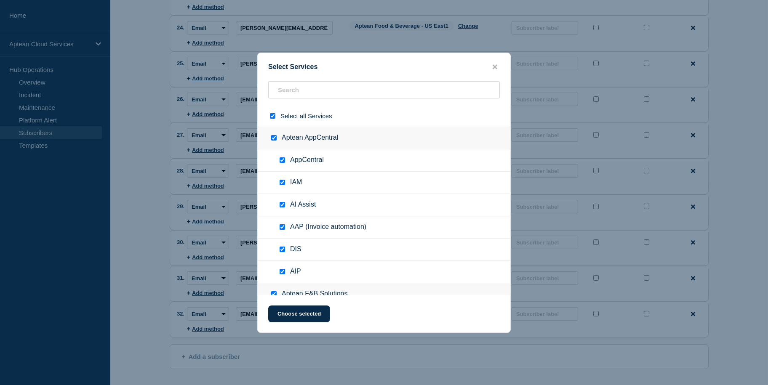
click at [272, 115] on input "select all checkbox" at bounding box center [272, 115] width 5 height 5
click at [311, 87] on input "text" at bounding box center [384, 89] width 232 height 17
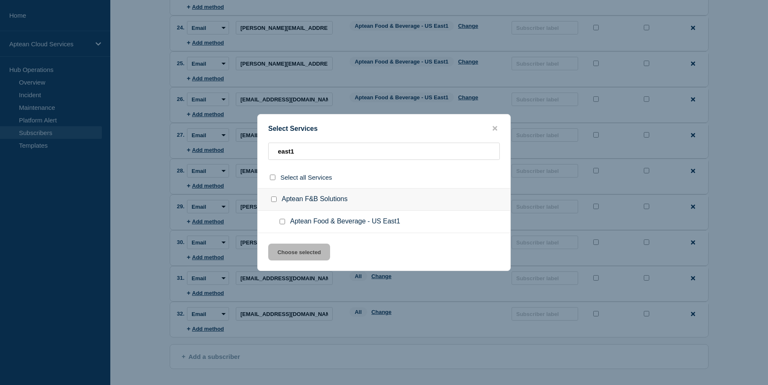
click at [282, 223] on input "Aptean Food & Beverage - US East1 checkbox" at bounding box center [282, 221] width 5 height 5
click at [293, 257] on button "Choose selected" at bounding box center [299, 252] width 62 height 17
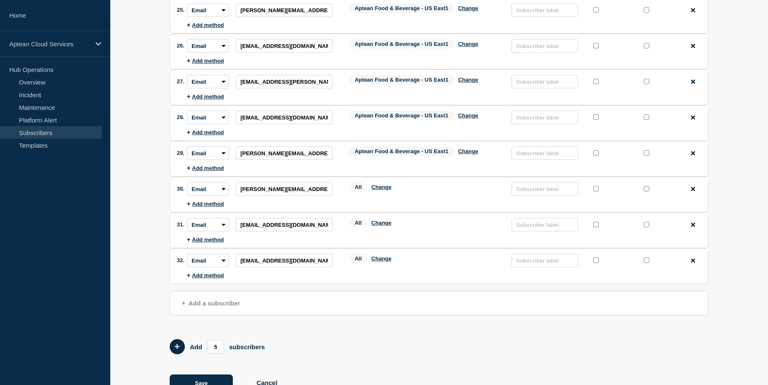
scroll to position [971, 0]
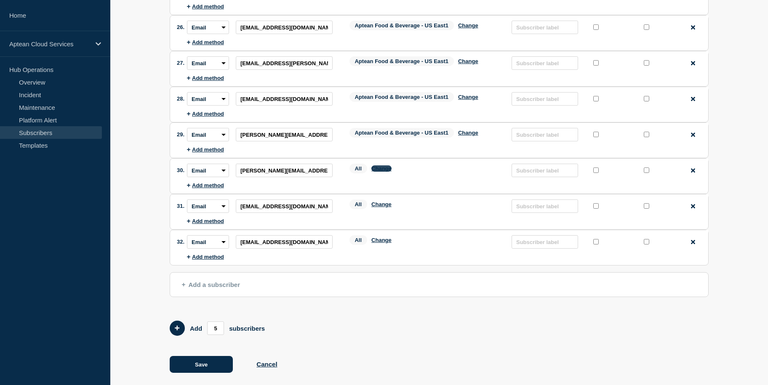
click at [385, 166] on button "Change" at bounding box center [381, 169] width 20 height 6
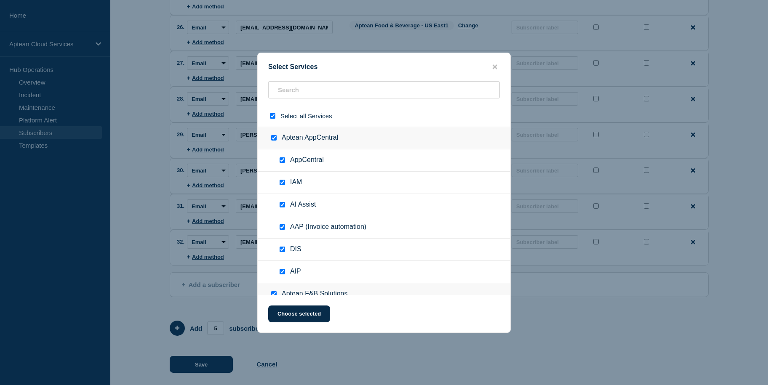
click at [272, 119] on div at bounding box center [274, 116] width 12 height 8
click at [272, 116] on input "select all checkbox" at bounding box center [272, 115] width 5 height 5
click at [323, 93] on input "text" at bounding box center [384, 89] width 232 height 17
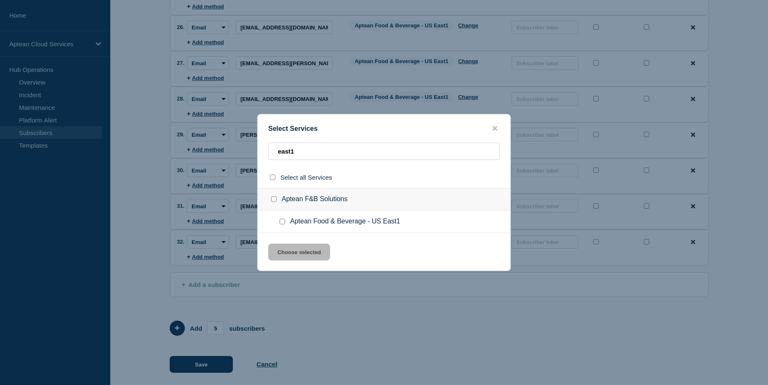
click at [280, 219] on div at bounding box center [284, 222] width 12 height 8
click at [281, 222] on input "Aptean Food & Beverage - US East1 checkbox" at bounding box center [282, 221] width 5 height 5
click at [299, 252] on button "Choose selected" at bounding box center [299, 252] width 62 height 17
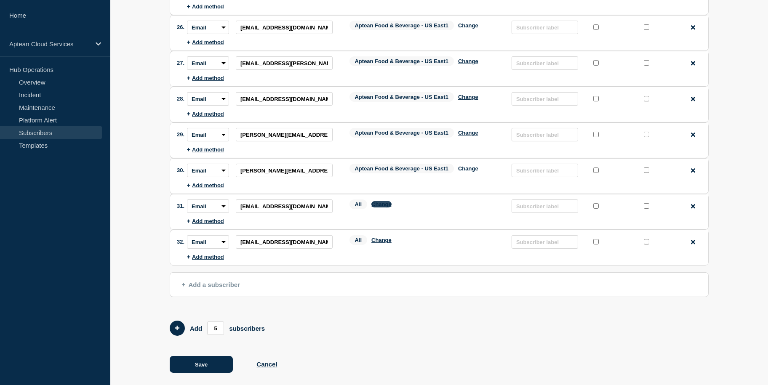
click at [382, 201] on button "Change" at bounding box center [381, 204] width 20 height 6
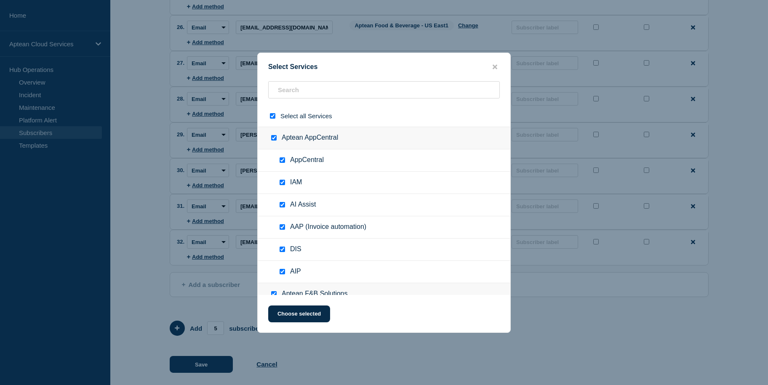
click at [272, 116] on input "select all checkbox" at bounding box center [272, 115] width 5 height 5
click at [310, 94] on input "text" at bounding box center [384, 89] width 232 height 17
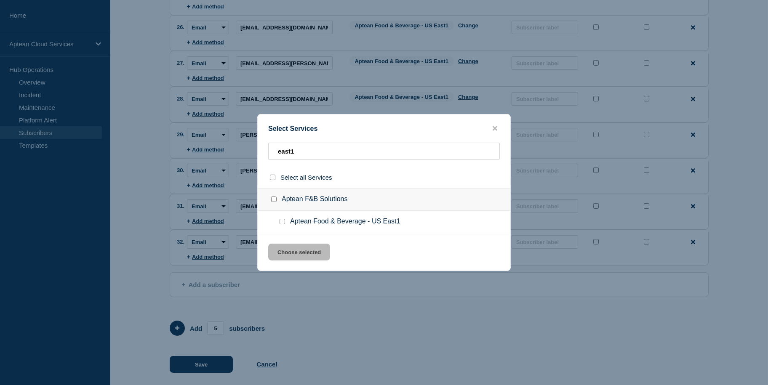
click at [283, 222] on input "Aptean Food & Beverage - US East1 checkbox" at bounding box center [282, 221] width 5 height 5
click at [303, 257] on button "Choose selected" at bounding box center [299, 252] width 62 height 17
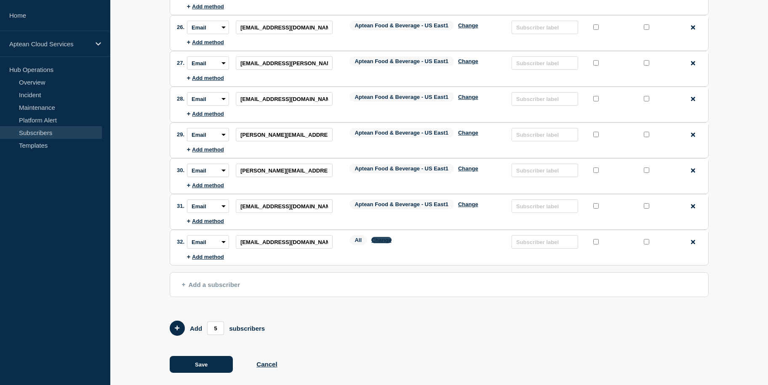
click at [383, 237] on button "Change" at bounding box center [381, 240] width 20 height 6
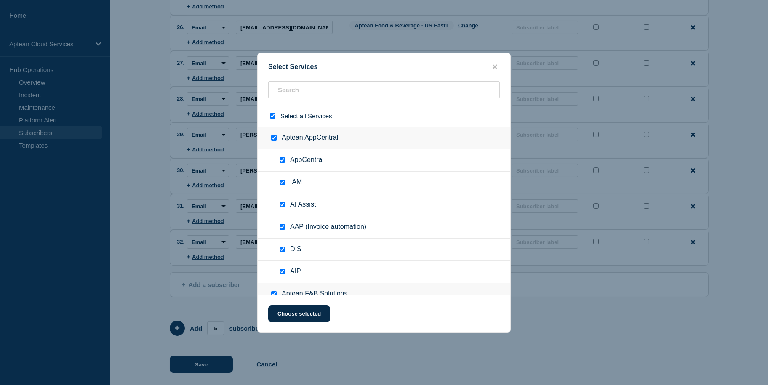
click at [274, 116] on input "select all checkbox" at bounding box center [272, 115] width 5 height 5
click at [319, 85] on input "text" at bounding box center [384, 89] width 232 height 17
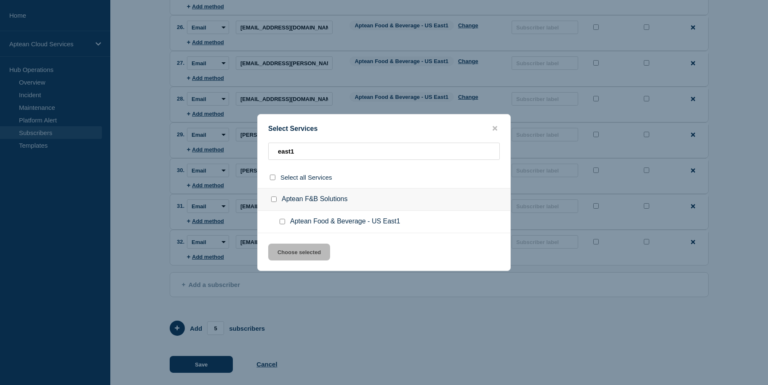
click at [283, 224] on input "Aptean Food & Beverage - US East1 checkbox" at bounding box center [282, 221] width 5 height 5
click at [293, 255] on button "Choose selected" at bounding box center [299, 252] width 62 height 17
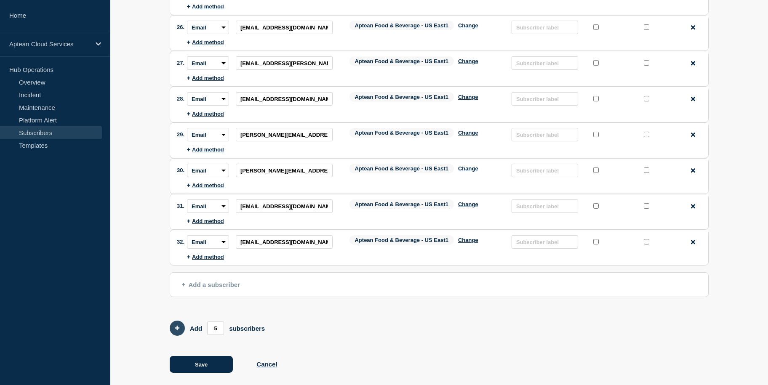
click at [181, 321] on button "Add 5 team members" at bounding box center [177, 328] width 15 height 15
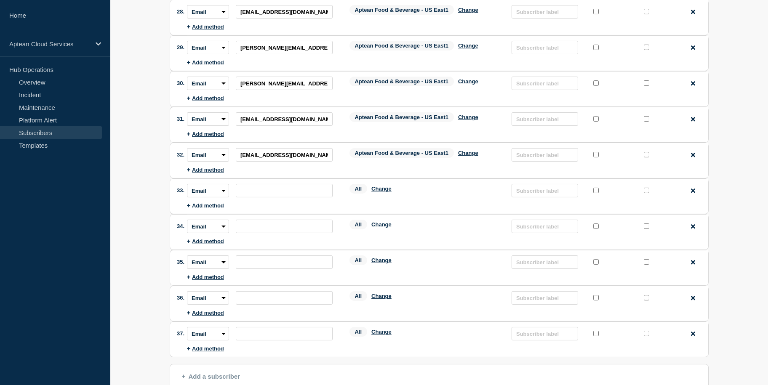
scroll to position [1149, 0]
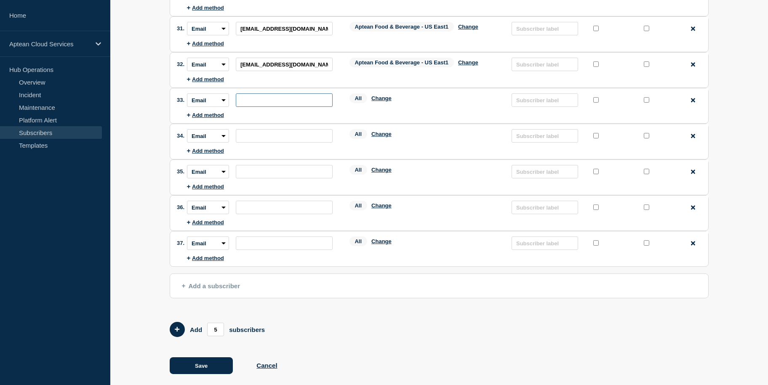
click at [276, 93] on input "subscription-address" at bounding box center [284, 99] width 97 height 13
paste input "[EMAIL_ADDRESS][DOMAIN_NAME]"
click at [273, 129] on input "subscription-address" at bounding box center [284, 135] width 97 height 13
paste input "[PERSON_NAME][EMAIL_ADDRESS][PERSON_NAME][DOMAIN_NAME]"
click at [261, 169] on input "subscription-address" at bounding box center [284, 171] width 97 height 13
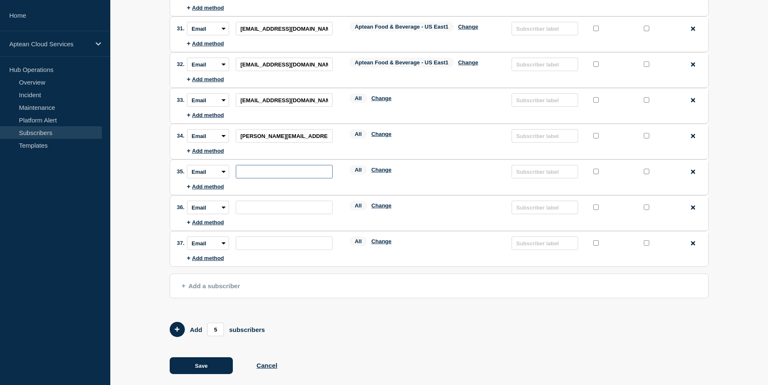
paste input "[EMAIL_ADDRESS][DOMAIN_NAME]"
click at [282, 201] on input "subscription-address" at bounding box center [284, 207] width 97 height 13
paste input "[EMAIL_ADDRESS][DOMAIN_NAME]"
click at [264, 232] on li "Subscription method: Email SMS Webhook Slack Teams Address: Services: All Chang…" at bounding box center [447, 244] width 521 height 24
click at [266, 237] on input "subscription-address" at bounding box center [284, 243] width 97 height 13
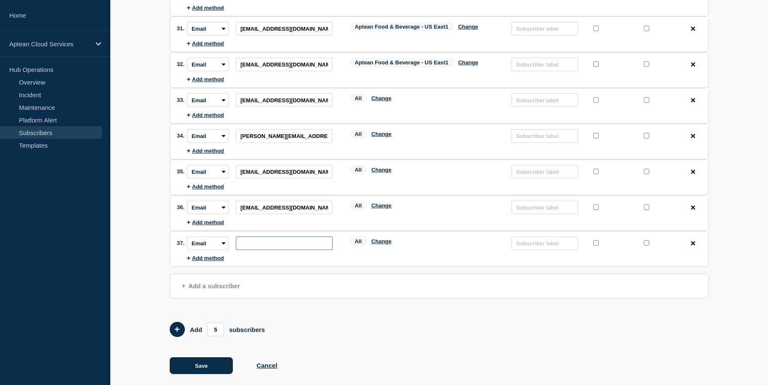
paste input "[PERSON_NAME][EMAIL_ADDRESS][DOMAIN_NAME]"
click at [176, 327] on icon "Add 5 team members" at bounding box center [177, 329] width 5 height 5
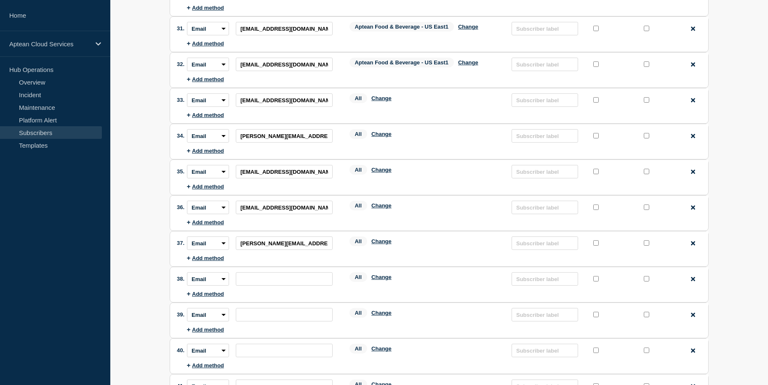
scroll to position [1232, 0]
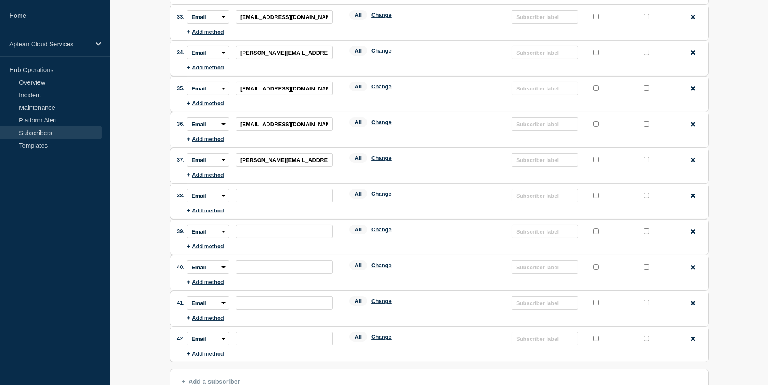
click at [253, 194] on li "Subscription method: Email SMS Webhook Slack Teams Address: Services: All Chang…" at bounding box center [447, 196] width 521 height 24
click at [255, 189] on input "subscription-address" at bounding box center [284, 195] width 97 height 13
paste input "[PERSON_NAME][EMAIL_ADDRESS][PERSON_NAME][DOMAIN_NAME]"
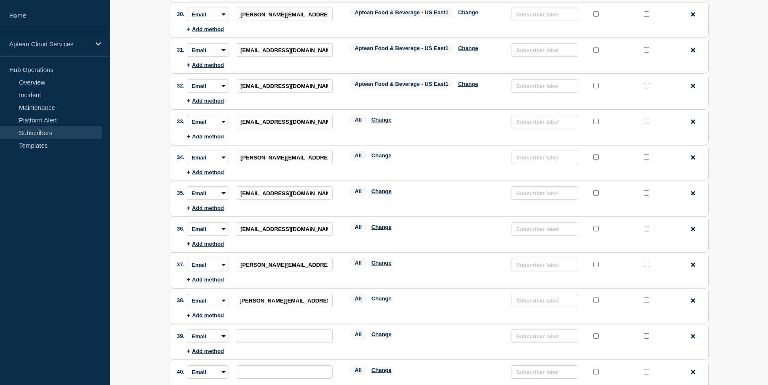
scroll to position [0, 0]
click at [278, 333] on input "subscription-address" at bounding box center [284, 336] width 97 height 13
paste input "[PERSON_NAME][EMAIL_ADDRESS][PERSON_NAME][DOMAIN_NAME]"
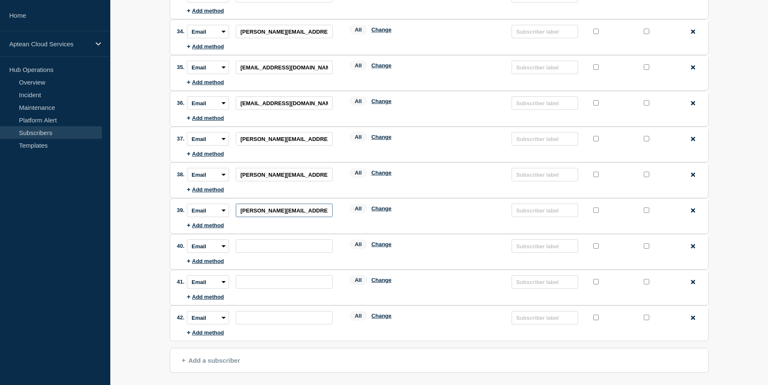
scroll to position [1253, 0]
click at [265, 240] on input "subscription-address" at bounding box center [284, 246] width 97 height 13
paste input "[PERSON_NAME][EMAIL_ADDRESS][PERSON_NAME][DOMAIN_NAME]"
click at [292, 275] on input "subscription-address" at bounding box center [284, 281] width 97 height 13
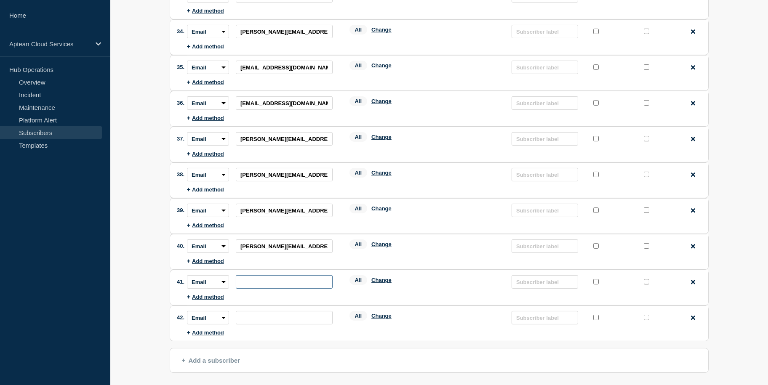
click at [284, 277] on input "subscription-address" at bounding box center [284, 281] width 97 height 13
paste input "[EMAIL_ADDRESS][DOMAIN_NAME]"
click at [265, 311] on input "subscription-address" at bounding box center [284, 317] width 97 height 13
paste input "[PERSON_NAME][EMAIL_ADDRESS][PERSON_NAME][DOMAIN_NAME]"
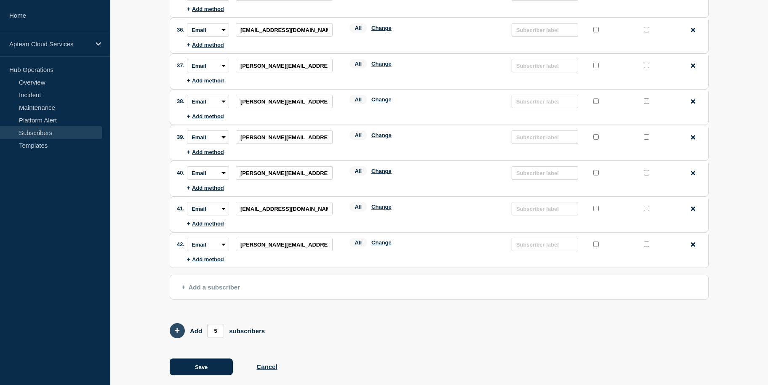
click at [179, 323] on button "Add 5 team members" at bounding box center [177, 330] width 15 height 15
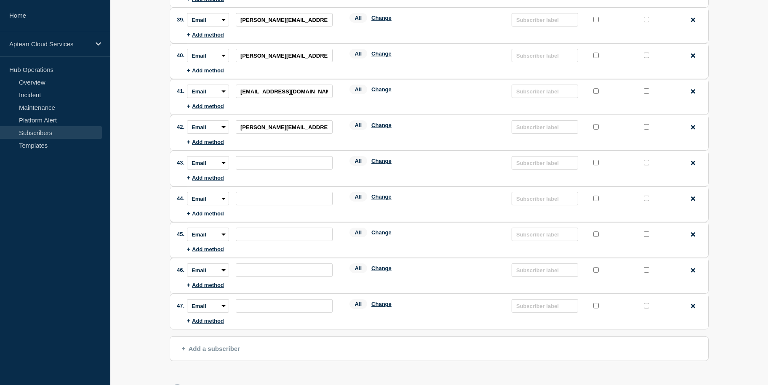
scroll to position [1446, 0]
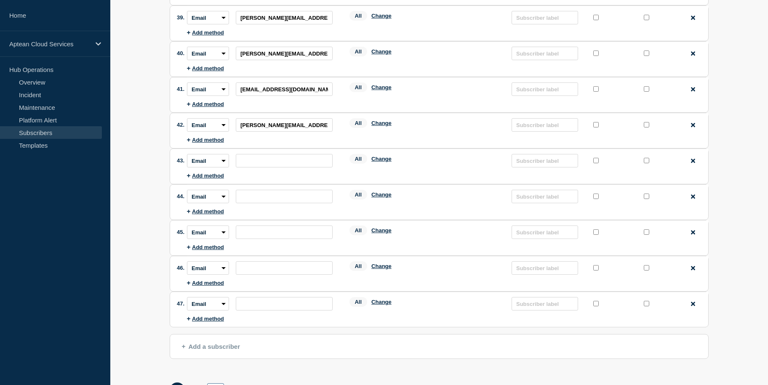
click at [221, 384] on input "5" at bounding box center [215, 390] width 17 height 13
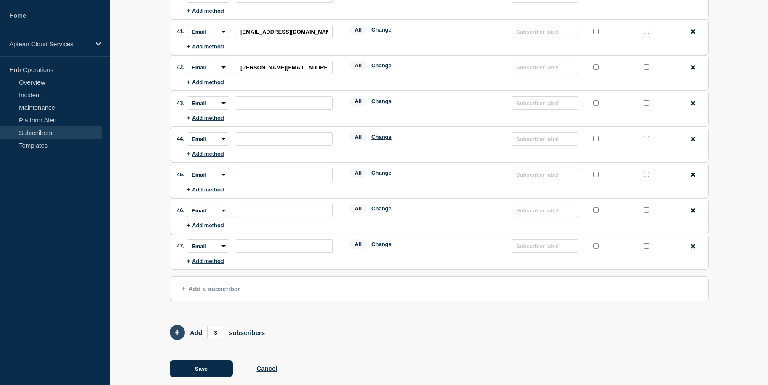
click at [179, 330] on icon "Add 3 team members" at bounding box center [177, 332] width 5 height 5
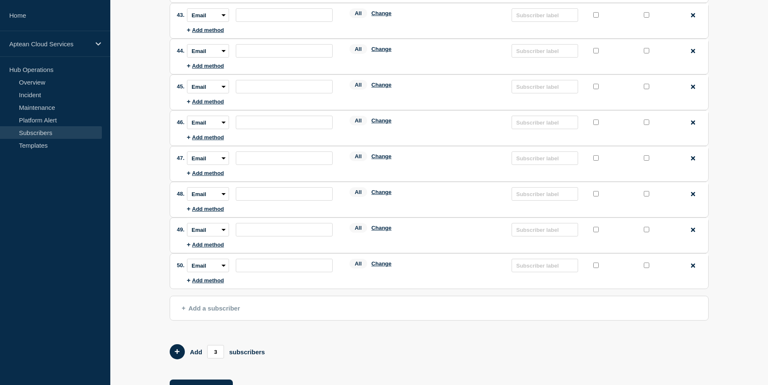
scroll to position [1610, 0]
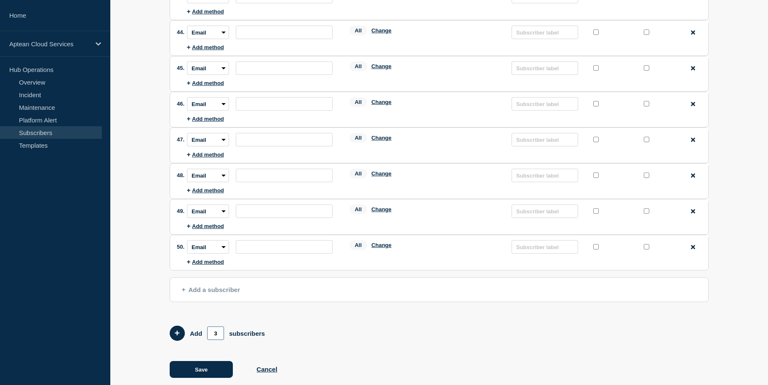
click at [216, 327] on input "3" at bounding box center [215, 333] width 17 height 13
click at [311, 326] on form "Add 5 subscribers" at bounding box center [439, 333] width 539 height 15
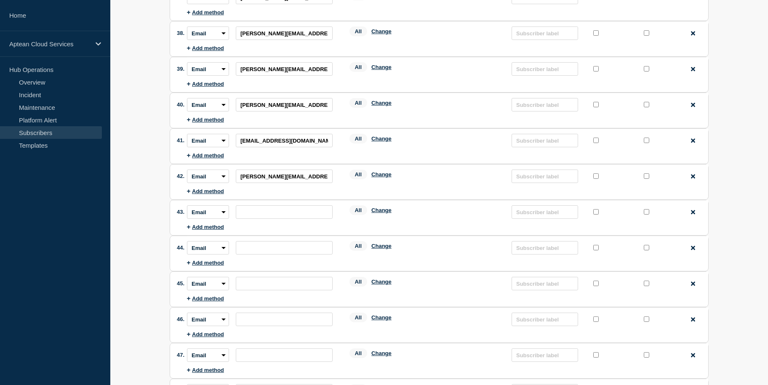
scroll to position [1394, 0]
click at [270, 206] on input "subscription-address" at bounding box center [284, 212] width 97 height 13
paste input "[EMAIL_ADDRESS][DOMAIN_NAME]"
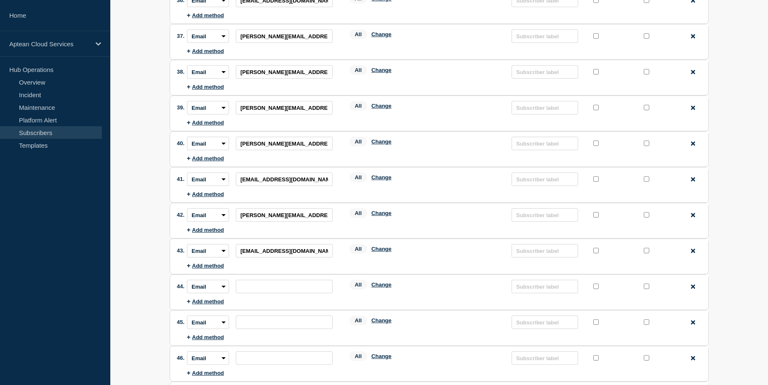
scroll to position [1362, 0]
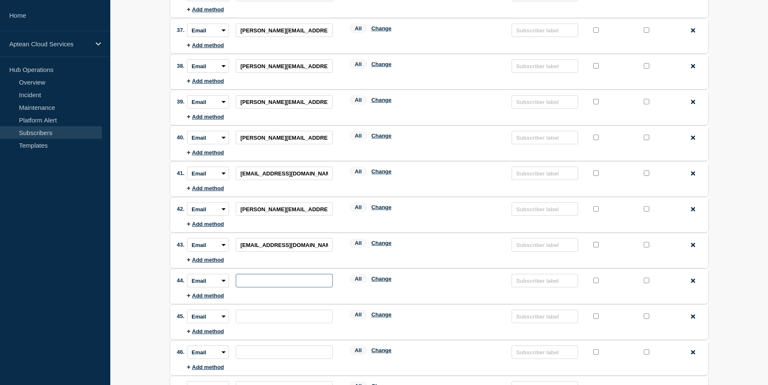
click at [271, 274] on input "subscription-address" at bounding box center [284, 280] width 97 height 13
paste input "[EMAIL_ADDRESS][DOMAIN_NAME]"
click at [300, 310] on input "subscription-address" at bounding box center [284, 316] width 97 height 13
paste input "[EMAIL_ADDRESS][DOMAIN_NAME]"
click at [287, 346] on input "subscription-address" at bounding box center [284, 352] width 97 height 13
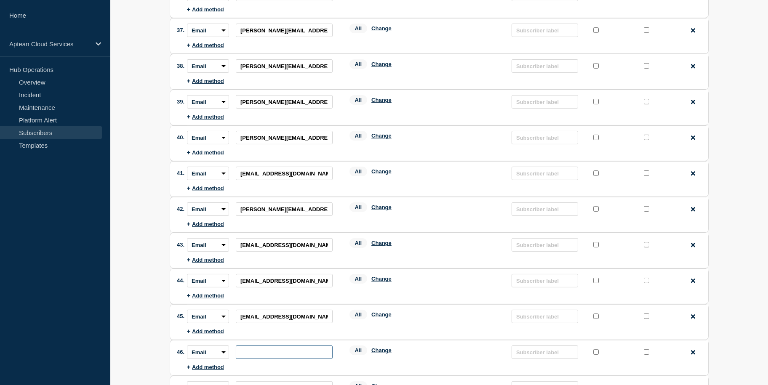
paste input "[EMAIL_ADDRESS][DOMAIN_NAME]"
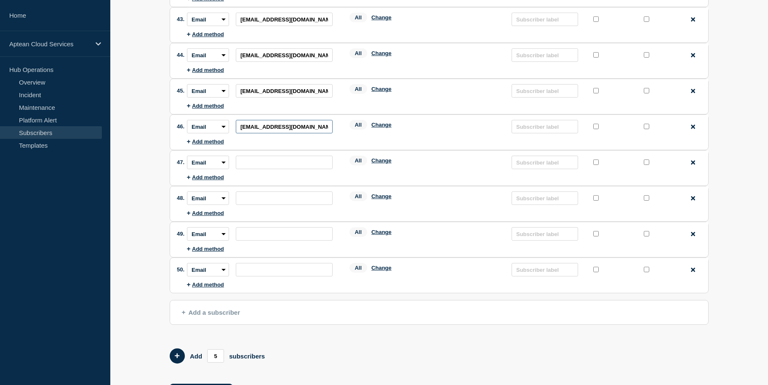
scroll to position [1591, 0]
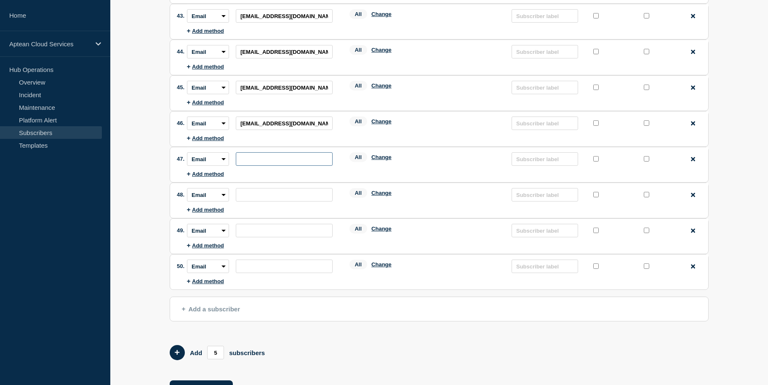
click at [278, 152] on input "subscription-address" at bounding box center [284, 158] width 97 height 13
paste input "[EMAIL_ADDRESS][DOMAIN_NAME]"
click at [267, 188] on input "subscription-address" at bounding box center [284, 194] width 97 height 13
paste input "[EMAIL_ADDRESS][DOMAIN_NAME]"
click at [280, 224] on input "subscription-address" at bounding box center [284, 230] width 97 height 13
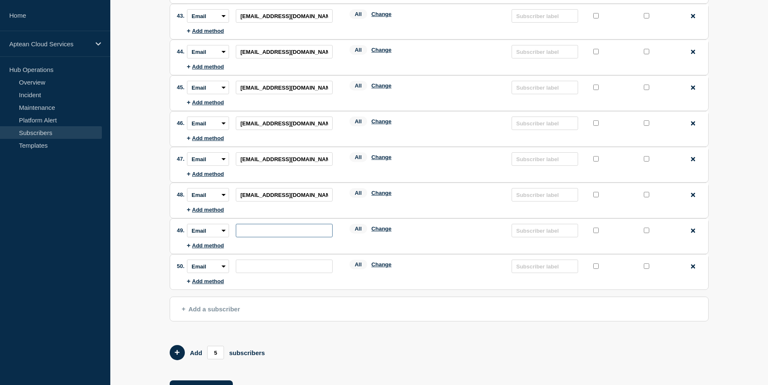
paste input "[PERSON_NAME][EMAIL_ADDRESS][PERSON_NAME][DOMAIN_NAME]"
click at [278, 260] on input "subscription-address" at bounding box center [284, 266] width 97 height 13
paste input "[EMAIL_ADDRESS][DOMAIN_NAME]"
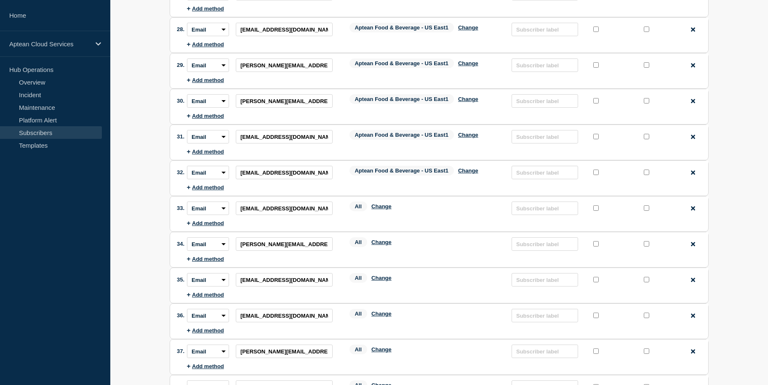
scroll to position [1040, 0]
click at [385, 204] on button "Change" at bounding box center [381, 207] width 20 height 6
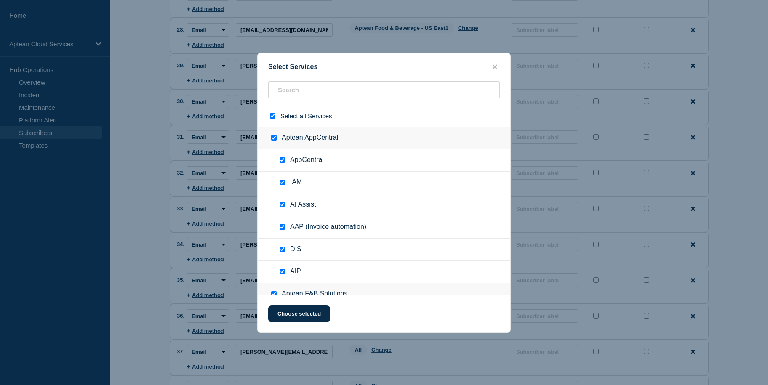
click at [272, 117] on input "select all checkbox" at bounding box center [272, 115] width 5 height 5
click at [307, 97] on input "text" at bounding box center [384, 89] width 232 height 17
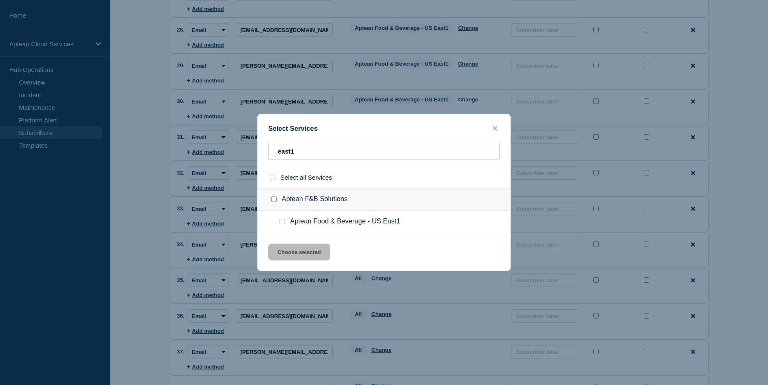
click at [283, 222] on input "Aptean Food & Beverage - US East1 checkbox" at bounding box center [282, 221] width 5 height 5
click at [301, 251] on button "Choose selected" at bounding box center [299, 252] width 62 height 17
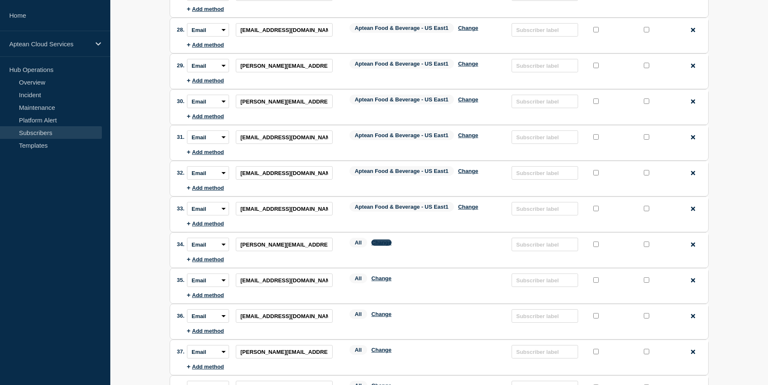
click at [390, 240] on button "Change" at bounding box center [381, 243] width 20 height 6
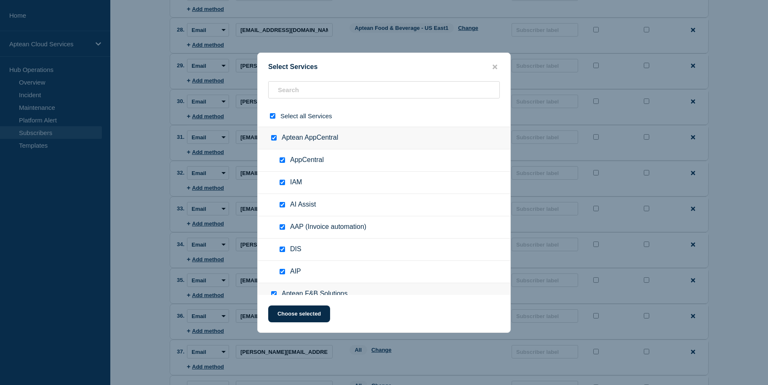
click at [272, 118] on input "select all checkbox" at bounding box center [272, 115] width 5 height 5
click at [316, 84] on input "text" at bounding box center [384, 89] width 232 height 17
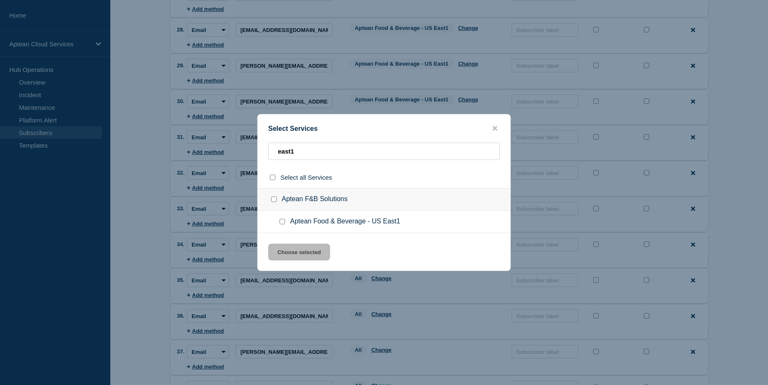
click at [282, 222] on input "Aptean Food & Beverage - US East1 checkbox" at bounding box center [282, 221] width 5 height 5
click at [300, 257] on button "Choose selected" at bounding box center [299, 252] width 62 height 17
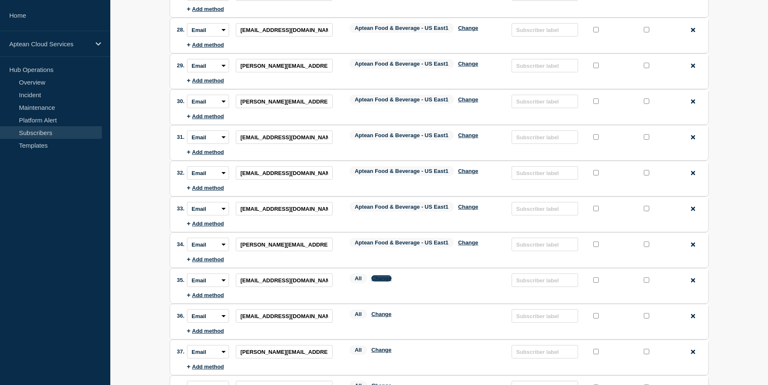
click at [387, 275] on button "Change" at bounding box center [381, 278] width 20 height 6
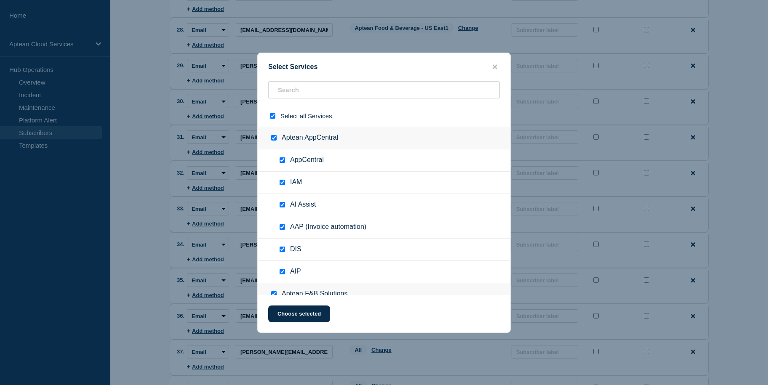
click at [273, 116] on input "select all checkbox" at bounding box center [272, 115] width 5 height 5
click at [311, 88] on input "text" at bounding box center [384, 89] width 232 height 17
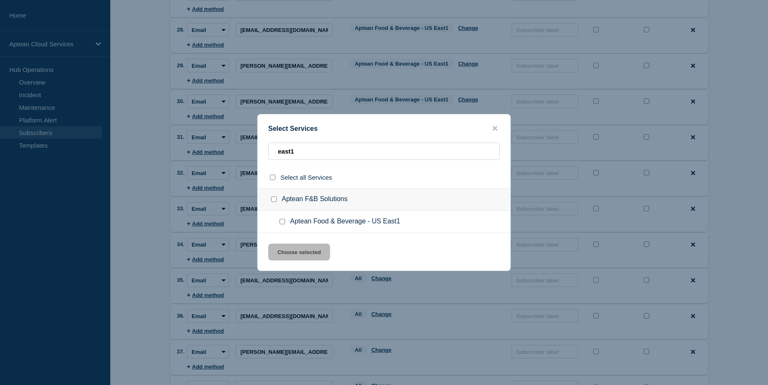
click at [281, 224] on input "Aptean Food & Beverage - US East1 checkbox" at bounding box center [282, 221] width 5 height 5
click at [299, 252] on button "Choose selected" at bounding box center [299, 252] width 62 height 17
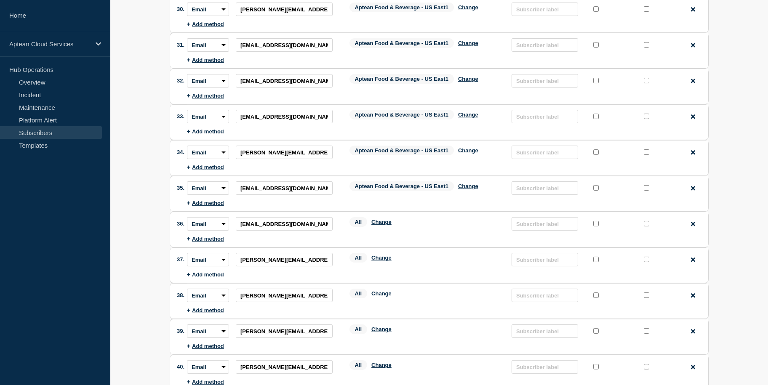
scroll to position [1148, 0]
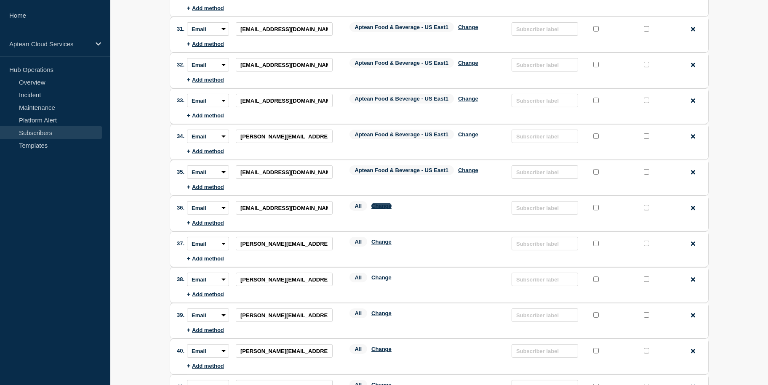
click at [384, 203] on button "Change" at bounding box center [381, 206] width 20 height 6
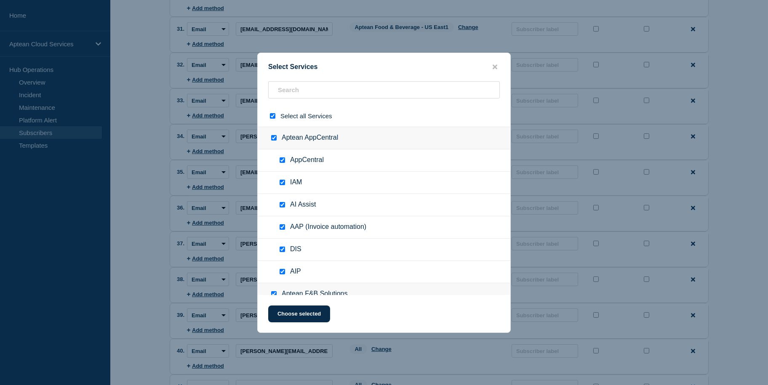
click at [275, 117] on input "select all checkbox" at bounding box center [272, 115] width 5 height 5
click at [312, 86] on input "text" at bounding box center [384, 89] width 232 height 17
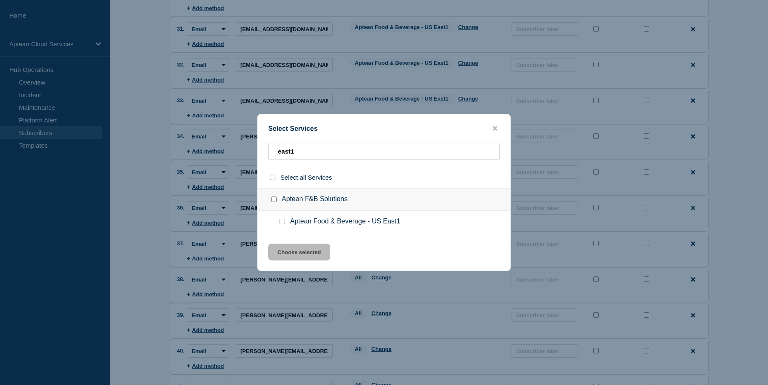
click at [281, 222] on input "Aptean Food & Beverage - US East1 checkbox" at bounding box center [282, 221] width 5 height 5
click at [299, 255] on button "Choose selected" at bounding box center [299, 252] width 62 height 17
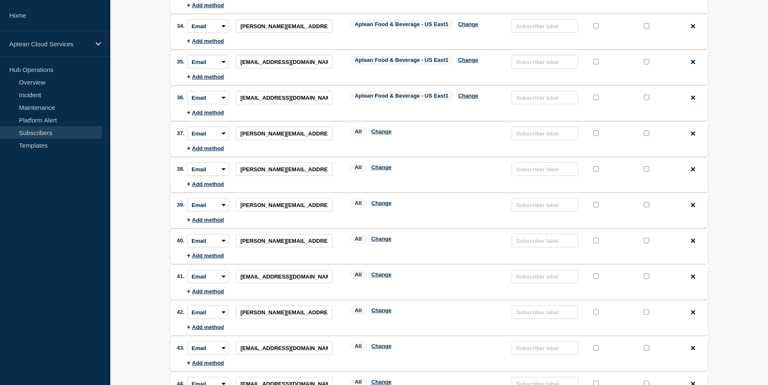
scroll to position [1259, 0]
click at [382, 128] on button "Change" at bounding box center [381, 131] width 20 height 6
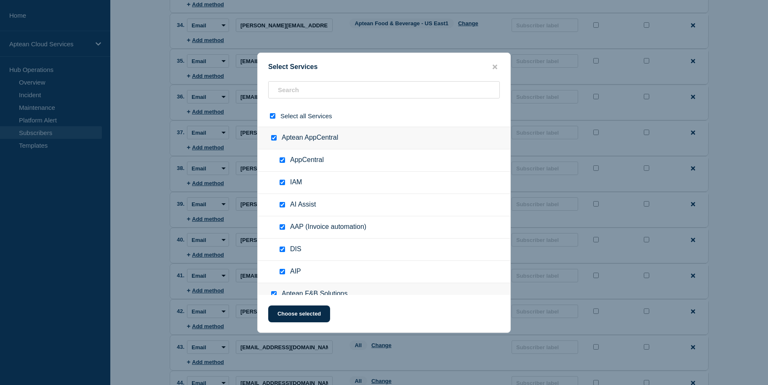
click at [272, 117] on input "select all checkbox" at bounding box center [272, 115] width 5 height 5
click at [302, 95] on input "text" at bounding box center [384, 89] width 232 height 17
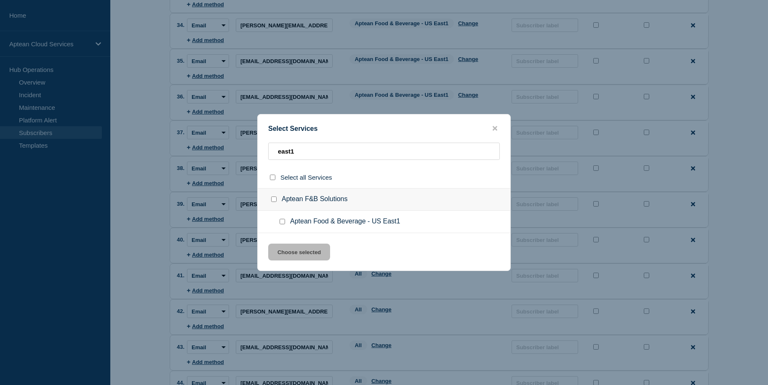
click at [283, 220] on ul "Aptean Food & Beverage - US East1" at bounding box center [384, 222] width 253 height 22
click at [283, 220] on input "Aptean Food & Beverage - US East1 checkbox" at bounding box center [282, 221] width 5 height 5
click at [304, 257] on button "Choose selected" at bounding box center [299, 252] width 62 height 17
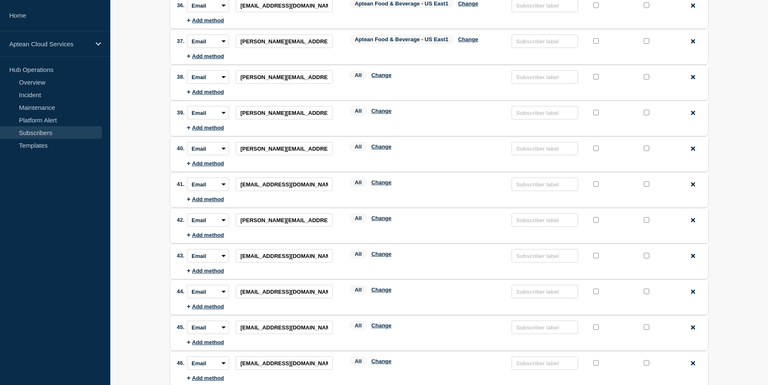
scroll to position [1360, 0]
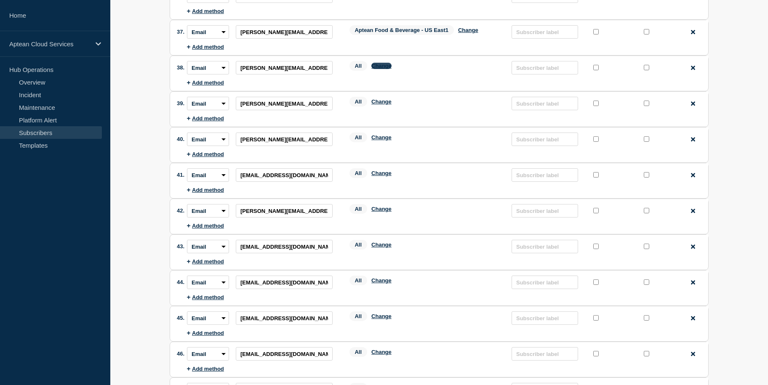
click at [387, 63] on button "Change" at bounding box center [381, 66] width 20 height 6
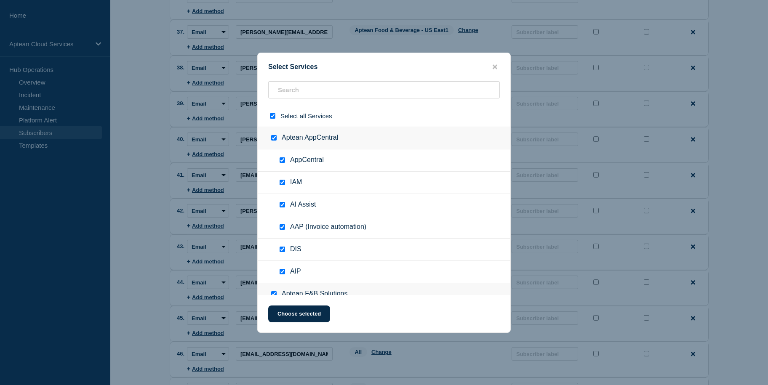
click at [273, 117] on input "select all checkbox" at bounding box center [272, 115] width 5 height 5
click at [306, 95] on input "text" at bounding box center [384, 89] width 232 height 17
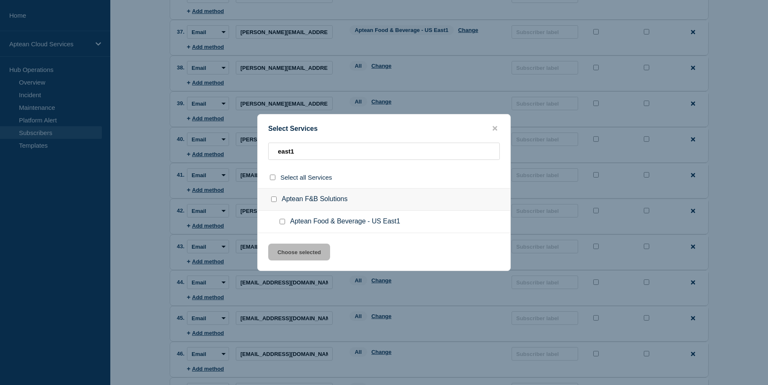
click at [281, 222] on input "Aptean Food & Beverage - US East1 checkbox" at bounding box center [282, 221] width 5 height 5
click at [299, 246] on button "Choose selected" at bounding box center [299, 252] width 62 height 17
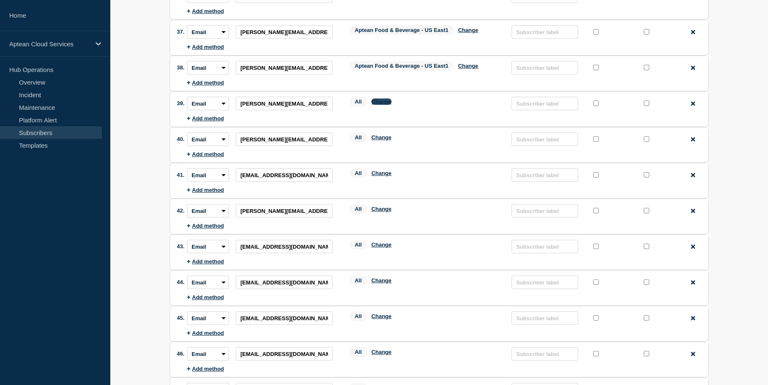
click at [384, 99] on button "Change" at bounding box center [381, 102] width 20 height 6
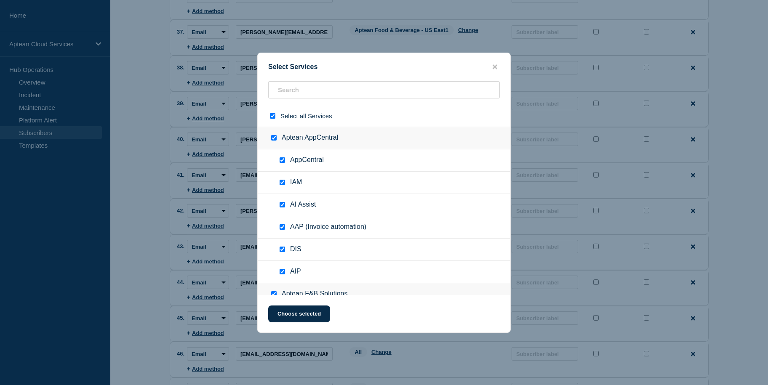
click at [273, 115] on input "select all checkbox" at bounding box center [272, 115] width 5 height 5
click at [302, 96] on input "text" at bounding box center [384, 89] width 232 height 17
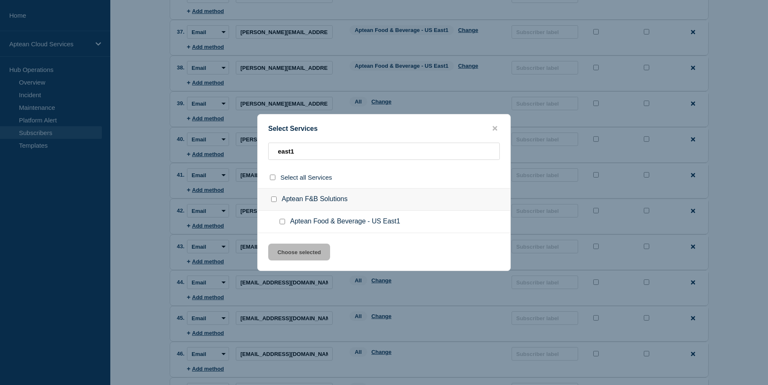
click at [283, 221] on input "Aptean Food & Beverage - US East1 checkbox" at bounding box center [282, 221] width 5 height 5
click at [307, 247] on button "Choose selected" at bounding box center [299, 252] width 62 height 17
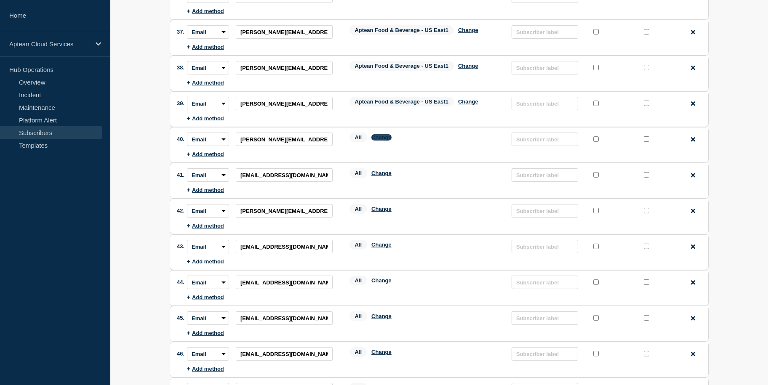
click at [386, 134] on button "Change" at bounding box center [381, 137] width 20 height 6
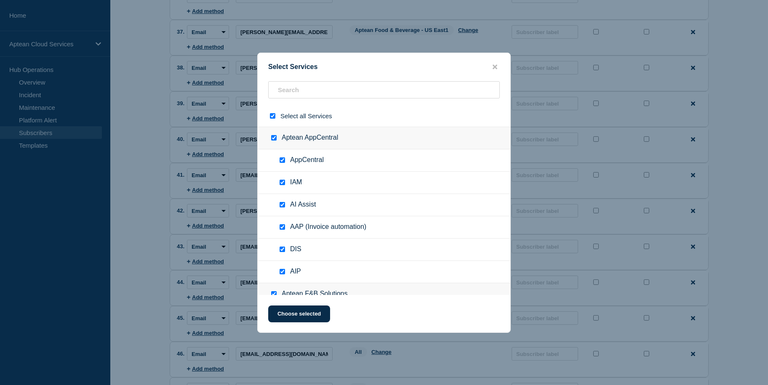
click at [272, 112] on div at bounding box center [274, 116] width 12 height 8
click at [272, 118] on input "select all checkbox" at bounding box center [272, 115] width 5 height 5
click at [315, 93] on input "text" at bounding box center [384, 89] width 232 height 17
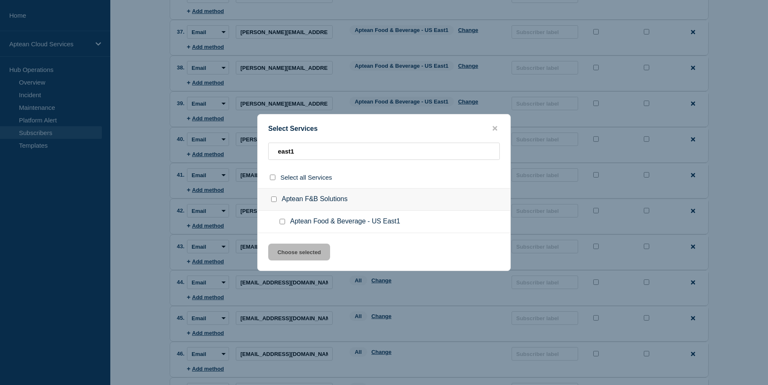
click at [281, 222] on input "Aptean Food & Beverage - US East1 checkbox" at bounding box center [282, 221] width 5 height 5
click at [298, 255] on button "Choose selected" at bounding box center [299, 252] width 62 height 17
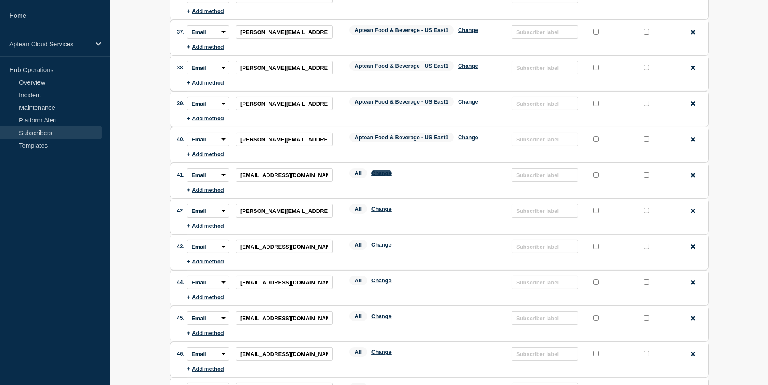
click at [377, 170] on button "Change" at bounding box center [381, 173] width 20 height 6
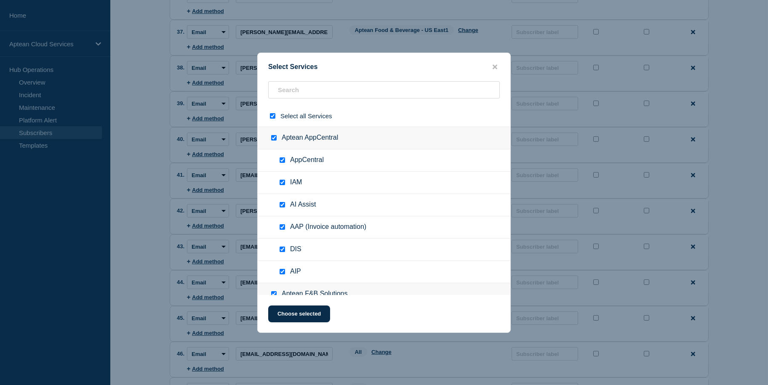
click at [272, 115] on input "select all checkbox" at bounding box center [272, 115] width 5 height 5
click at [303, 90] on input "text" at bounding box center [384, 89] width 232 height 17
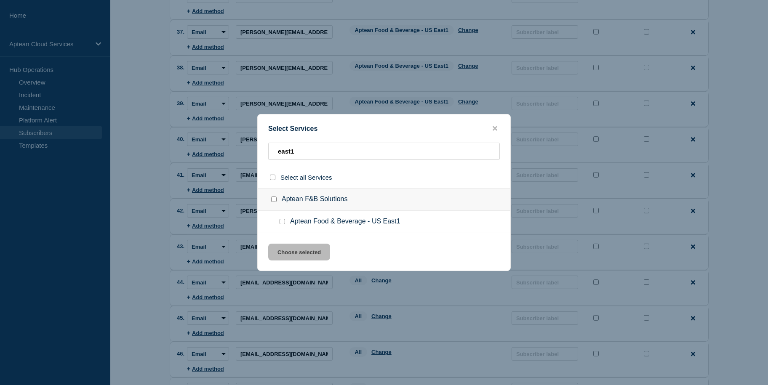
click at [280, 222] on input "Aptean Food & Beverage - US East1 checkbox" at bounding box center [282, 221] width 5 height 5
click at [290, 248] on button "Choose selected" at bounding box center [299, 252] width 62 height 17
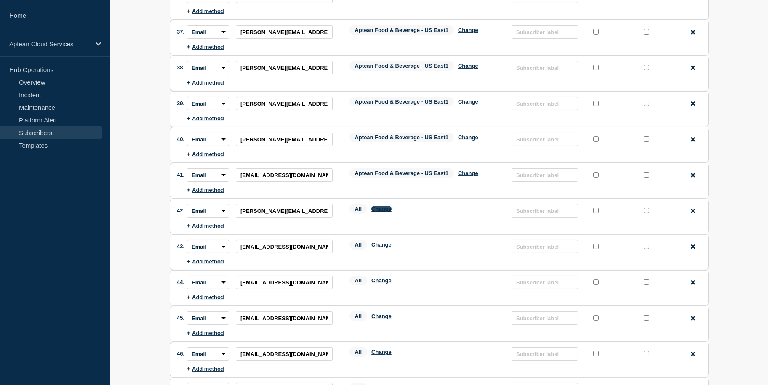
click at [390, 206] on button "Change" at bounding box center [381, 209] width 20 height 6
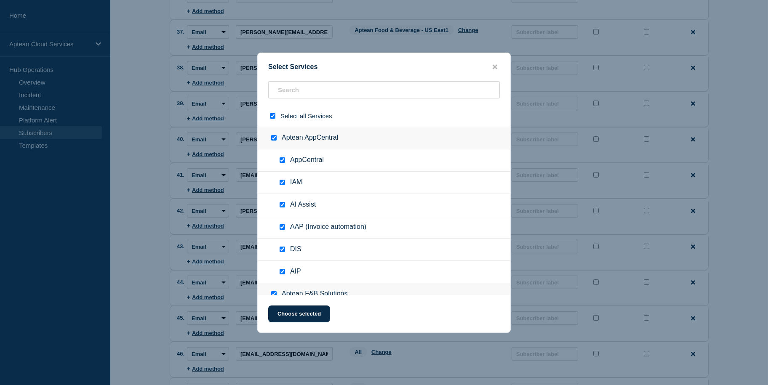
click at [273, 115] on input "select all checkbox" at bounding box center [272, 115] width 5 height 5
click at [306, 85] on input "text" at bounding box center [384, 89] width 232 height 17
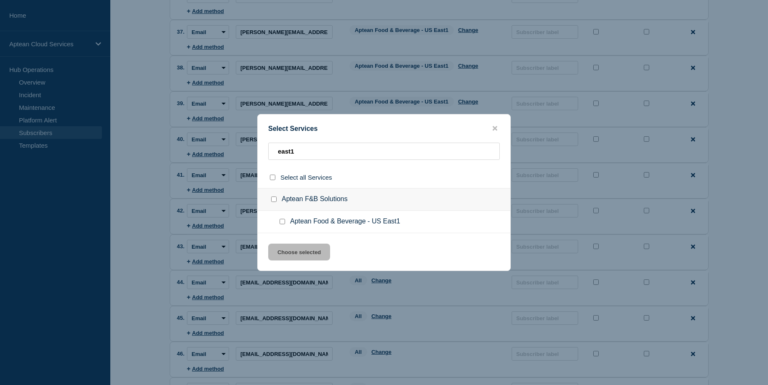
click at [282, 224] on input "Aptean Food & Beverage - US East1 checkbox" at bounding box center [282, 221] width 5 height 5
click at [305, 253] on button "Choose selected" at bounding box center [299, 252] width 62 height 17
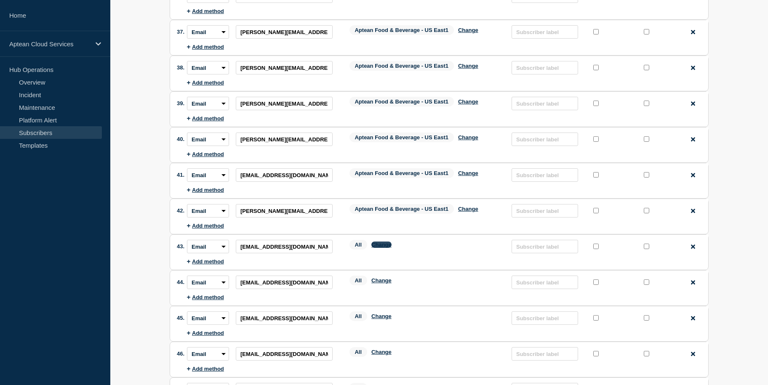
click at [389, 242] on button "Change" at bounding box center [381, 245] width 20 height 6
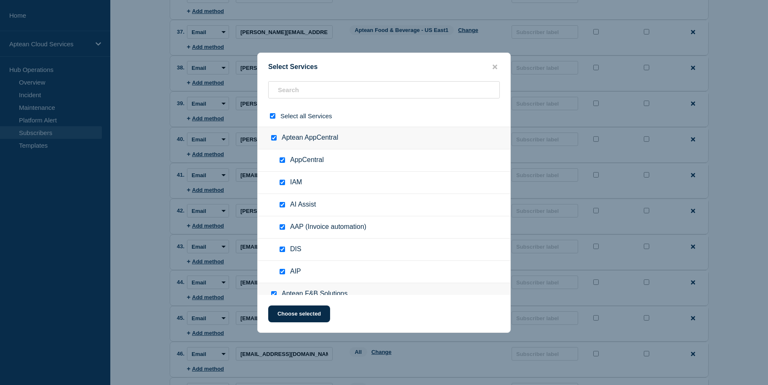
click at [273, 120] on div at bounding box center [274, 116] width 12 height 8
click at [272, 117] on input "select all checkbox" at bounding box center [272, 115] width 5 height 5
click at [299, 93] on input "text" at bounding box center [384, 89] width 232 height 17
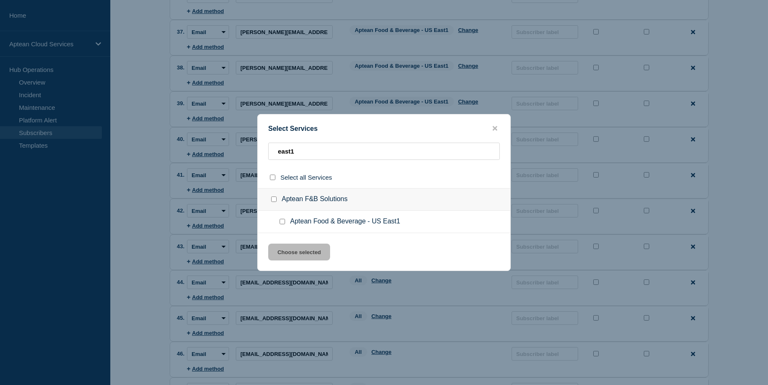
click at [284, 222] on input "Aptean Food & Beverage - US East1 checkbox" at bounding box center [282, 221] width 5 height 5
click at [316, 256] on button "Choose selected" at bounding box center [299, 252] width 62 height 17
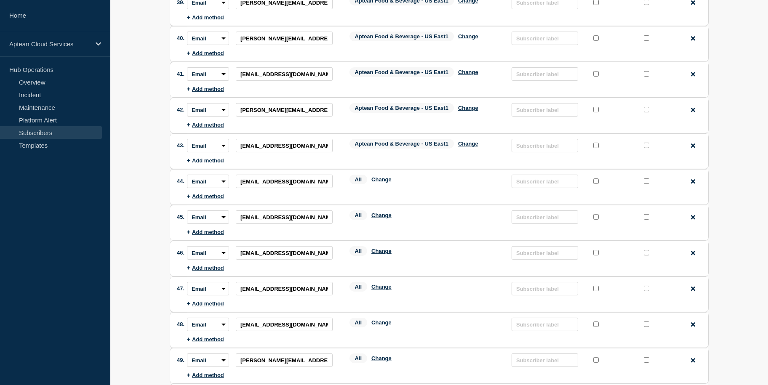
scroll to position [1460, 0]
click at [388, 177] on button "Change" at bounding box center [381, 180] width 20 height 6
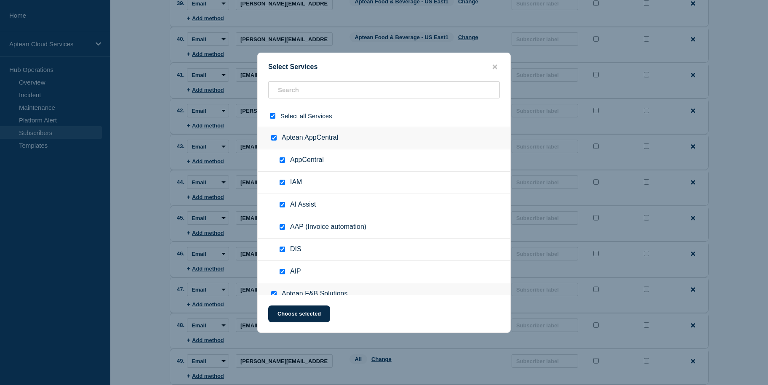
click at [272, 117] on input "select all checkbox" at bounding box center [272, 115] width 5 height 5
click at [310, 98] on input "text" at bounding box center [384, 89] width 232 height 17
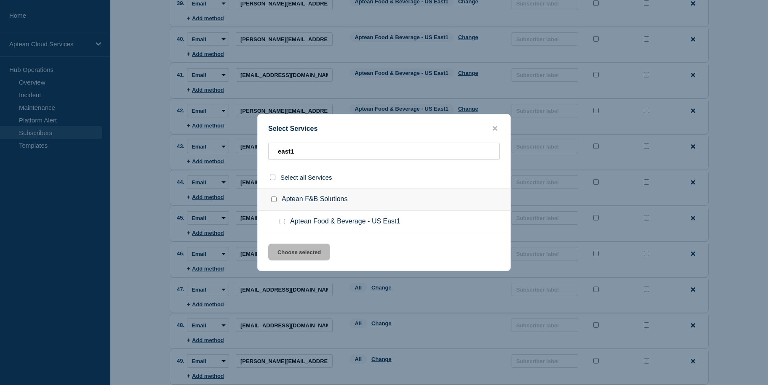
click at [285, 223] on input "Aptean Food & Beverage - US East1 checkbox" at bounding box center [282, 221] width 5 height 5
click at [307, 254] on button "Choose selected" at bounding box center [299, 252] width 62 height 17
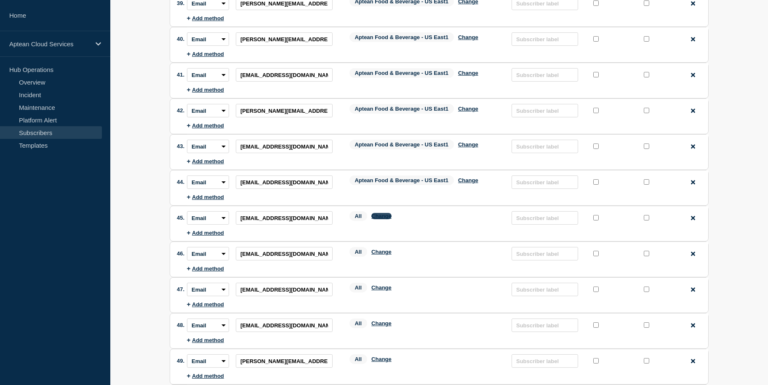
click at [385, 213] on button "Change" at bounding box center [381, 216] width 20 height 6
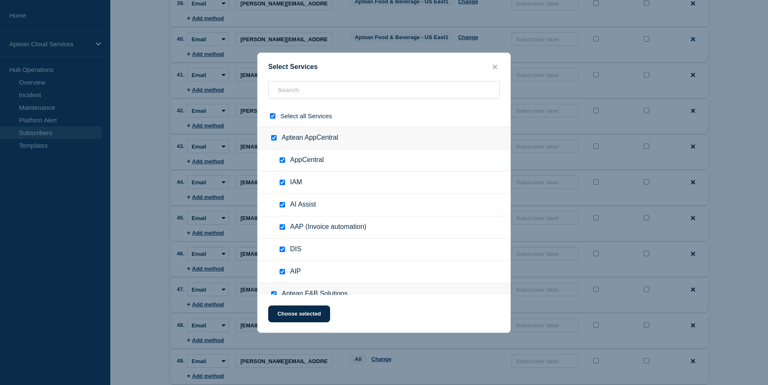
click at [270, 118] on input "select all checkbox" at bounding box center [272, 115] width 5 height 5
click at [301, 88] on input "text" at bounding box center [384, 89] width 232 height 17
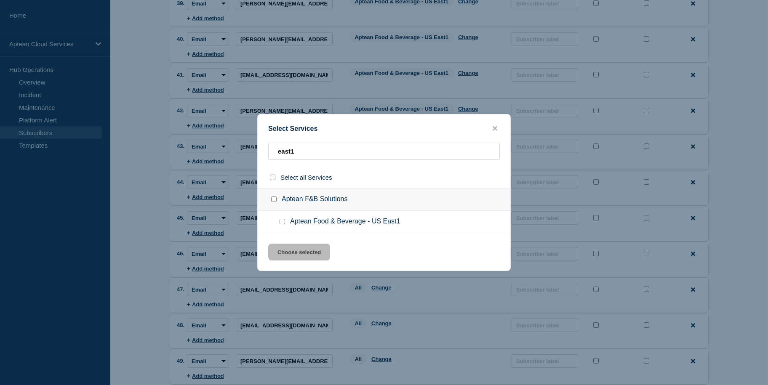
click at [285, 223] on div at bounding box center [284, 222] width 12 height 8
click at [283, 222] on input "Aptean Food & Beverage - US East1 checkbox" at bounding box center [282, 221] width 5 height 5
click at [297, 254] on button "Choose selected" at bounding box center [299, 252] width 62 height 17
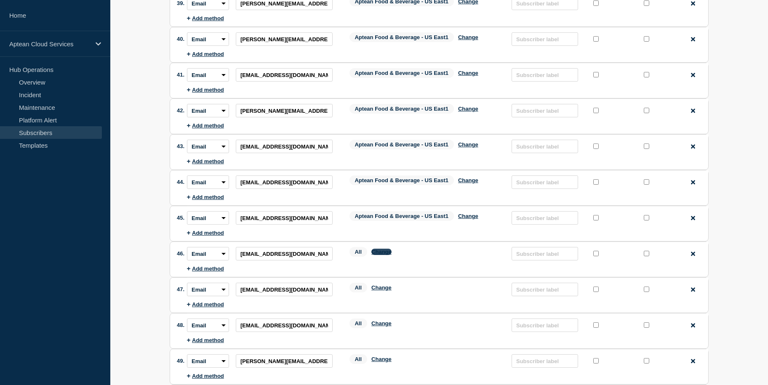
click at [384, 249] on button "Change" at bounding box center [381, 252] width 20 height 6
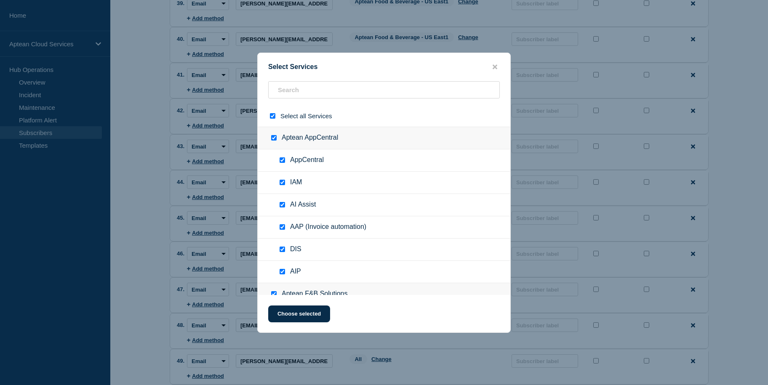
click at [271, 115] on input "select all checkbox" at bounding box center [272, 115] width 5 height 5
click at [317, 86] on input "text" at bounding box center [384, 89] width 232 height 17
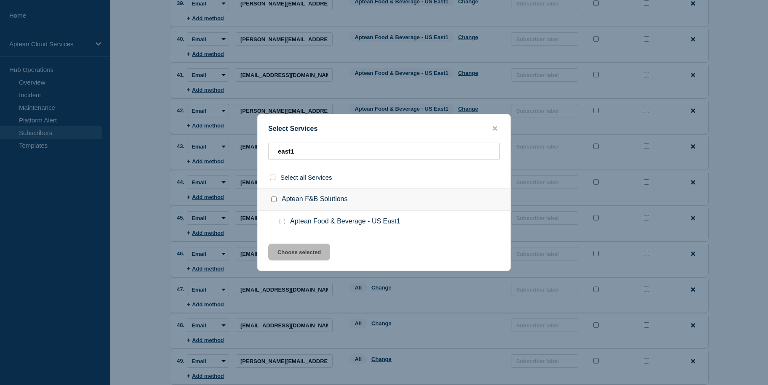
click at [283, 223] on input "Aptean Food & Beverage - US East1 checkbox" at bounding box center [282, 221] width 5 height 5
click at [295, 247] on button "Choose selected" at bounding box center [299, 252] width 62 height 17
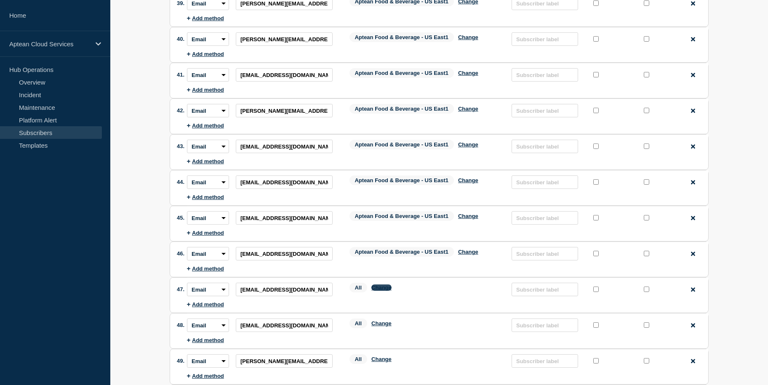
click at [379, 285] on button "Change" at bounding box center [381, 288] width 20 height 6
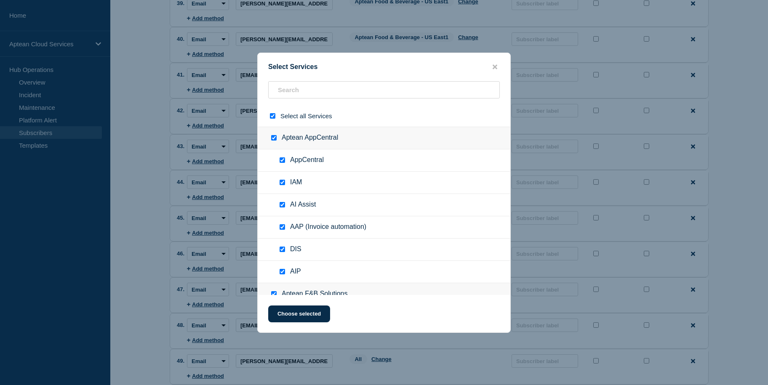
click at [270, 119] on input "select all checkbox" at bounding box center [272, 115] width 5 height 5
click at [293, 94] on input "text" at bounding box center [384, 89] width 232 height 17
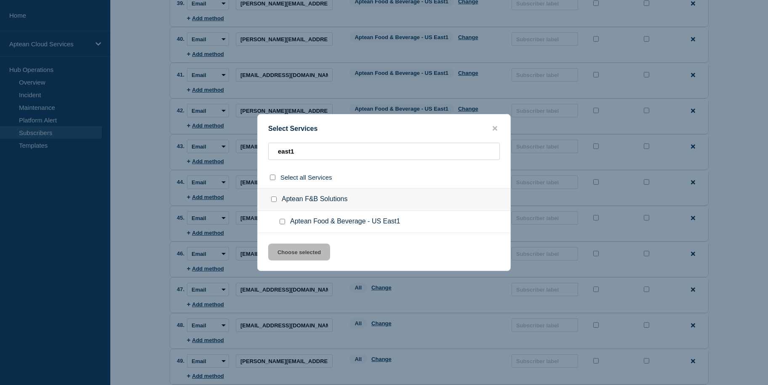
click at [282, 222] on input "Aptean Food & Beverage - US East1 checkbox" at bounding box center [282, 221] width 5 height 5
click at [297, 248] on button "Choose selected" at bounding box center [299, 252] width 62 height 17
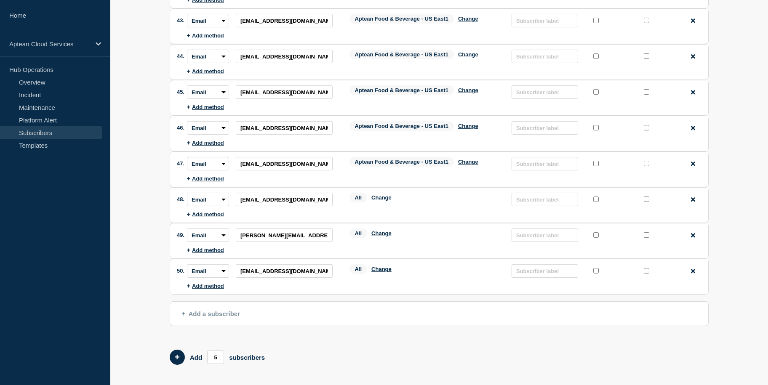
scroll to position [1588, 0]
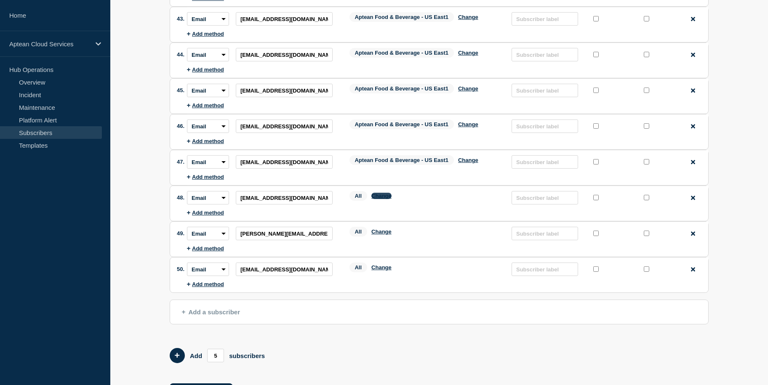
click at [386, 193] on button "Change" at bounding box center [381, 196] width 20 height 6
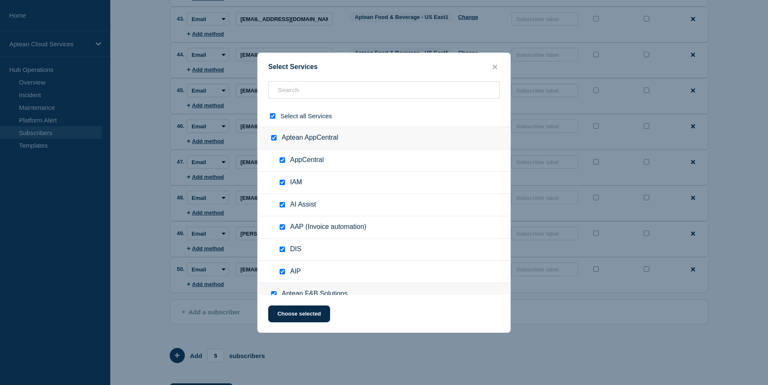
click at [272, 114] on input "select all checkbox" at bounding box center [272, 115] width 5 height 5
click at [298, 95] on input "text" at bounding box center [384, 89] width 232 height 17
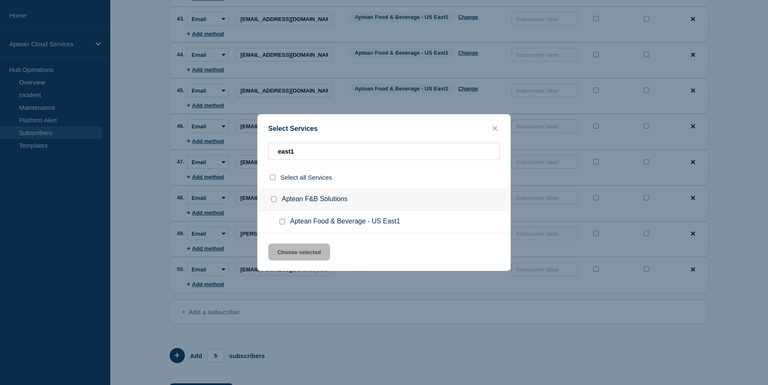
click at [280, 222] on input "Aptean Food & Beverage - US East1 checkbox" at bounding box center [282, 221] width 5 height 5
click at [303, 259] on button "Choose selected" at bounding box center [299, 252] width 62 height 17
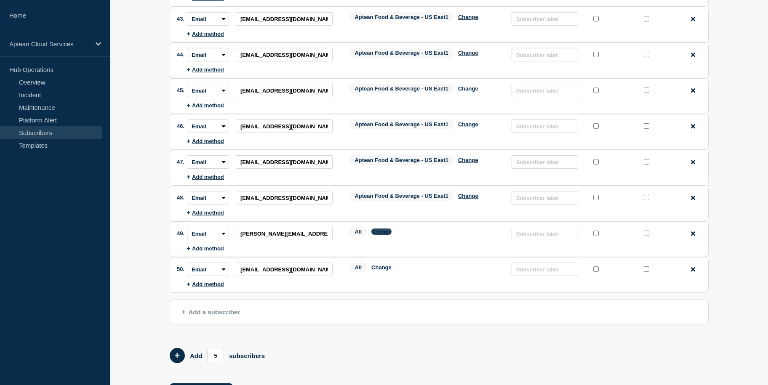
click at [382, 229] on button "Change" at bounding box center [381, 232] width 20 height 6
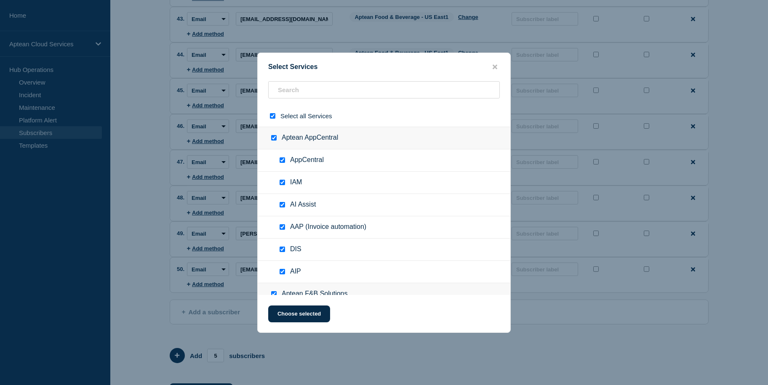
click at [272, 119] on input "select all checkbox" at bounding box center [272, 115] width 5 height 5
click at [301, 83] on input "text" at bounding box center [384, 89] width 232 height 17
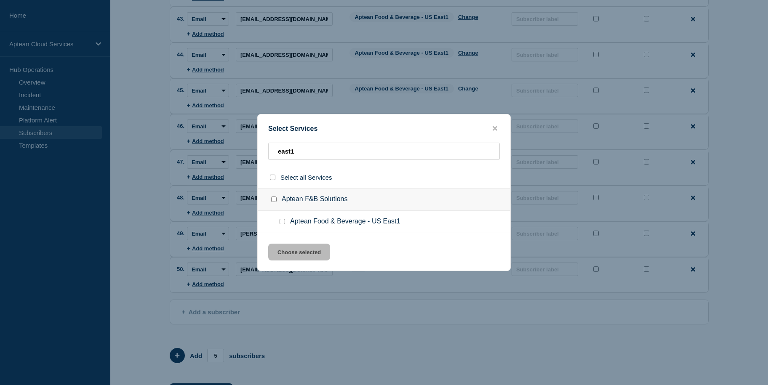
click at [283, 221] on input "Aptean Food & Beverage - US East1 checkbox" at bounding box center [282, 221] width 5 height 5
click at [301, 249] on button "Choose selected" at bounding box center [299, 252] width 62 height 17
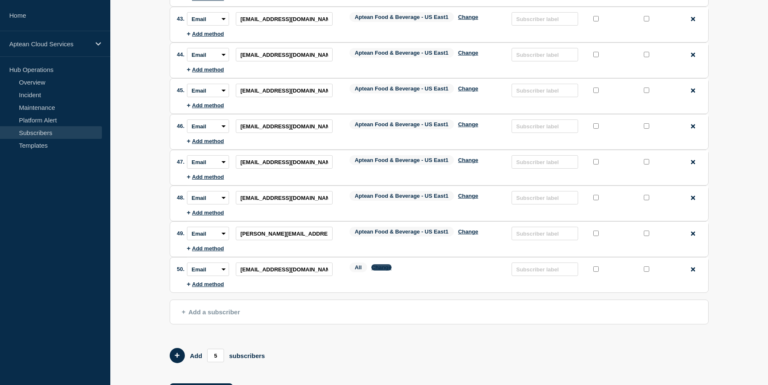
click at [379, 264] on button "Change" at bounding box center [381, 267] width 20 height 6
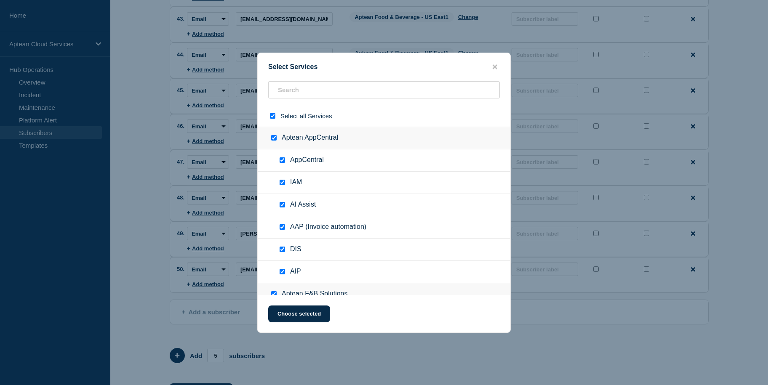
click at [271, 118] on input "select all checkbox" at bounding box center [272, 115] width 5 height 5
click at [298, 91] on input "text" at bounding box center [384, 89] width 232 height 17
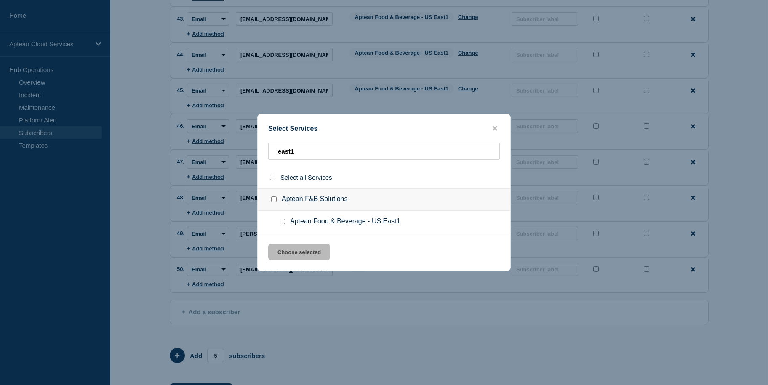
click at [283, 225] on div at bounding box center [284, 222] width 12 height 8
click at [282, 222] on input "Aptean Food & Beverage - US East1 checkbox" at bounding box center [282, 221] width 5 height 5
click at [300, 253] on button "Choose selected" at bounding box center [299, 252] width 62 height 17
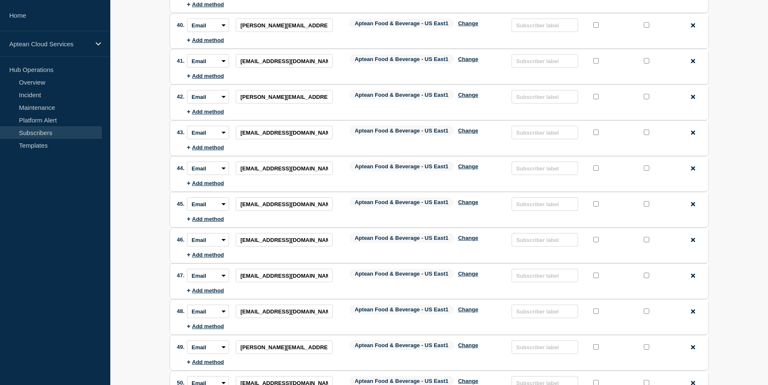
scroll to position [1610, 0]
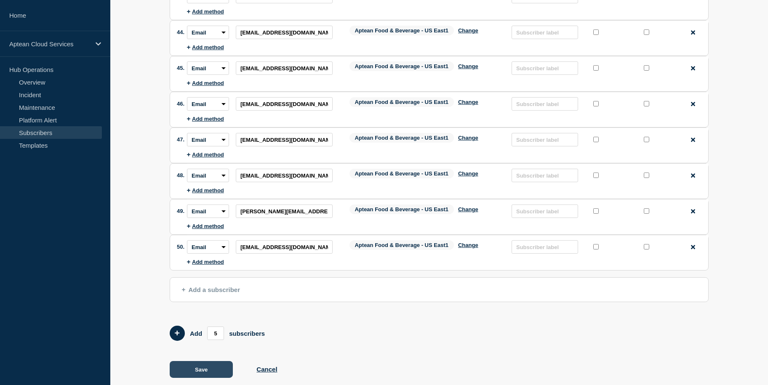
click at [196, 361] on button "Save" at bounding box center [201, 369] width 63 height 17
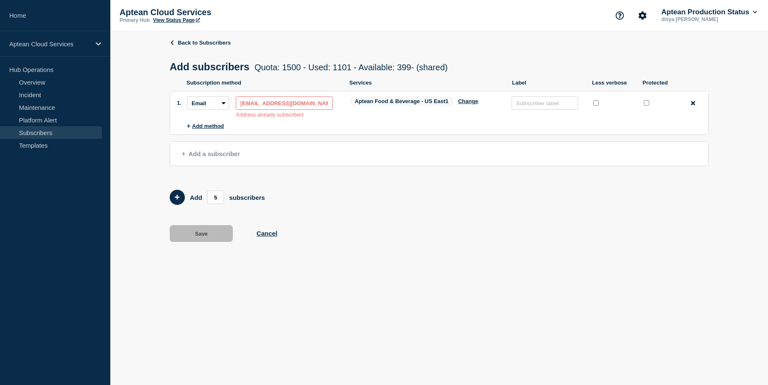
scroll to position [0, 0]
click at [325, 107] on input "[EMAIL_ADDRESS][DOMAIN_NAME]" at bounding box center [287, 102] width 97 height 13
click at [321, 101] on input "[EMAIL_ADDRESS][DOMAIN_NAME]" at bounding box center [287, 102] width 97 height 13
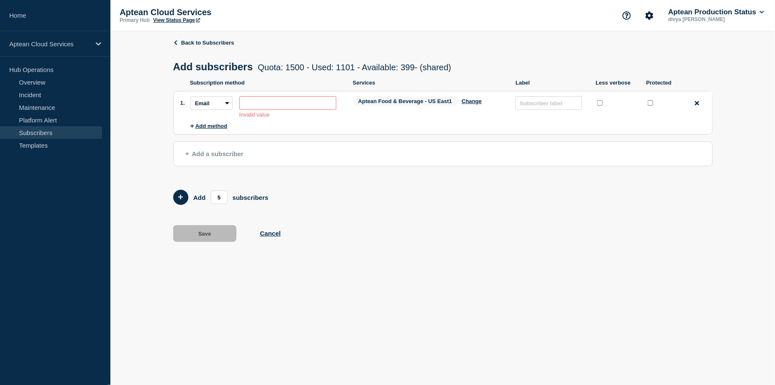
paste input "[PERSON_NAME][EMAIL_ADDRESS][DOMAIN_NAME]"
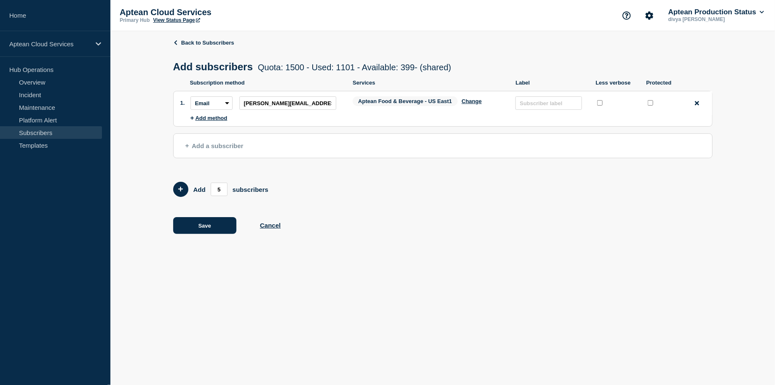
click at [292, 141] on button "Add a subscriber" at bounding box center [442, 146] width 539 height 25
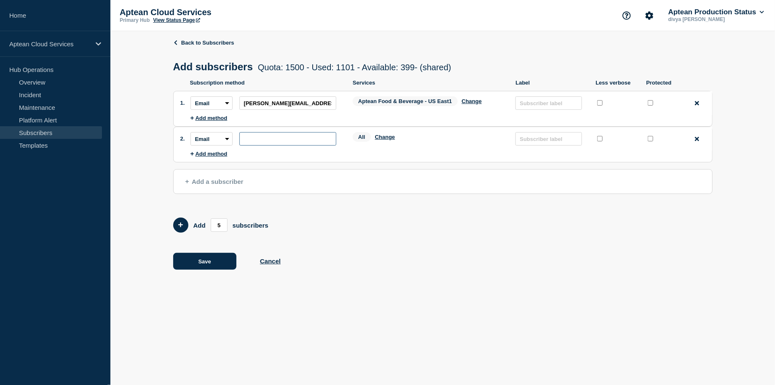
click at [287, 146] on input "subscription-address" at bounding box center [287, 138] width 97 height 13
paste input "[EMAIL_ADDRESS][DOMAIN_NAME]"
click at [389, 140] on button "Change" at bounding box center [385, 137] width 20 height 6
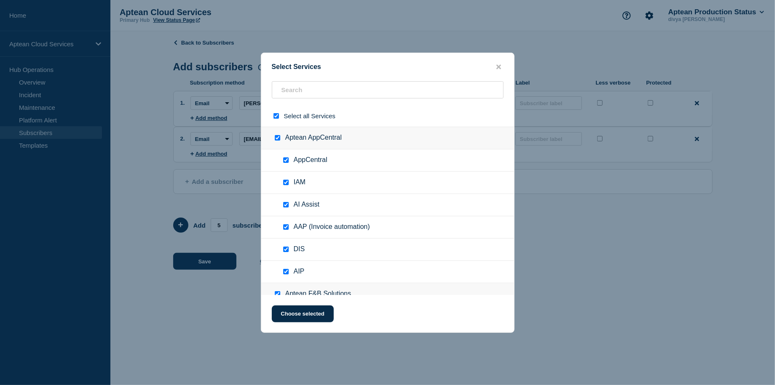
click at [277, 117] on input "select all checkbox" at bounding box center [275, 115] width 5 height 5
click at [303, 91] on input "text" at bounding box center [388, 89] width 232 height 17
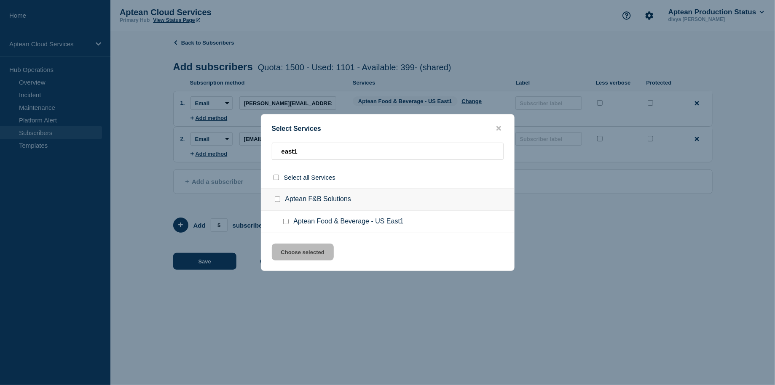
click at [283, 220] on input "Aptean Food & Beverage - US East1 checkbox" at bounding box center [285, 221] width 5 height 5
click at [302, 254] on button "Choose selected" at bounding box center [303, 252] width 62 height 17
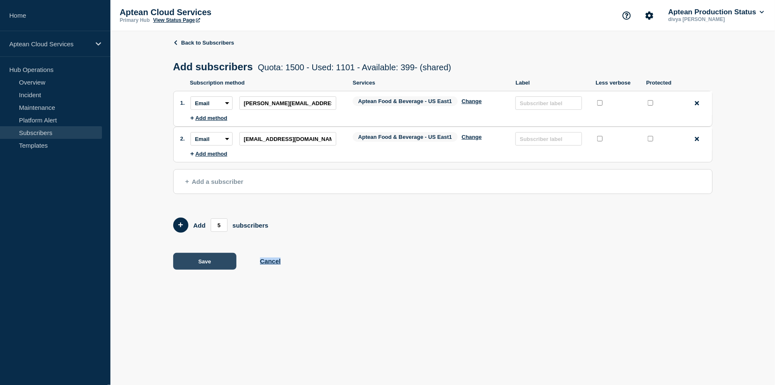
drag, startPoint x: 458, startPoint y: 259, endPoint x: 213, endPoint y: 256, distance: 245.1
click at [213, 256] on div "Save Cancel" at bounding box center [442, 261] width 539 height 17
drag, startPoint x: 213, startPoint y: 256, endPoint x: 219, endPoint y: 262, distance: 8.9
click at [219, 262] on button "Save" at bounding box center [204, 261] width 63 height 17
